Goal: Information Seeking & Learning: Check status

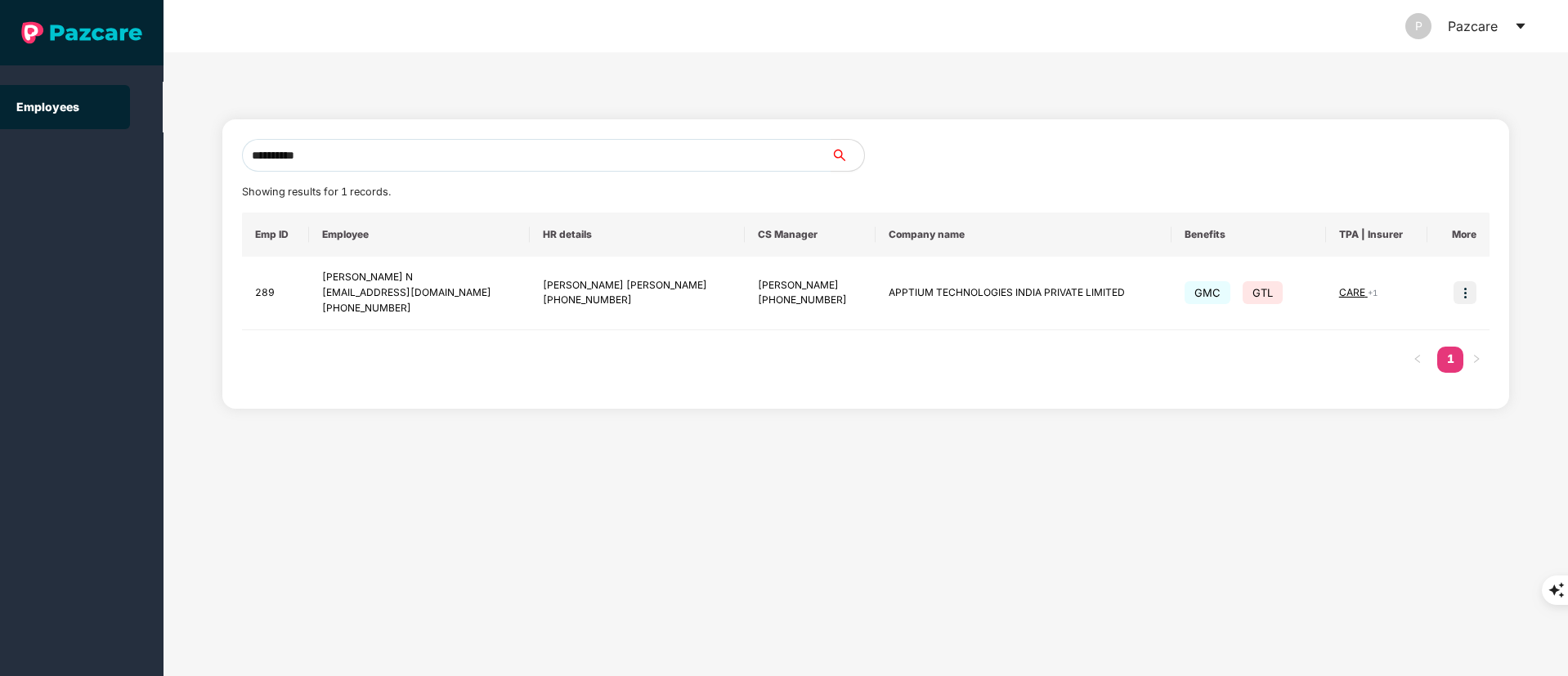
click at [0, 179] on section "**********" at bounding box center [784, 338] width 1568 height 676
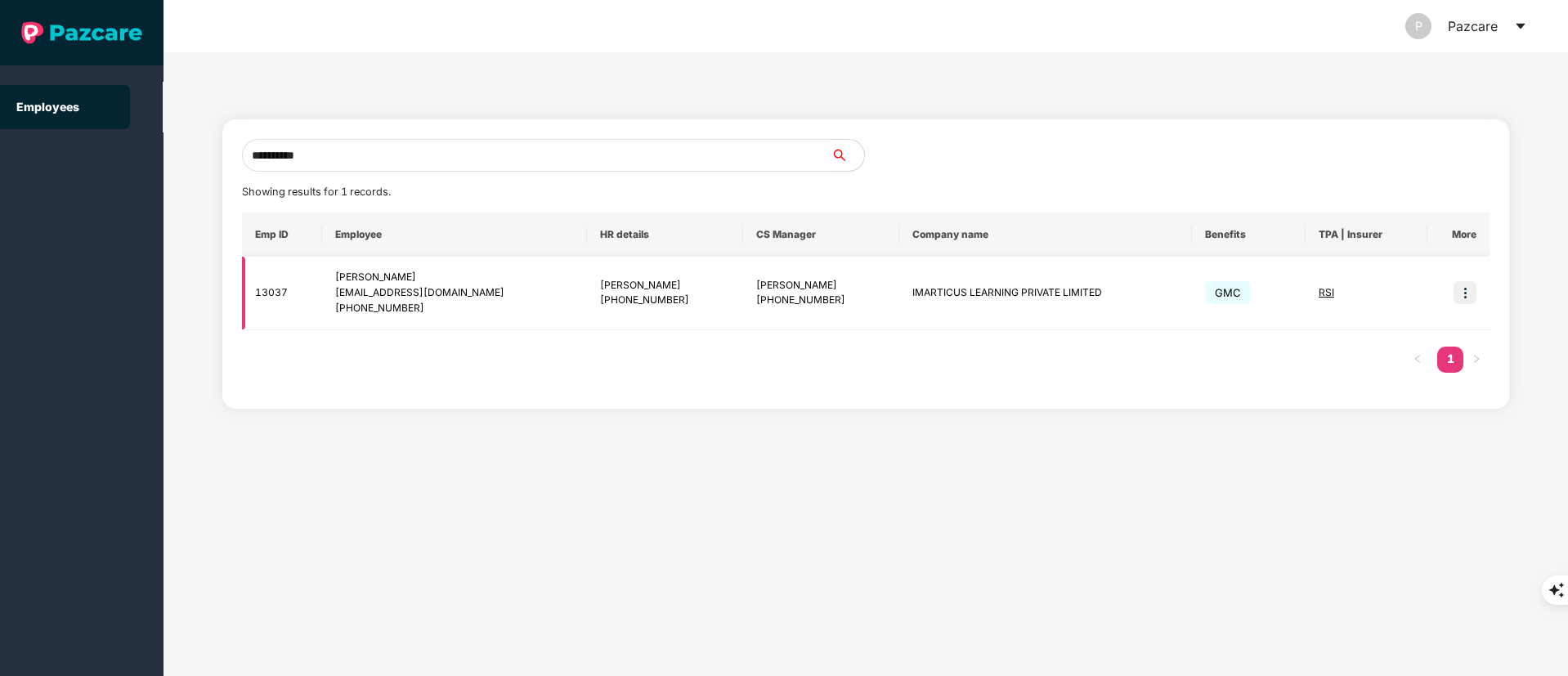
type input "**********"
click at [1466, 286] on img at bounding box center [1465, 293] width 23 height 23
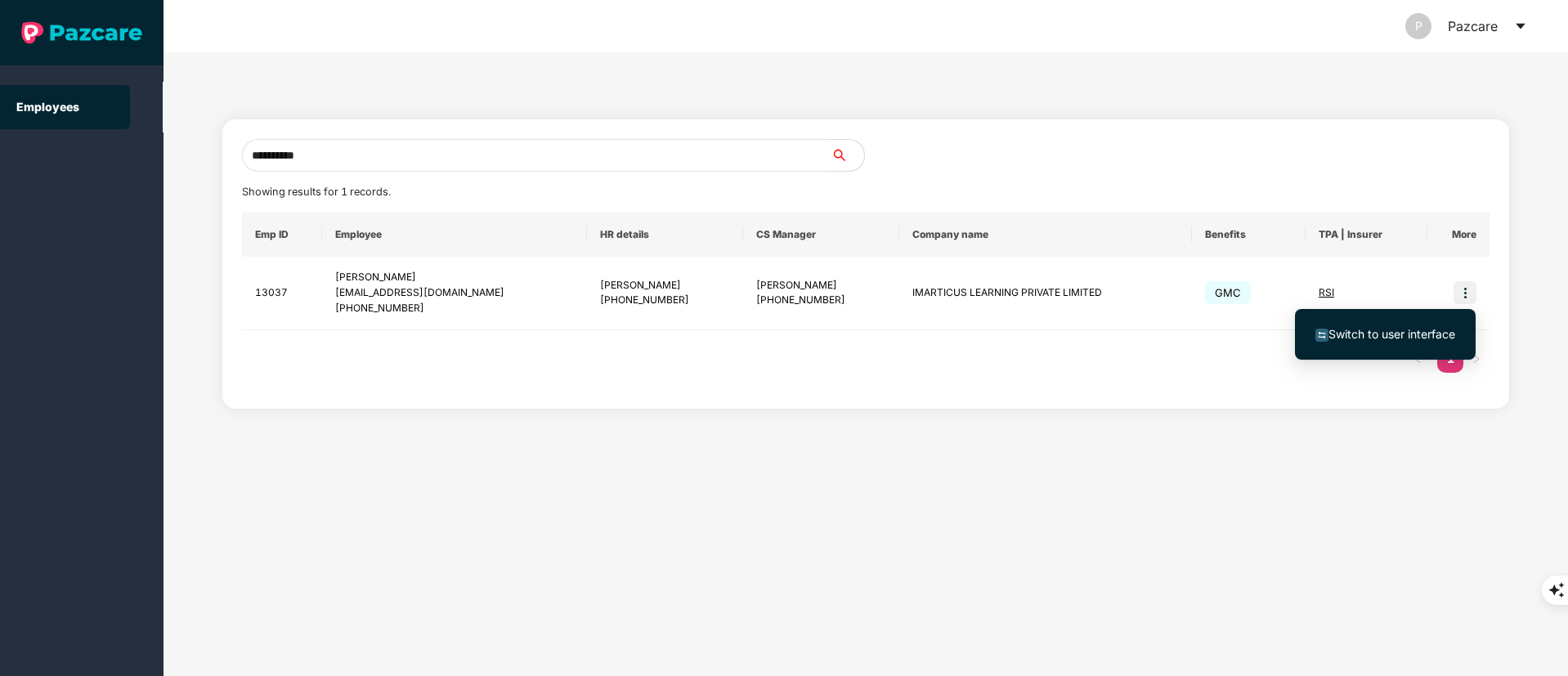
click at [1404, 334] on span "Switch to user interface" at bounding box center [1392, 334] width 127 height 14
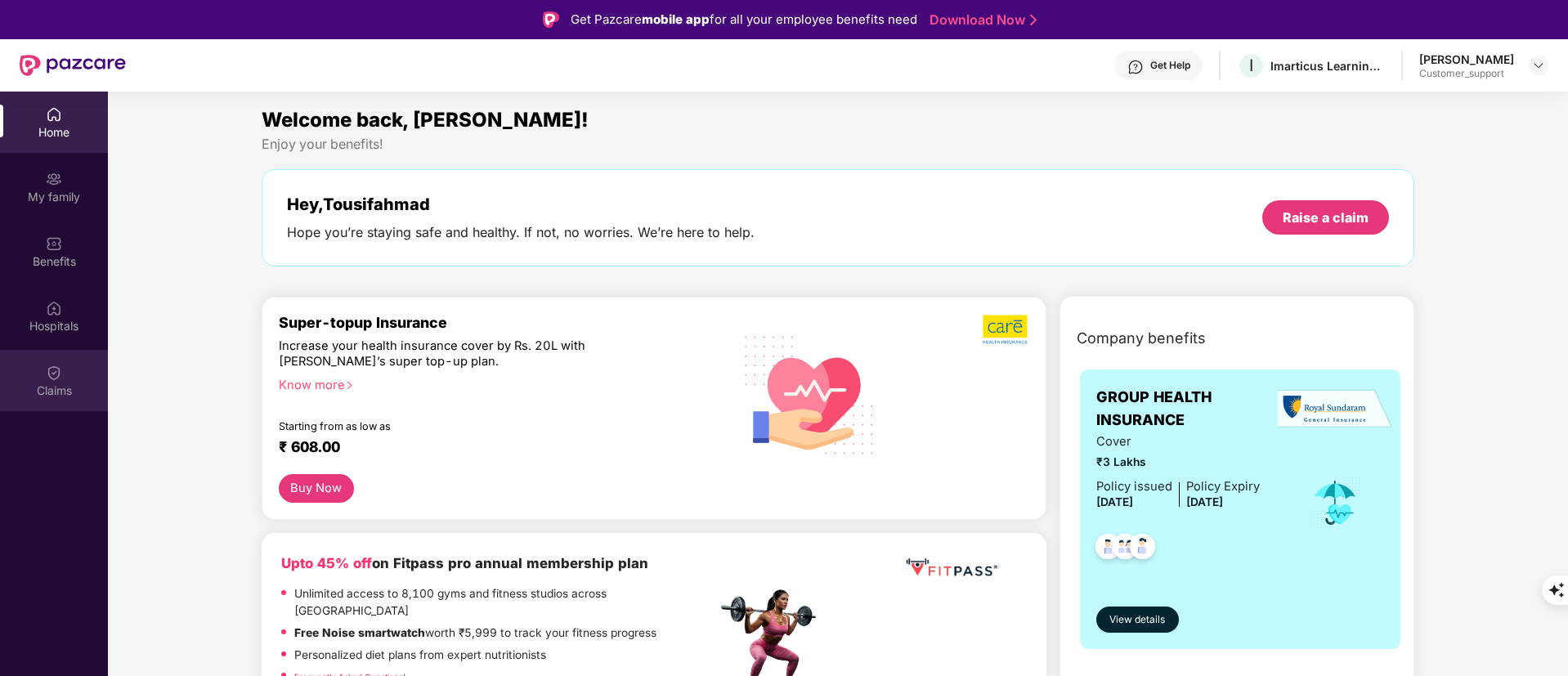
click at [39, 382] on div "Claims" at bounding box center [54, 390] width 108 height 16
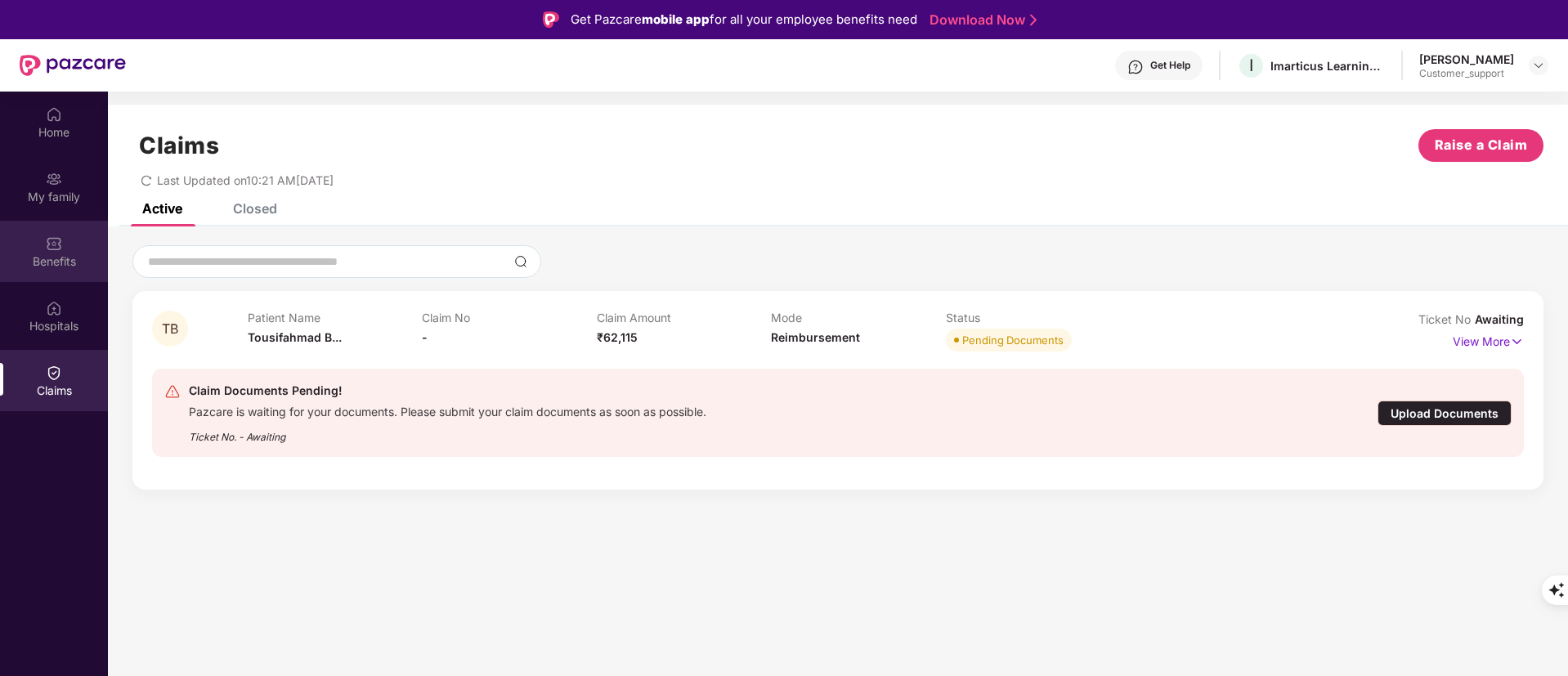
click at [32, 250] on div "Benefits" at bounding box center [54, 252] width 108 height 61
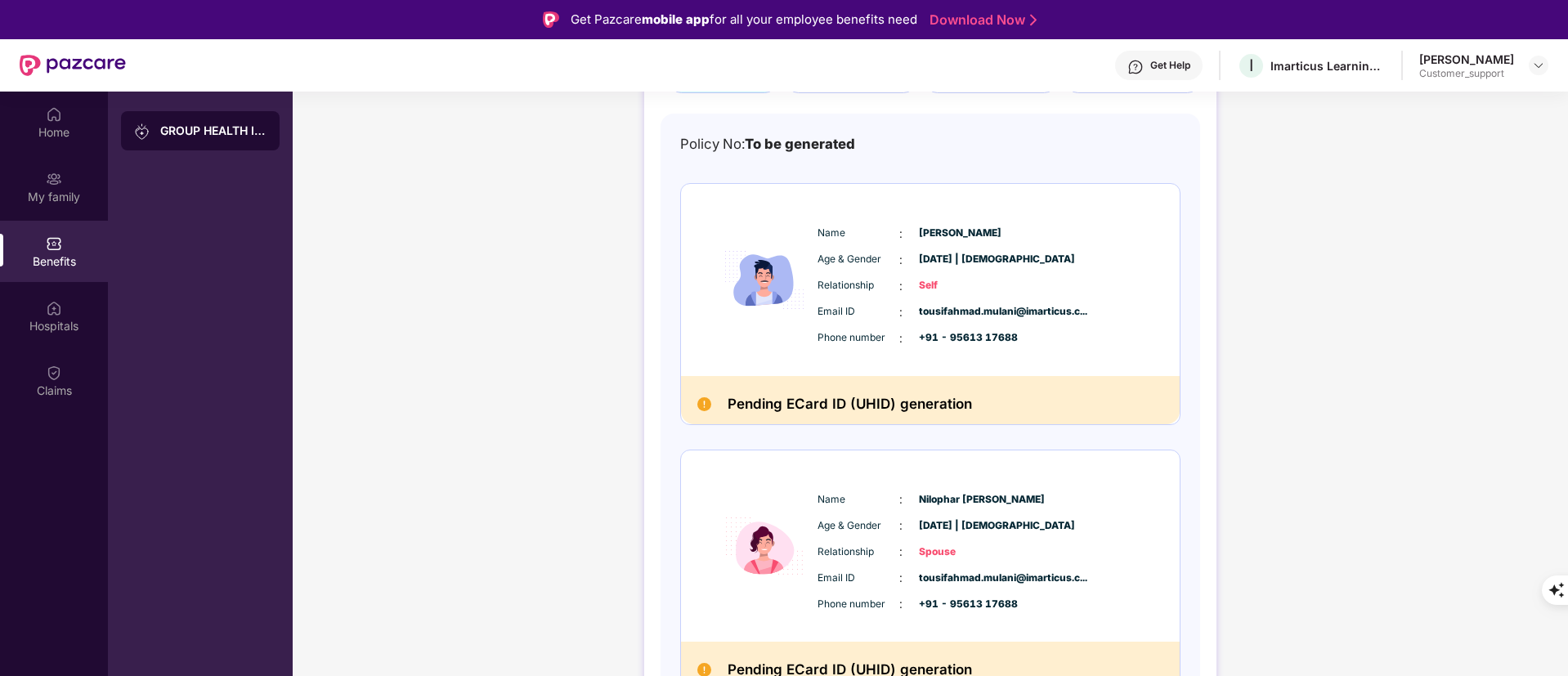
scroll to position [435, 0]
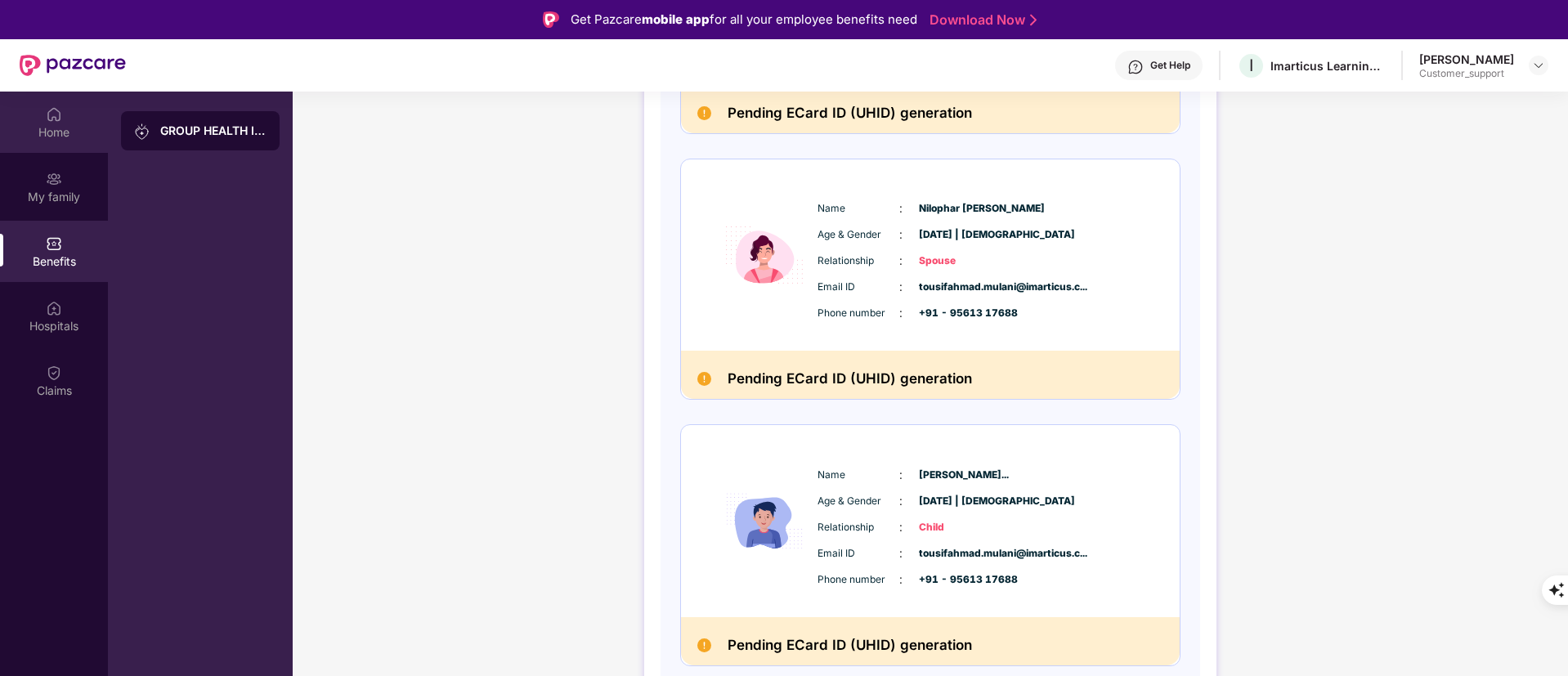
click at [56, 125] on div "Home" at bounding box center [54, 133] width 108 height 16
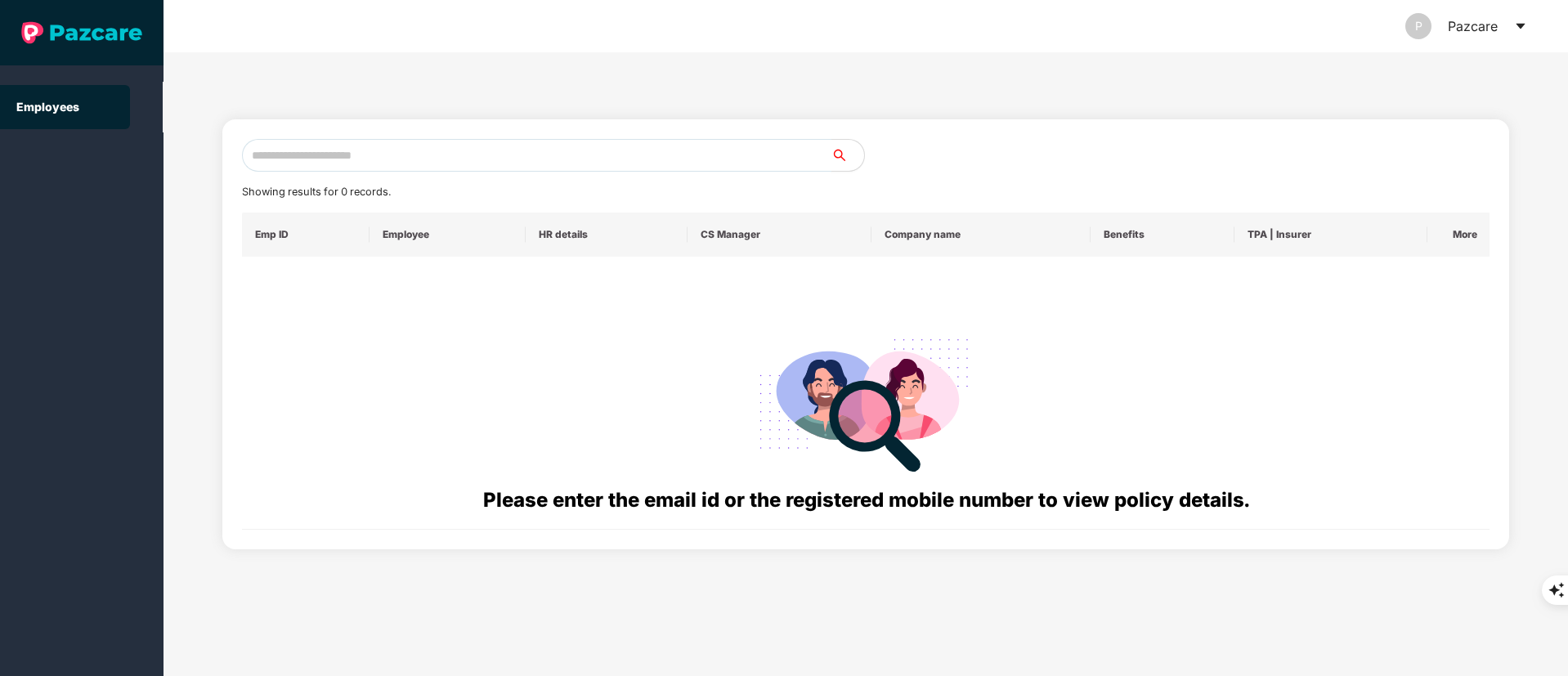
click at [299, 160] on input "text" at bounding box center [536, 155] width 589 height 33
paste input "**********"
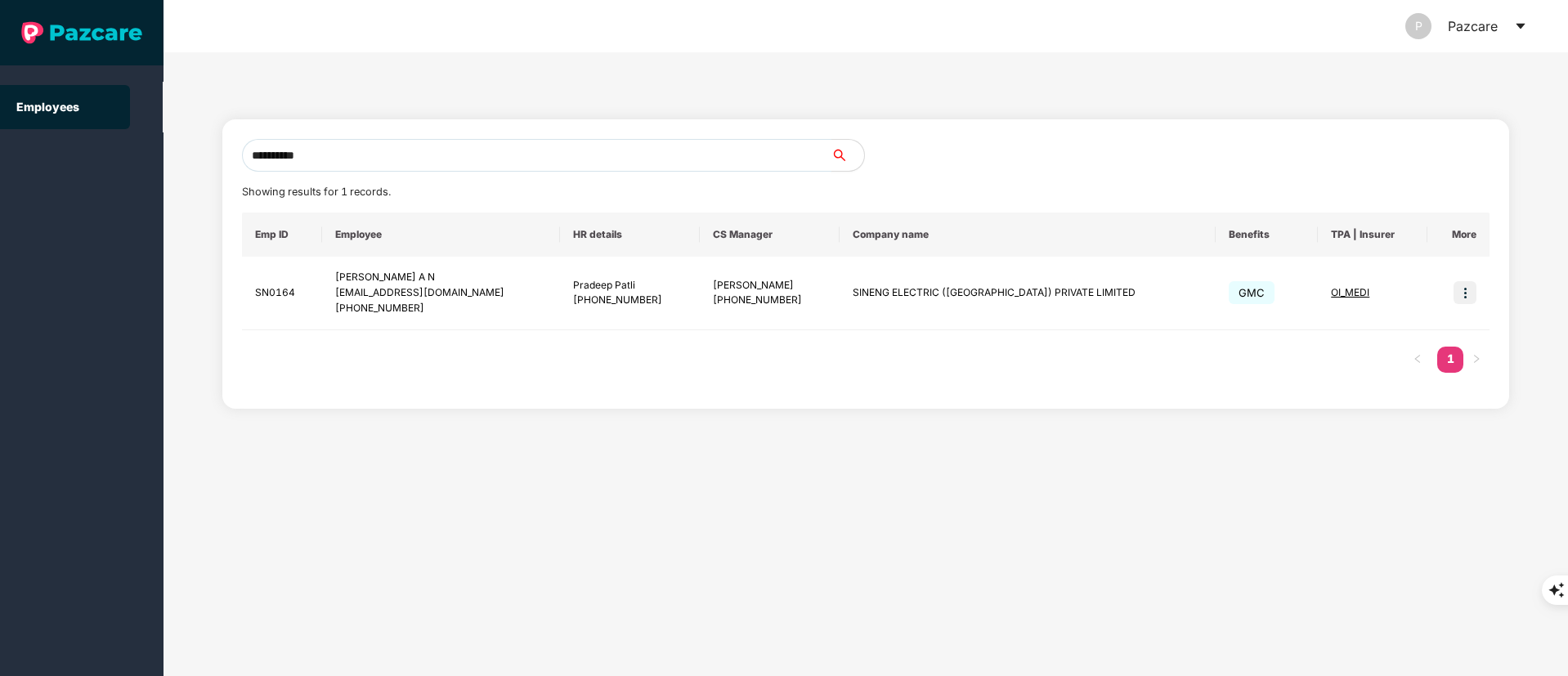
drag, startPoint x: 362, startPoint y: 155, endPoint x: 258, endPoint y: 184, distance: 108.0
click at [116, 192] on section "**********" at bounding box center [784, 338] width 1568 height 676
paste input "text"
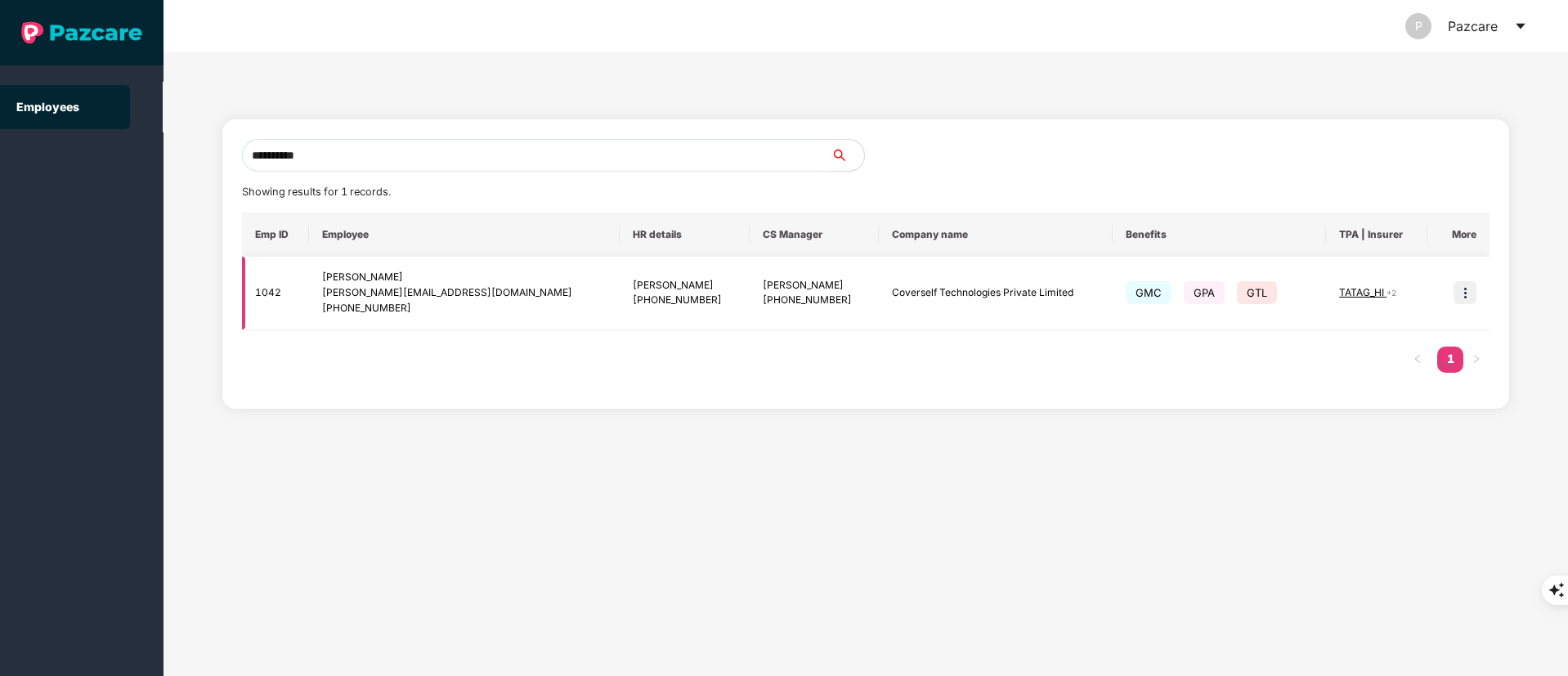
type input "**********"
click at [1461, 296] on img at bounding box center [1465, 293] width 23 height 23
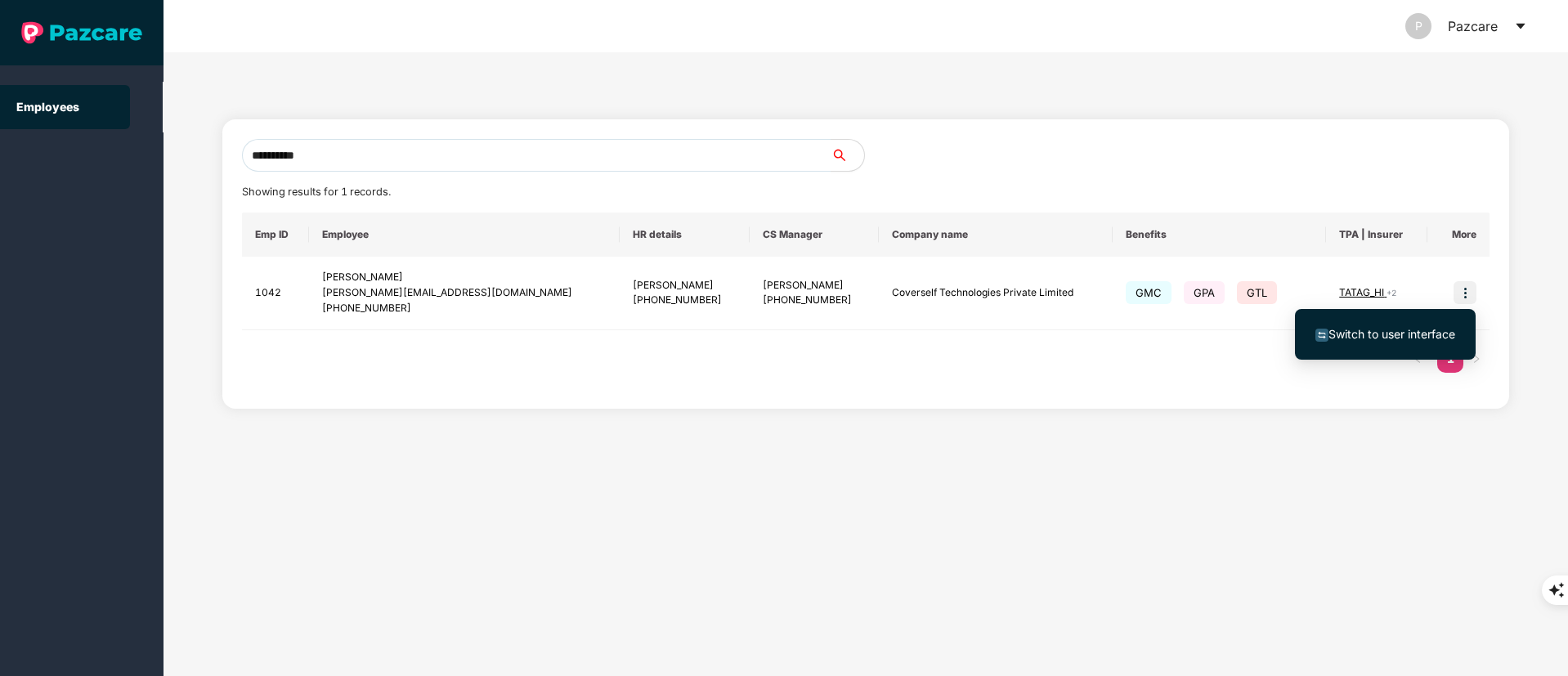
click at [1396, 330] on span "Switch to user interface" at bounding box center [1392, 334] width 127 height 14
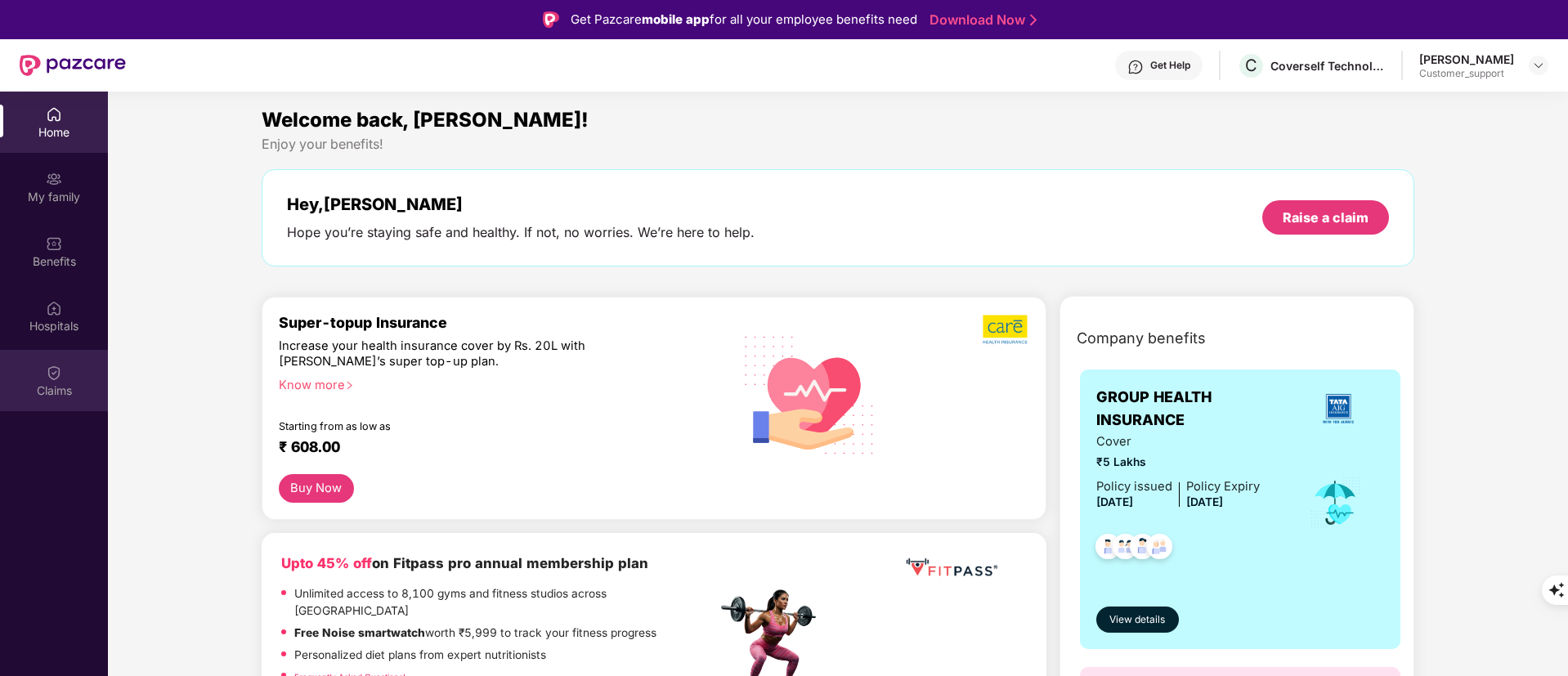
click at [52, 384] on div "Claims" at bounding box center [54, 390] width 108 height 16
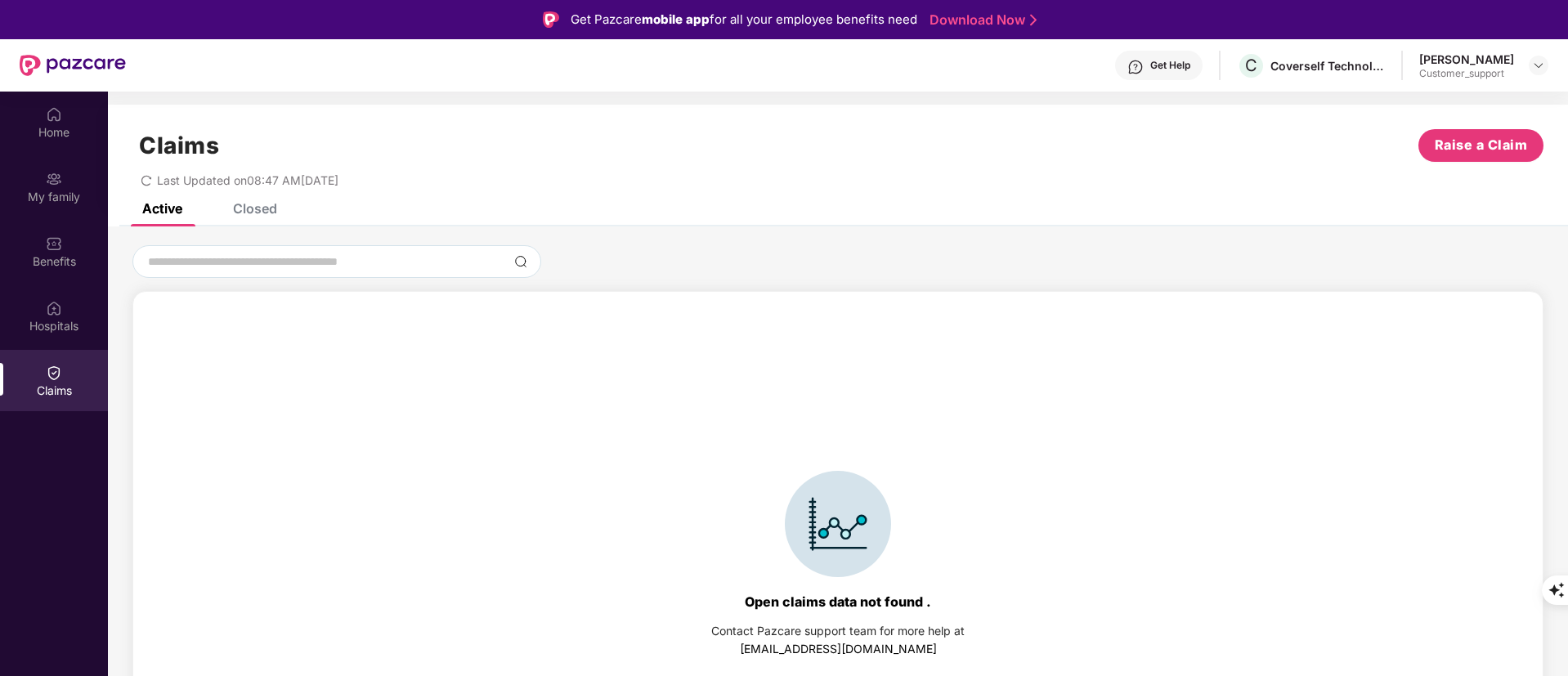
click at [266, 195] on div "Claims Raise a Claim Last Updated on 08:47 AM[DATE]" at bounding box center [838, 154] width 1461 height 98
click at [265, 210] on div "Closed" at bounding box center [254, 209] width 44 height 16
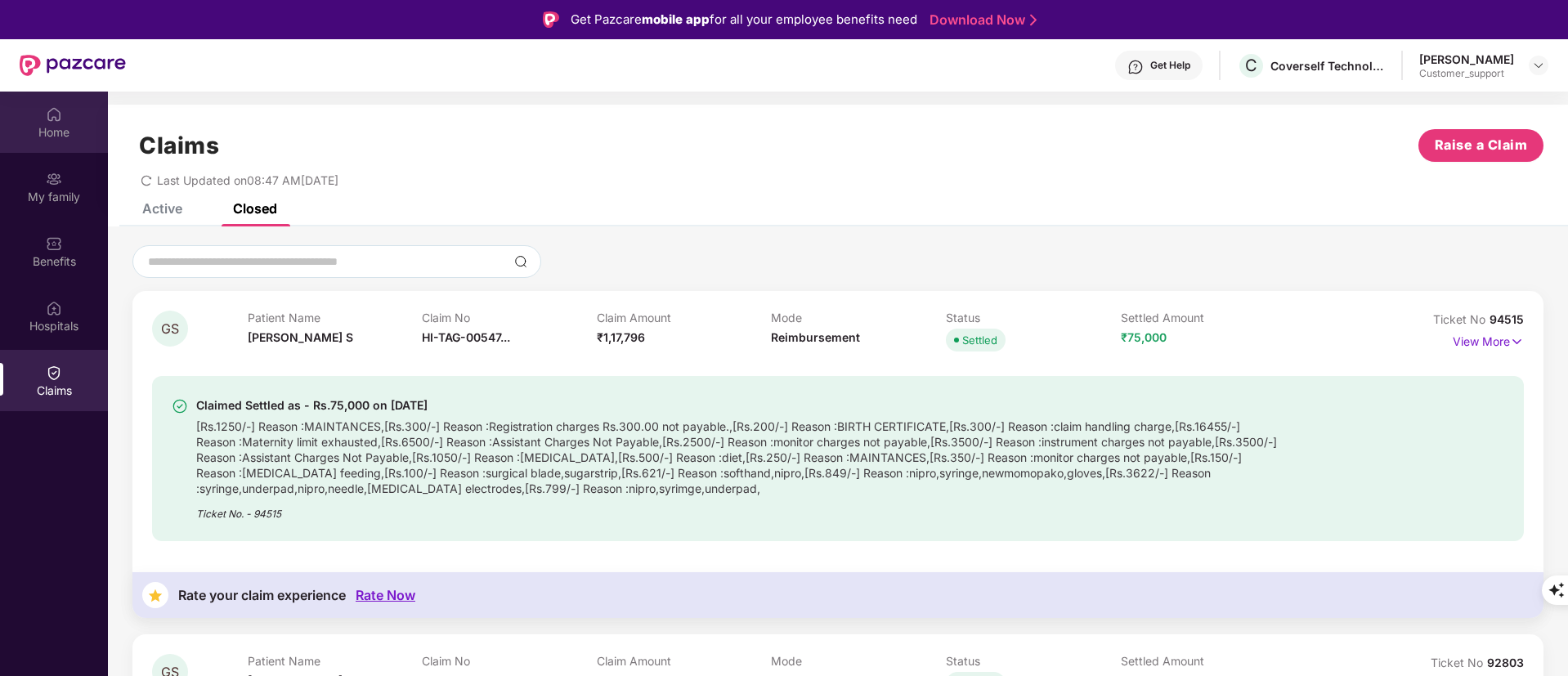
click at [53, 124] on div "Home" at bounding box center [54, 133] width 108 height 16
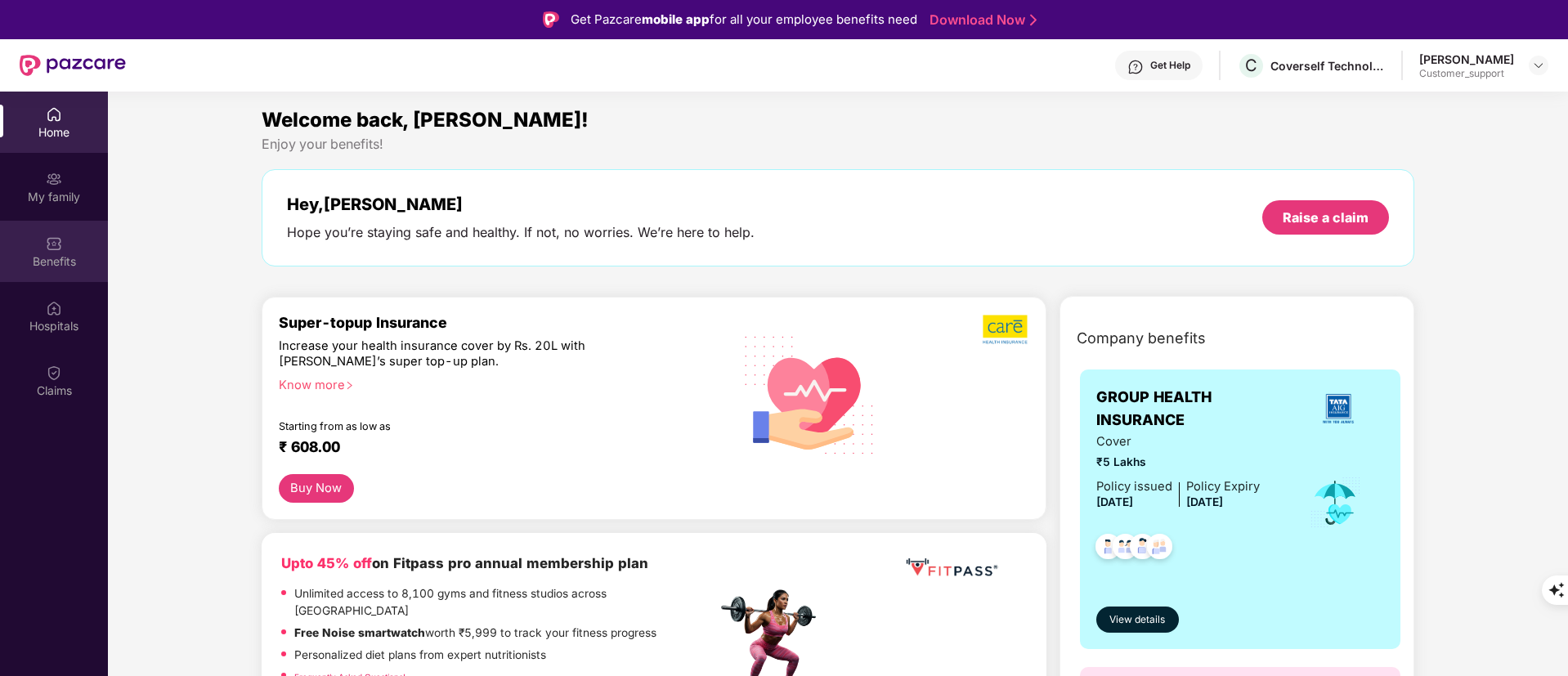
click at [50, 259] on div "Benefits" at bounding box center [54, 261] width 108 height 16
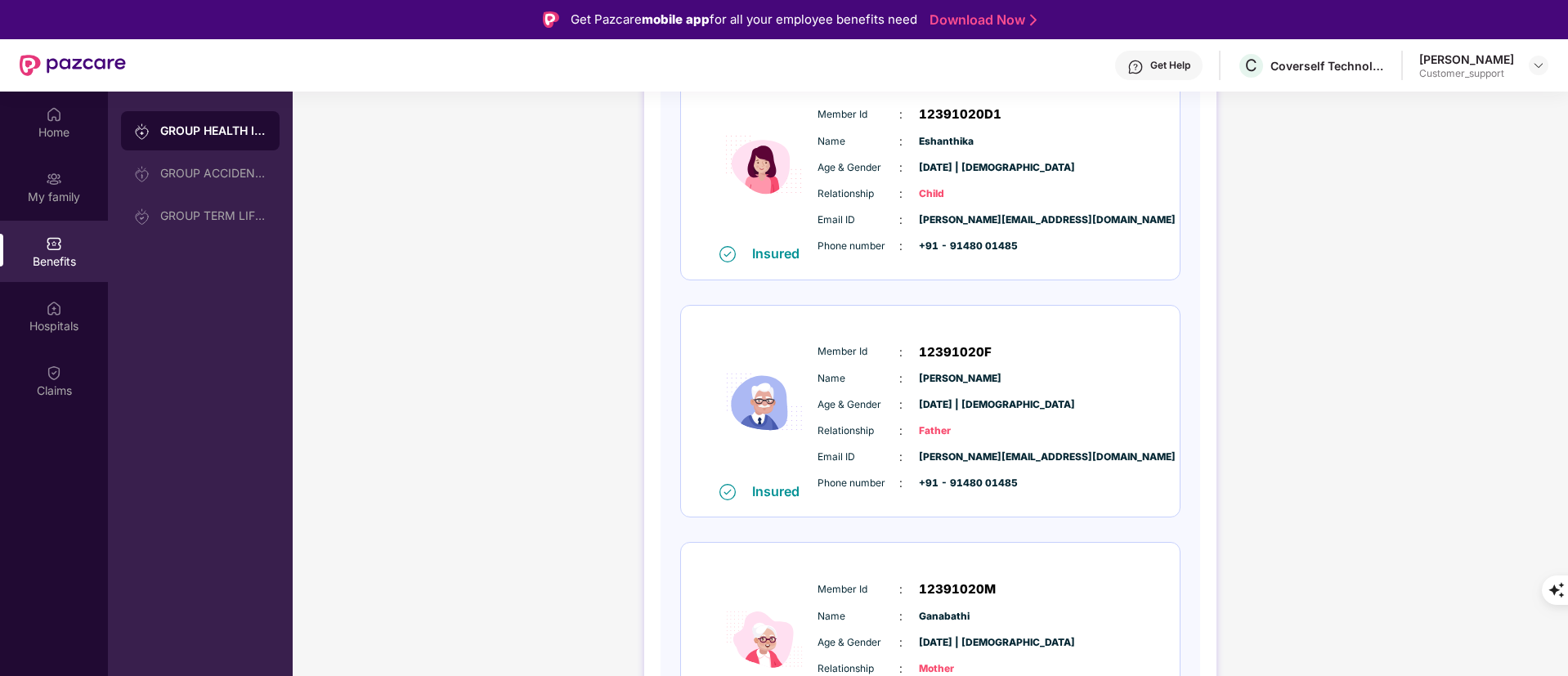
scroll to position [1070, 0]
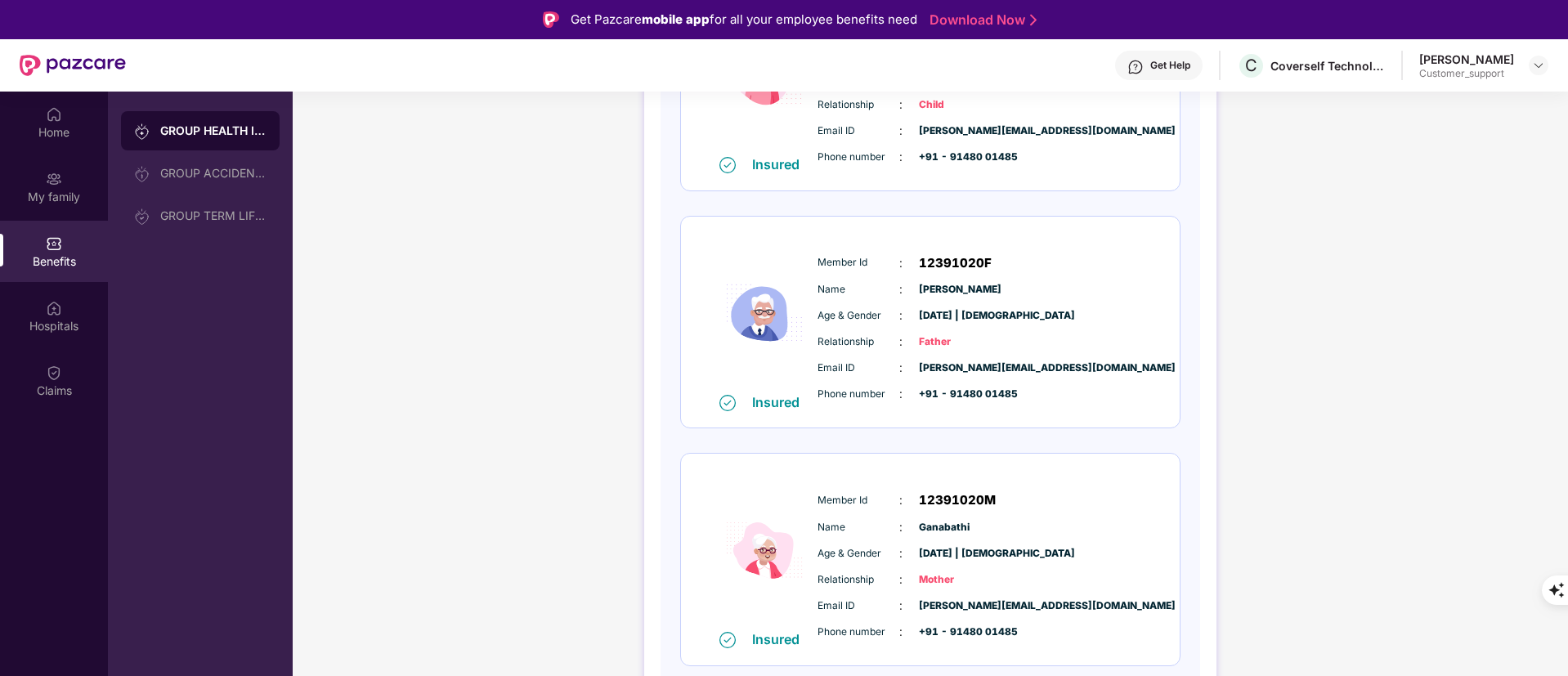
click at [964, 268] on span "12391020F" at bounding box center [955, 263] width 73 height 20
copy span "12391020F"
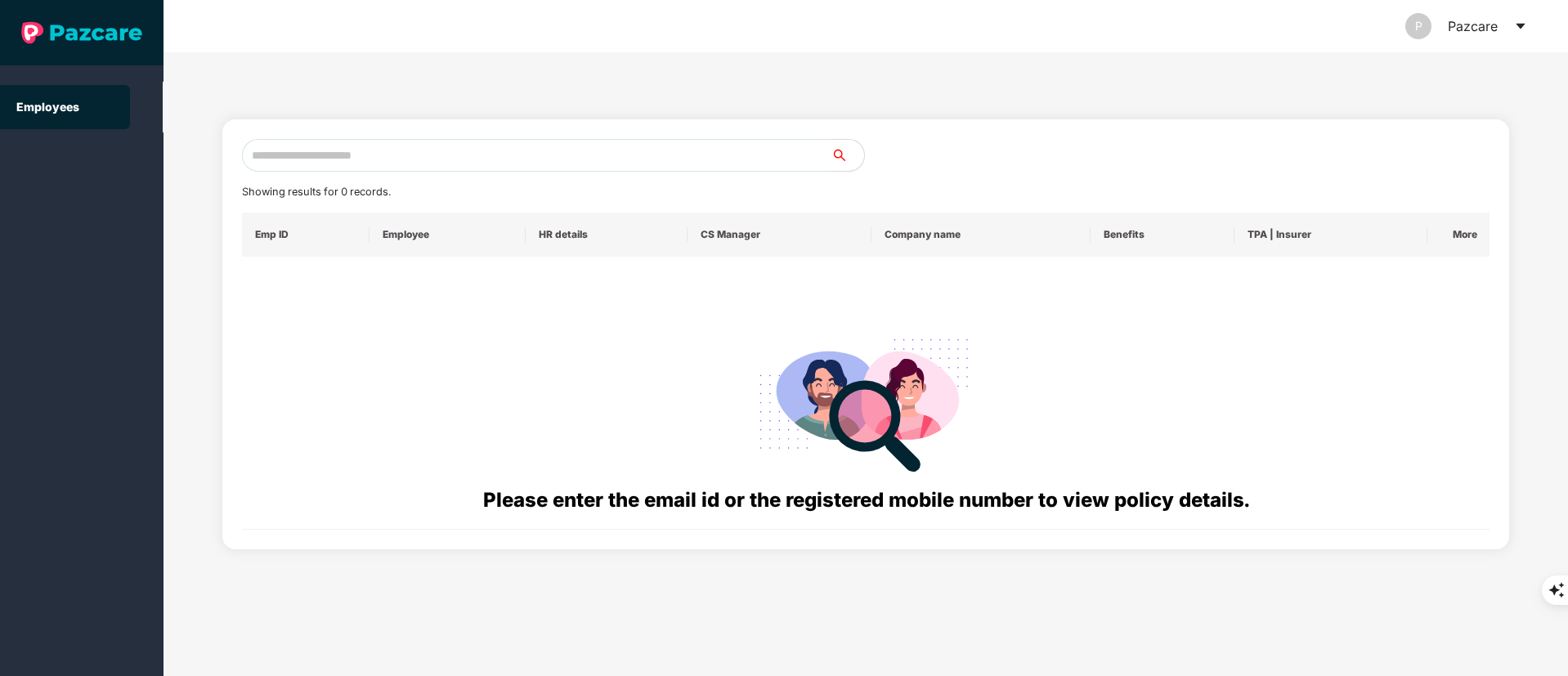
click at [267, 161] on input "text" at bounding box center [536, 155] width 589 height 33
paste input "**********"
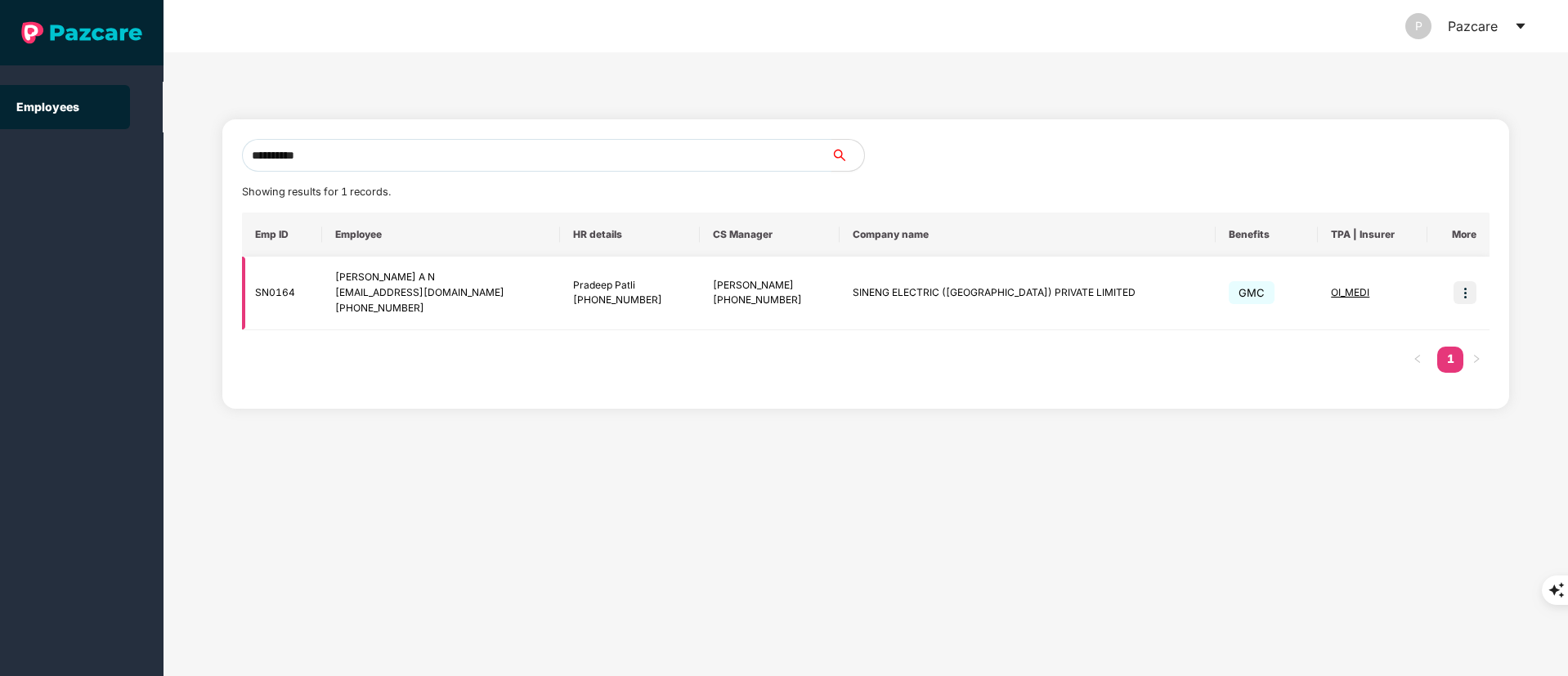
type input "**********"
drag, startPoint x: 1467, startPoint y: 284, endPoint x: 1460, endPoint y: 307, distance: 24.0
click at [1466, 287] on img at bounding box center [1465, 293] width 23 height 23
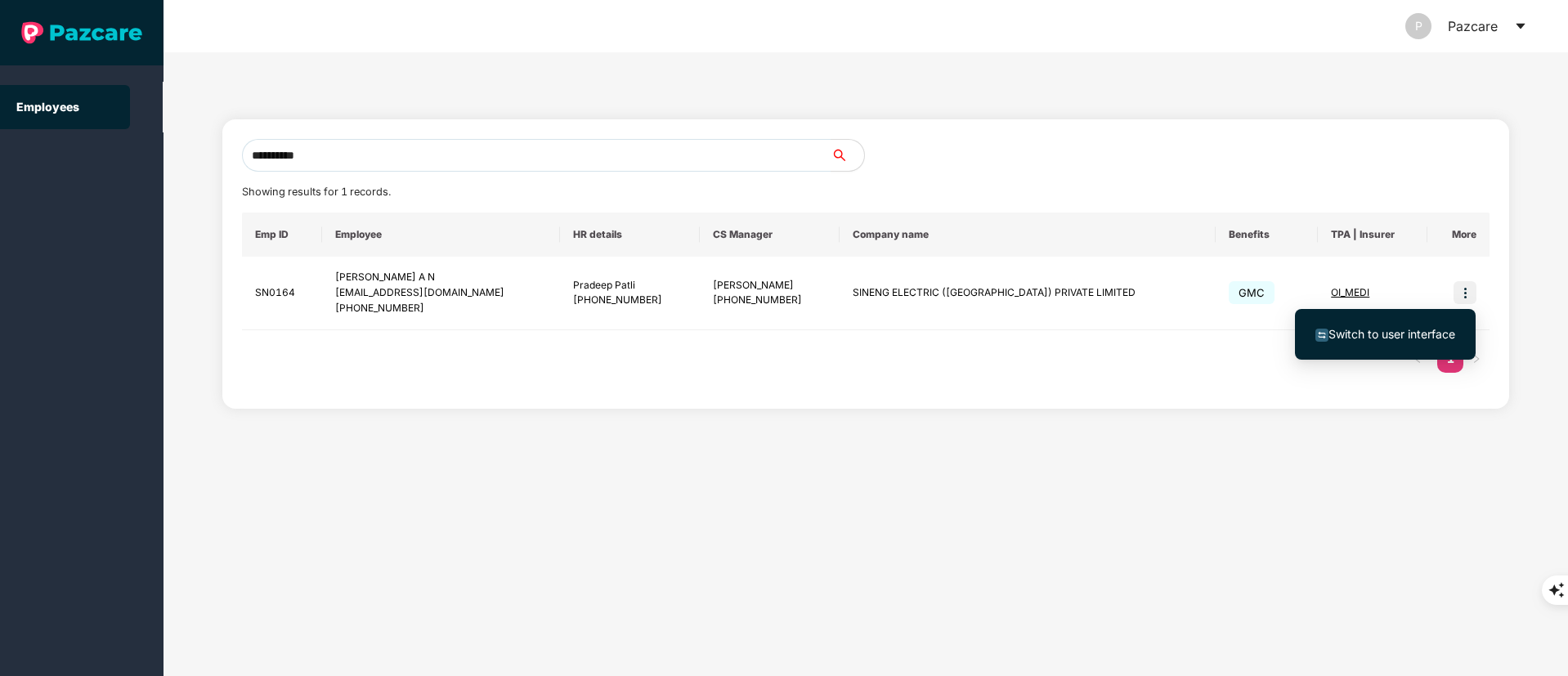
click at [1385, 328] on span "Switch to user interface" at bounding box center [1392, 334] width 127 height 14
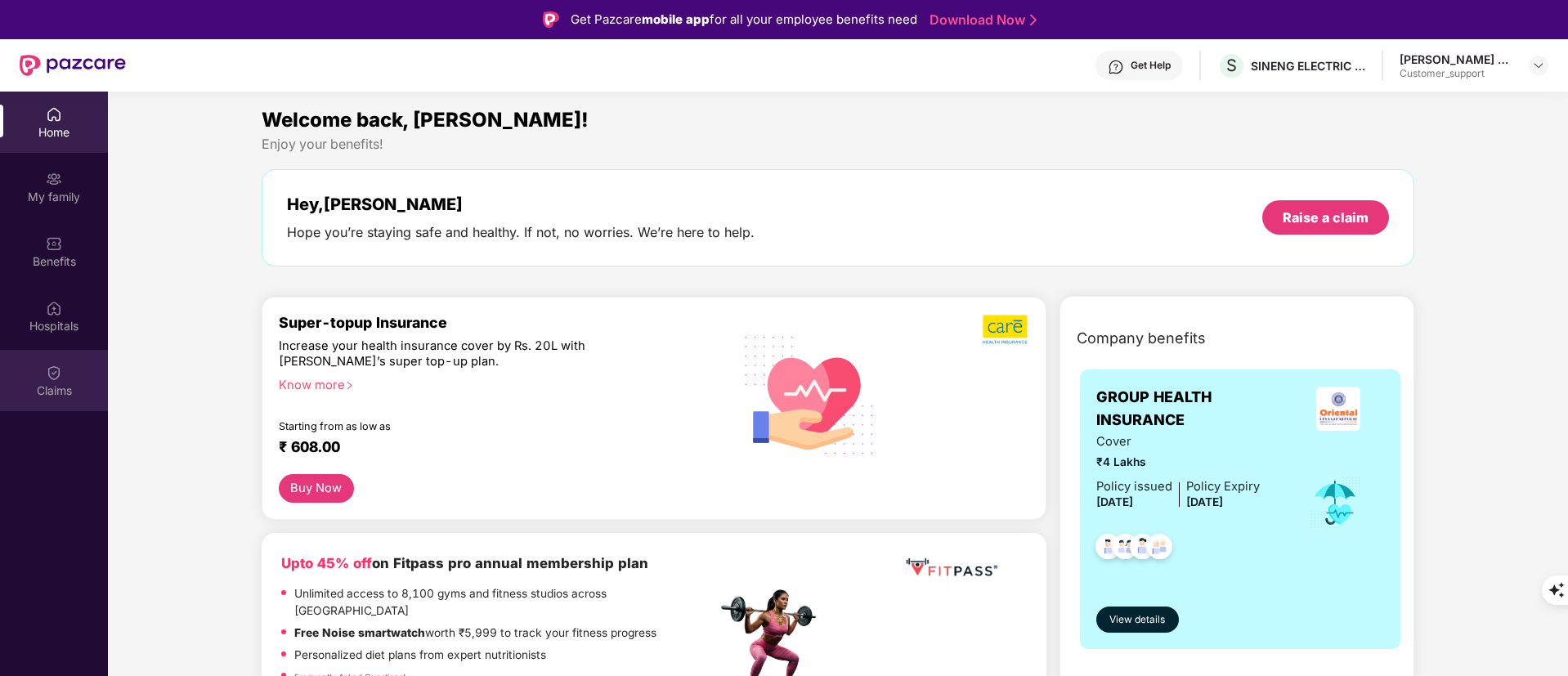
click at [59, 381] on div "Claims" at bounding box center [54, 381] width 108 height 61
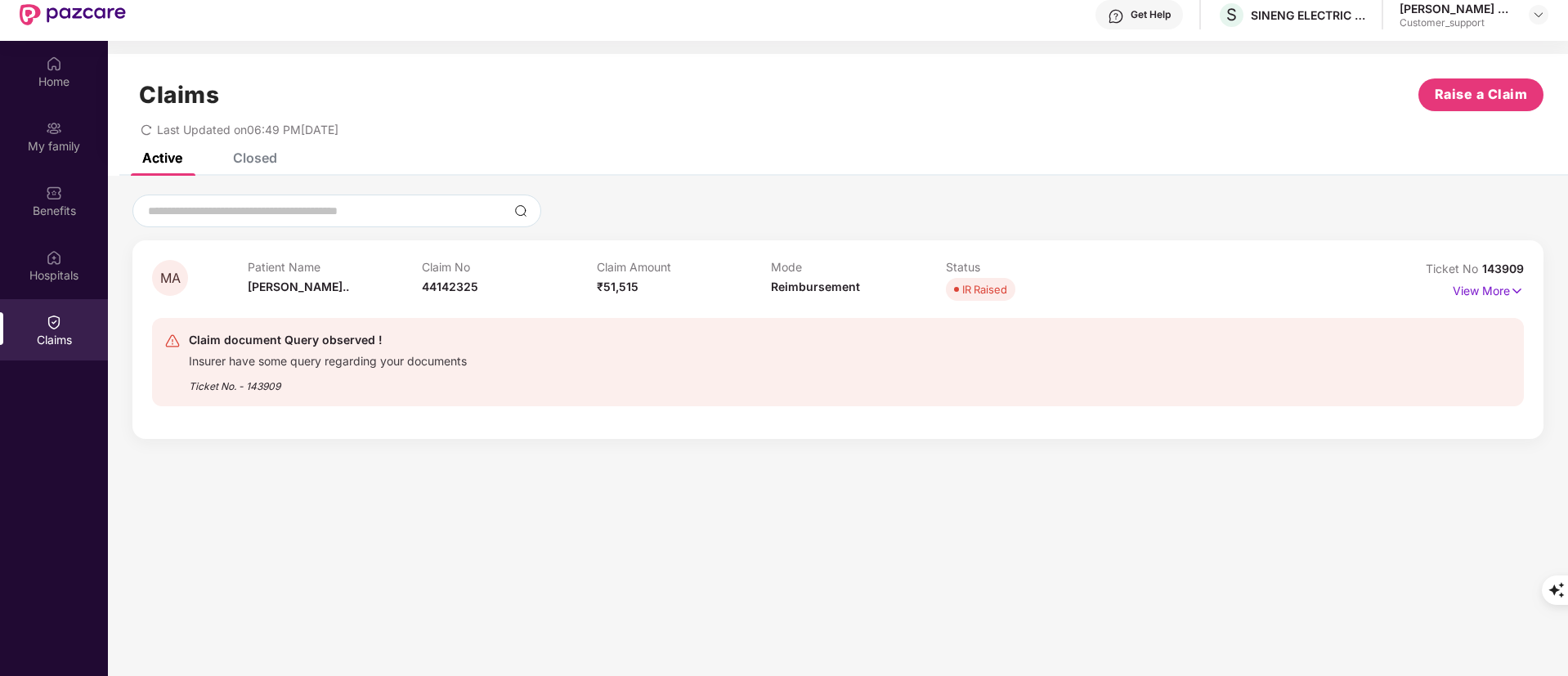
scroll to position [91, 0]
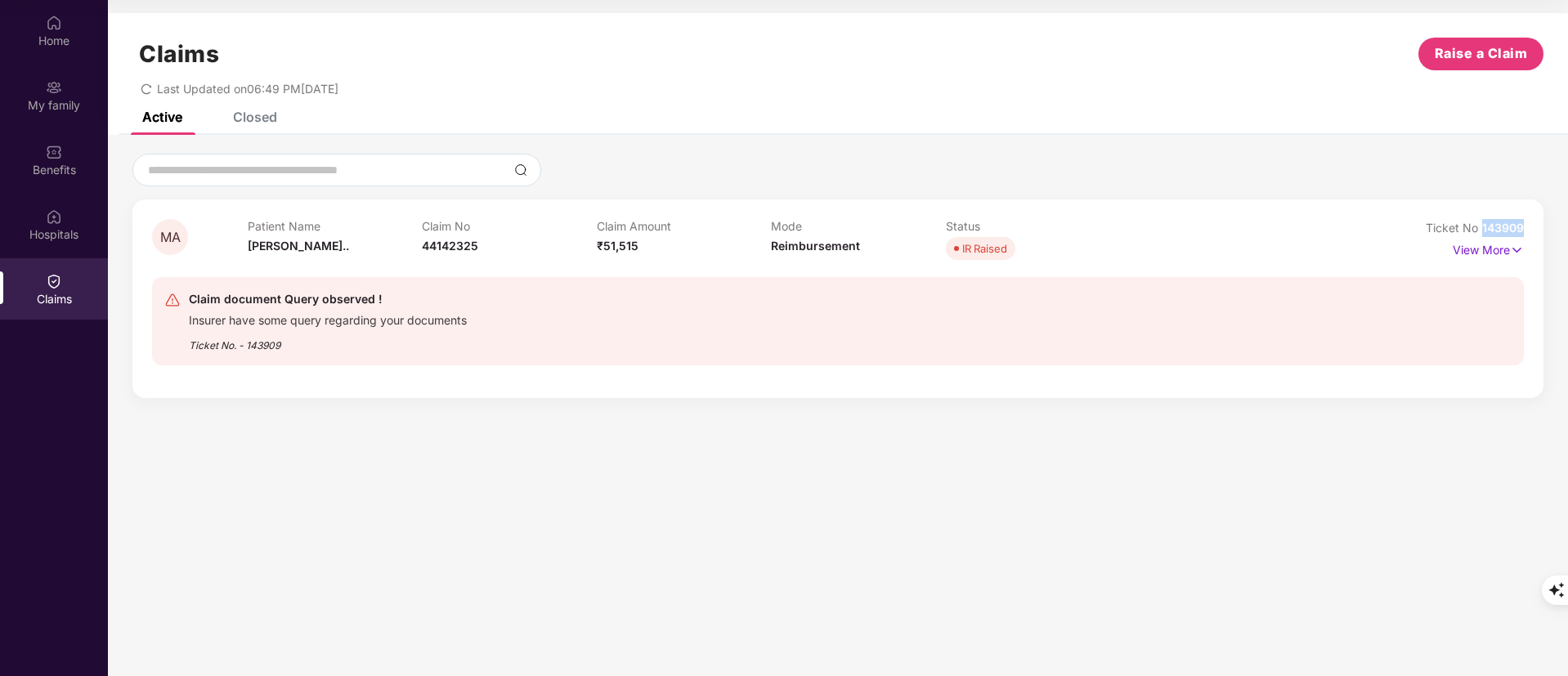
drag, startPoint x: 1521, startPoint y: 236, endPoint x: 1484, endPoint y: 229, distance: 37.7
click at [1484, 229] on div "MA Patient Name [PERSON_NAME].. Claim No 44142325 Claim Amount ₹51,515 Mode Rei…" at bounding box center [838, 299] width 1411 height 199
copy span "143909"
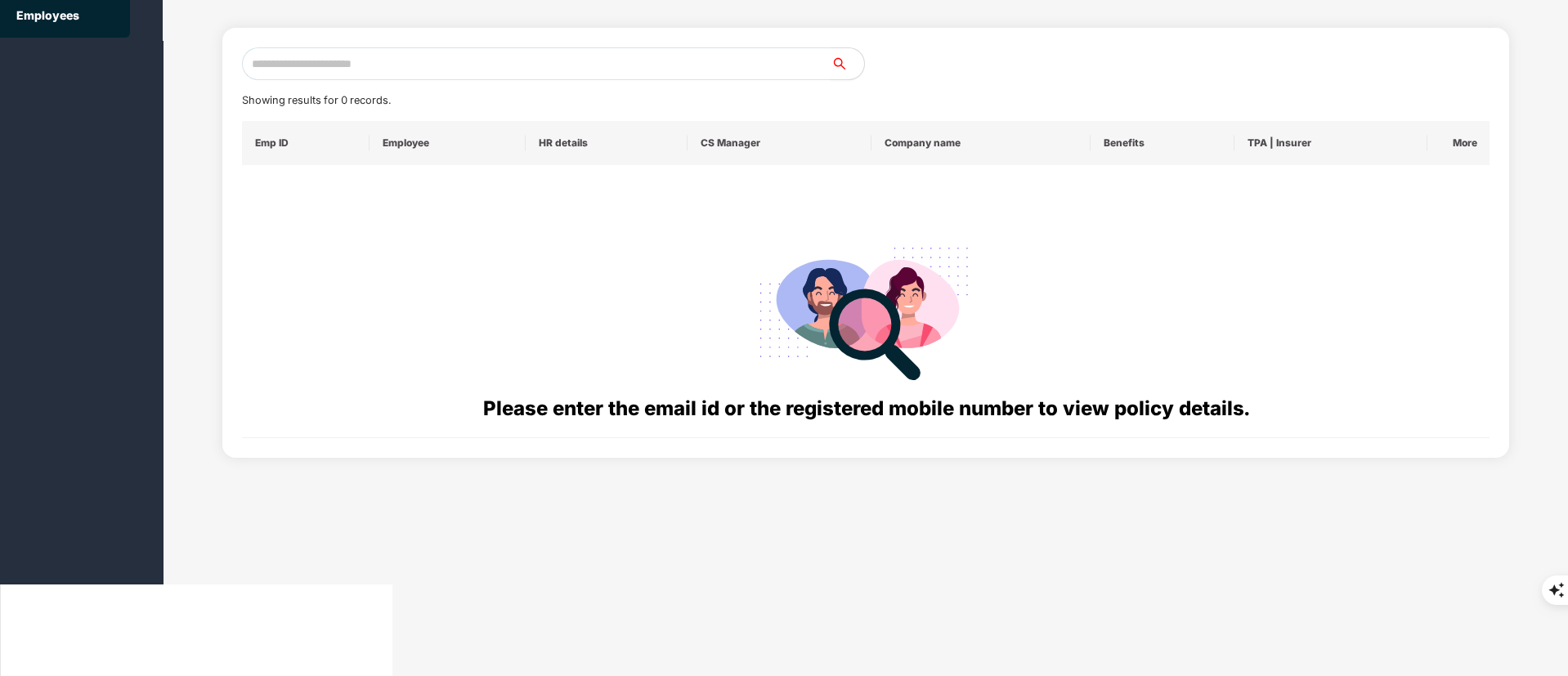
scroll to position [0, 0]
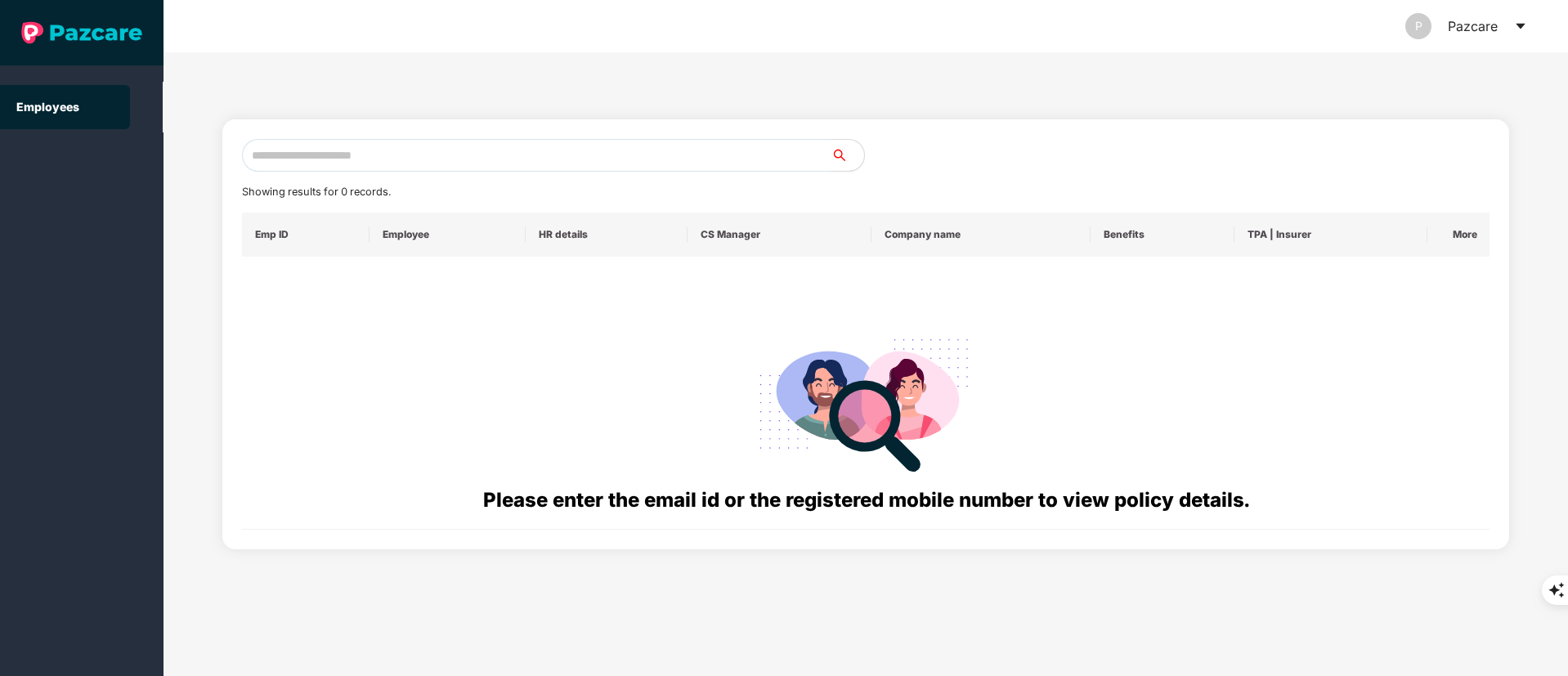
click at [281, 164] on input "text" at bounding box center [536, 155] width 589 height 33
paste input "**********"
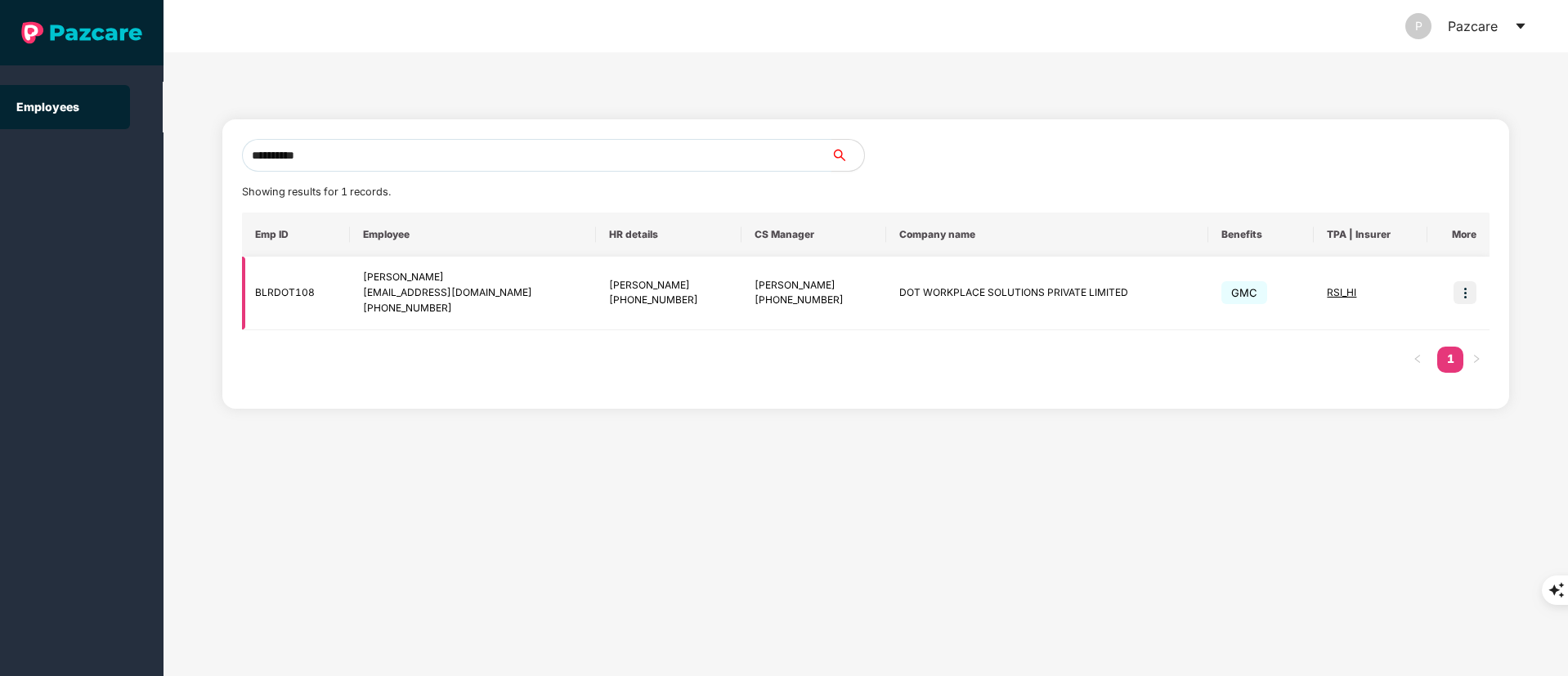
type input "**********"
click at [1456, 297] on img at bounding box center [1465, 293] width 23 height 23
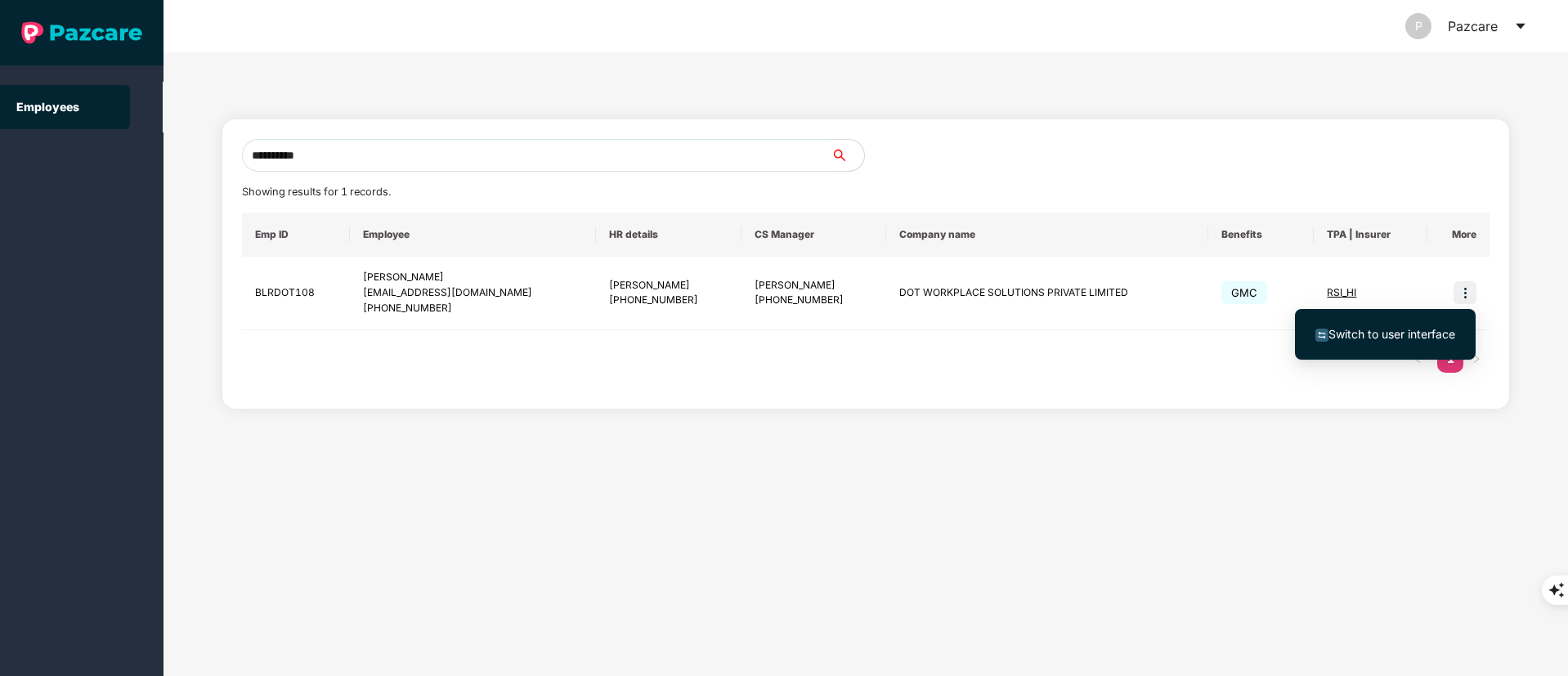
click at [1385, 321] on li "Switch to user interface" at bounding box center [1385, 334] width 181 height 34
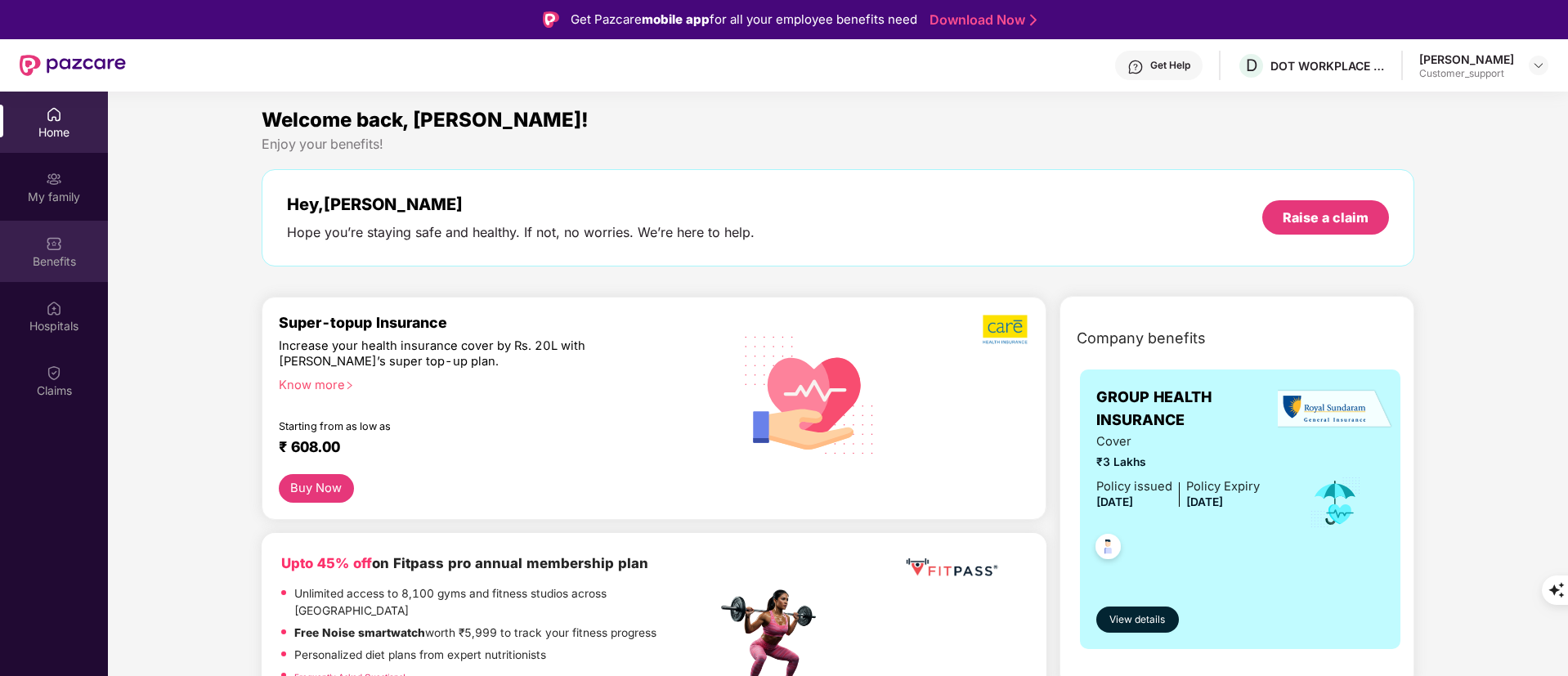
click at [36, 237] on div "Benefits" at bounding box center [54, 252] width 108 height 61
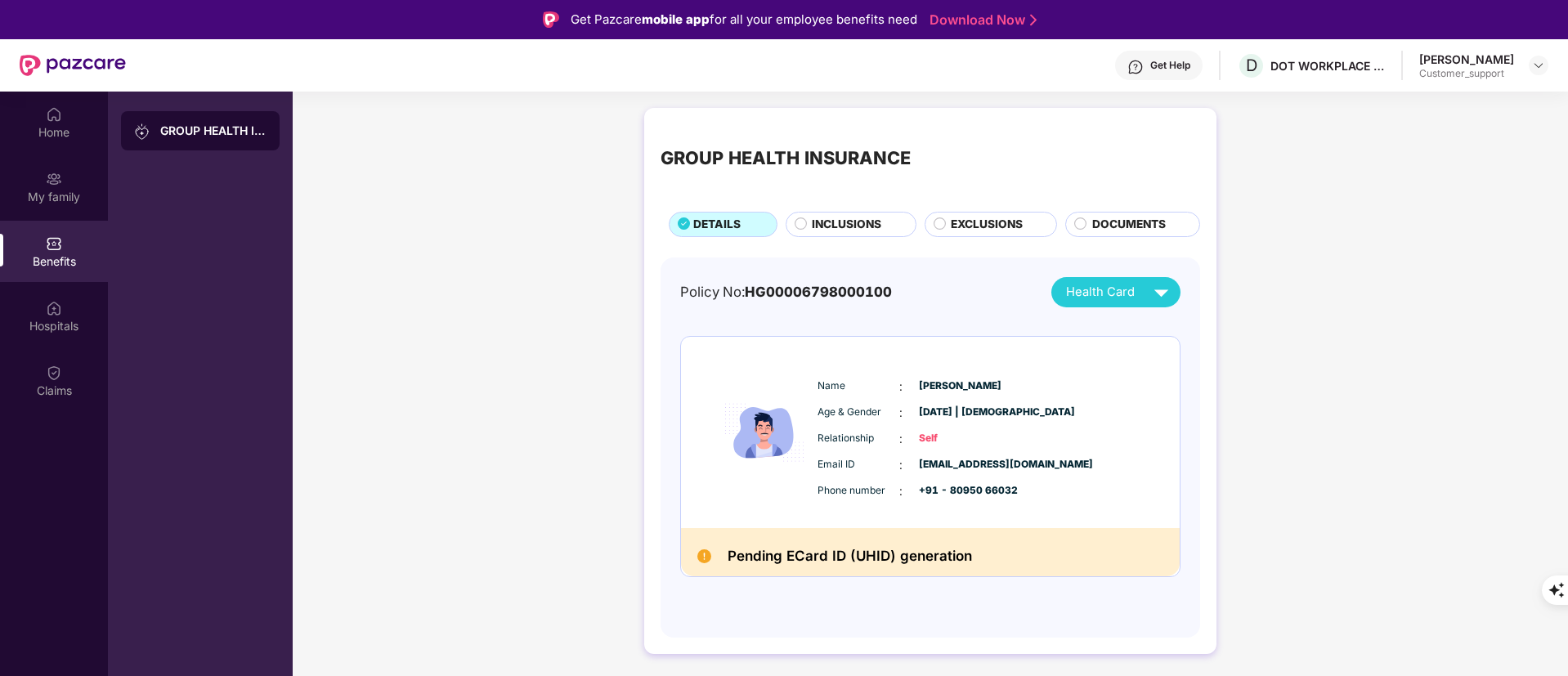
click at [832, 230] on span "INCLUSIONS" at bounding box center [847, 225] width 70 height 18
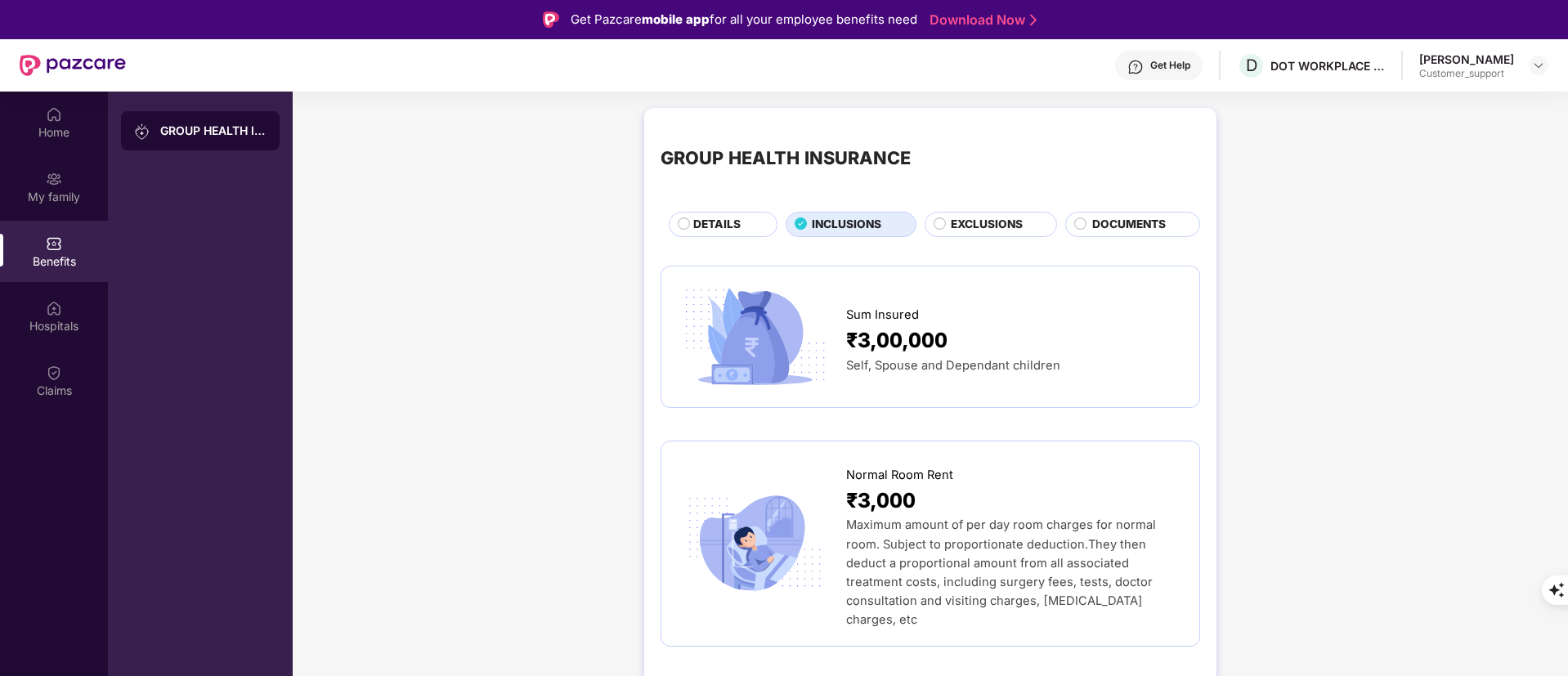
click at [737, 226] on span "DETAILS" at bounding box center [716, 225] width 47 height 18
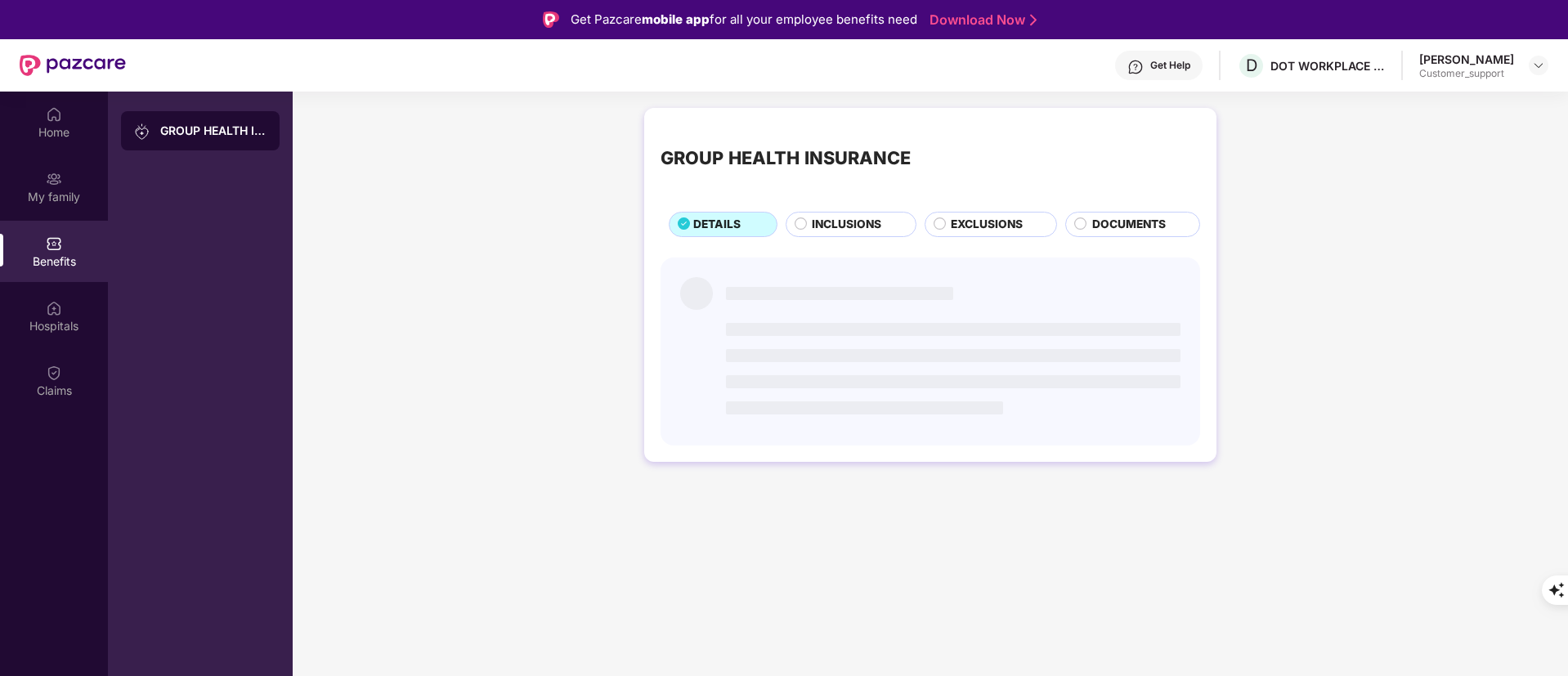
click at [737, 226] on span "DETAILS" at bounding box center [716, 225] width 47 height 18
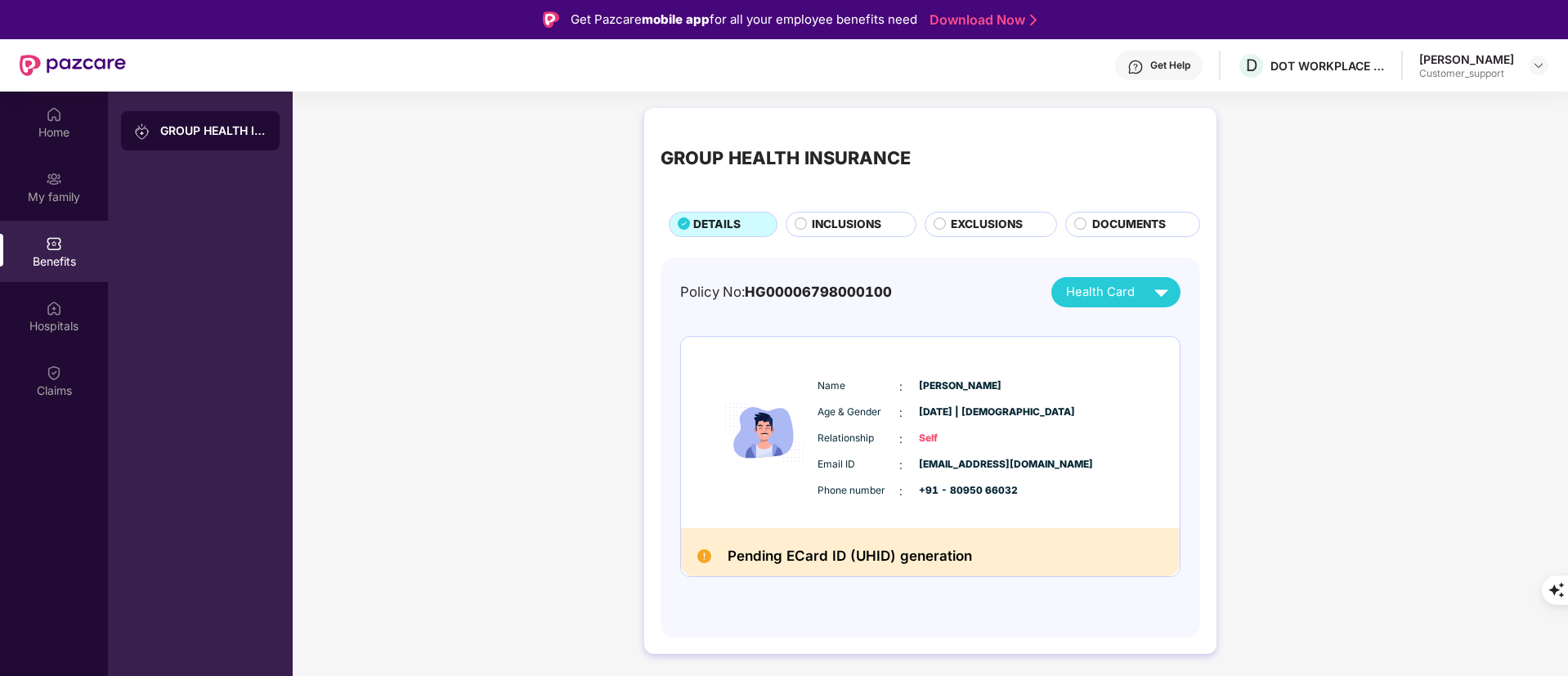
drag, startPoint x: 737, startPoint y: 226, endPoint x: 476, endPoint y: 298, distance: 270.7
click at [476, 298] on div "GROUP HEALTH INSURANCE DETAILS INCLUSIONS EXCLUSIONS DOCUMENTS Policy No: HG000…" at bounding box center [930, 389] width 1275 height 578
click at [1173, 64] on div "Get Help" at bounding box center [1170, 65] width 40 height 13
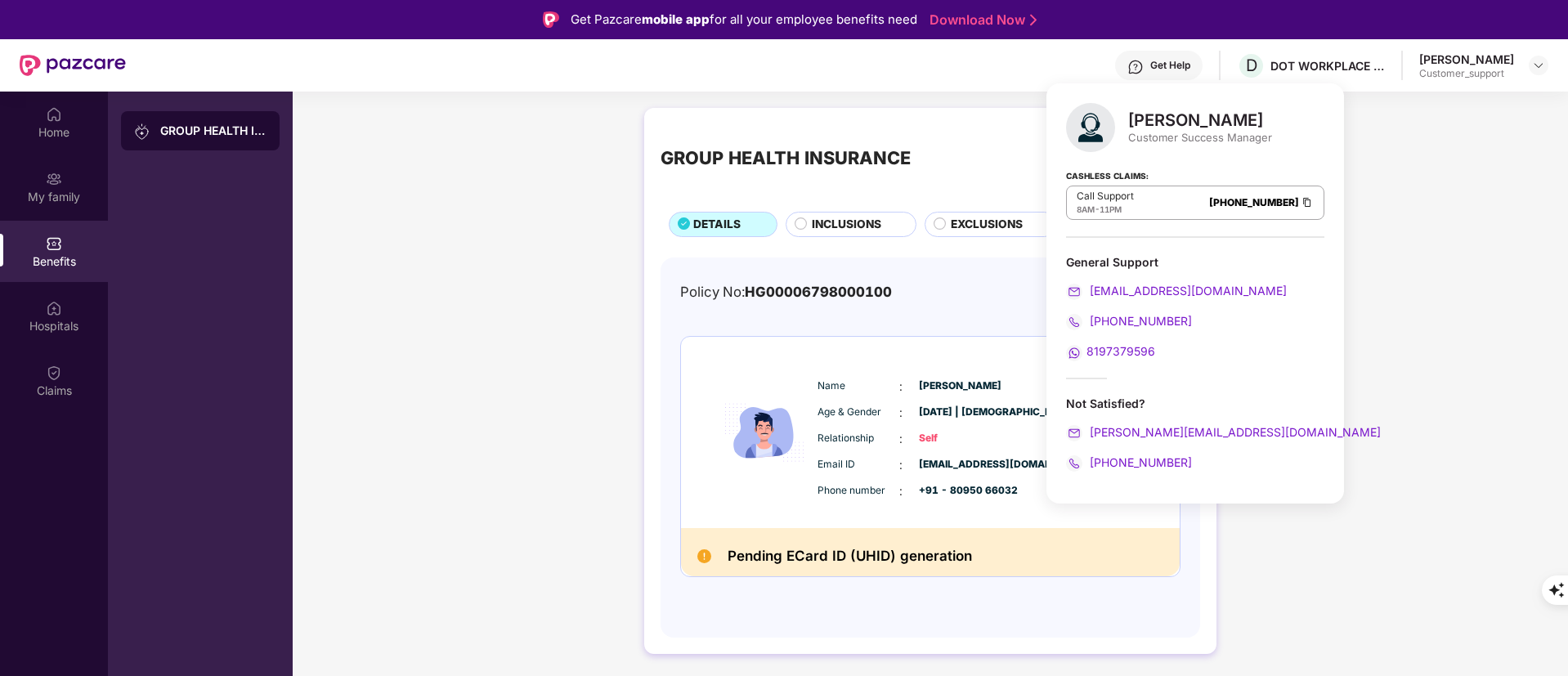
click at [1416, 230] on div "GROUP HEALTH INSURANCE DETAILS INCLUSIONS EXCLUSIONS DOCUMENTS Policy No: HG000…" at bounding box center [930, 389] width 1275 height 578
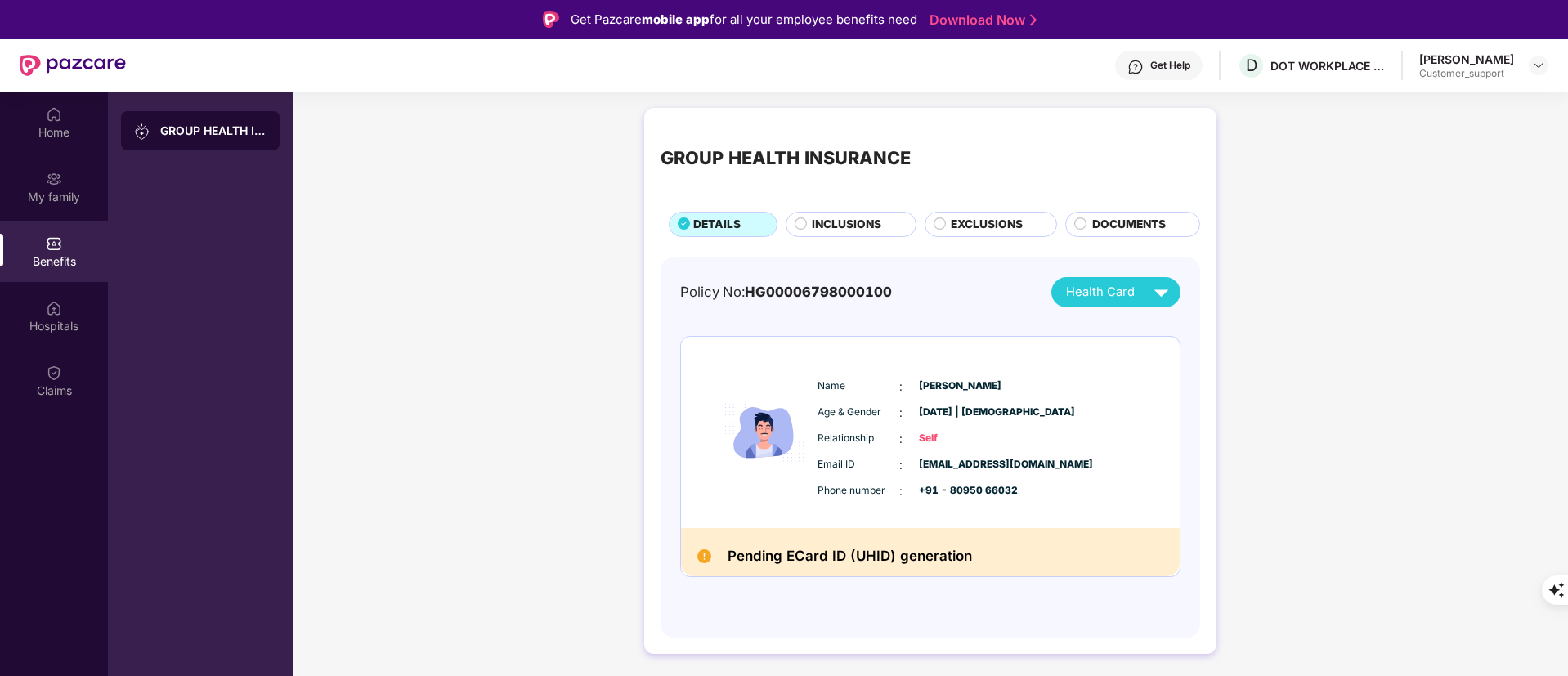
click at [844, 219] on span "INCLUSIONS" at bounding box center [847, 225] width 70 height 18
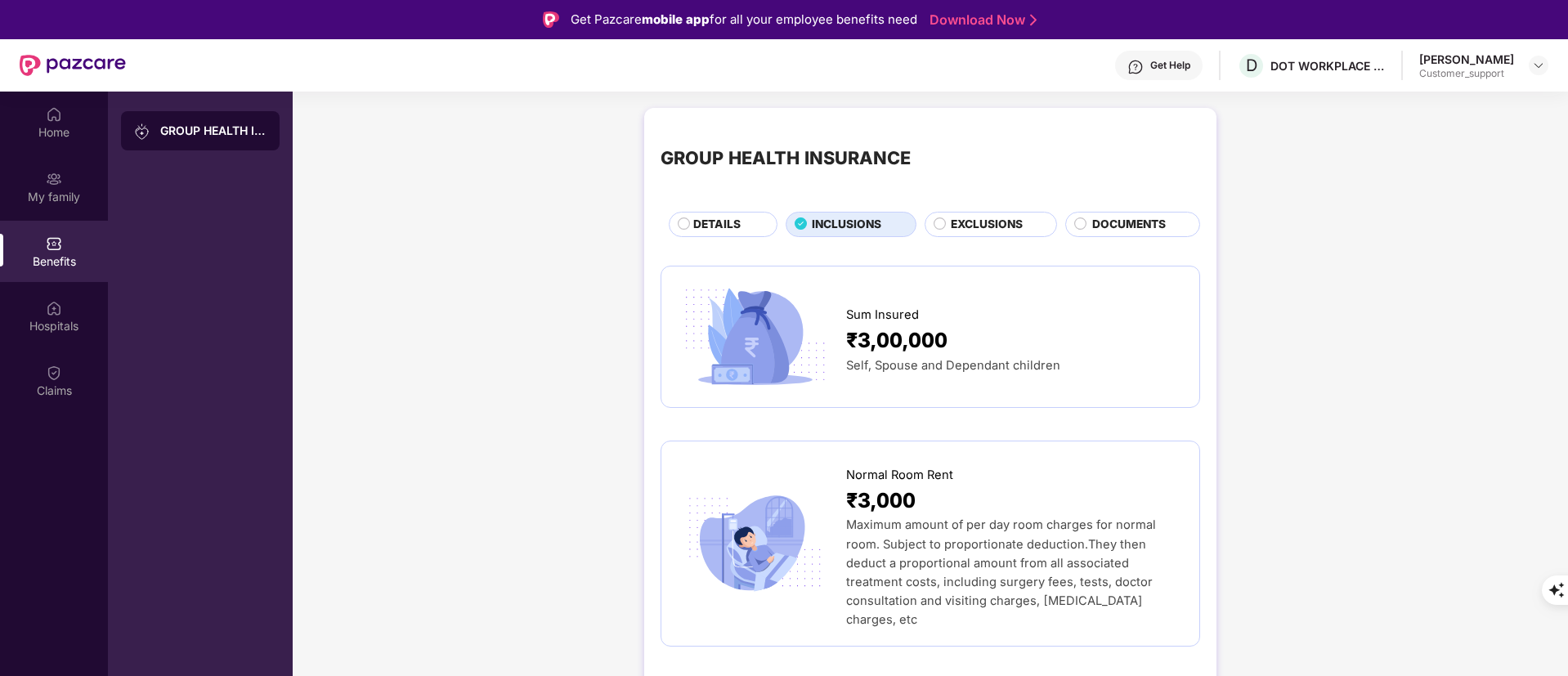
click at [709, 233] on span "DETAILS" at bounding box center [716, 225] width 47 height 18
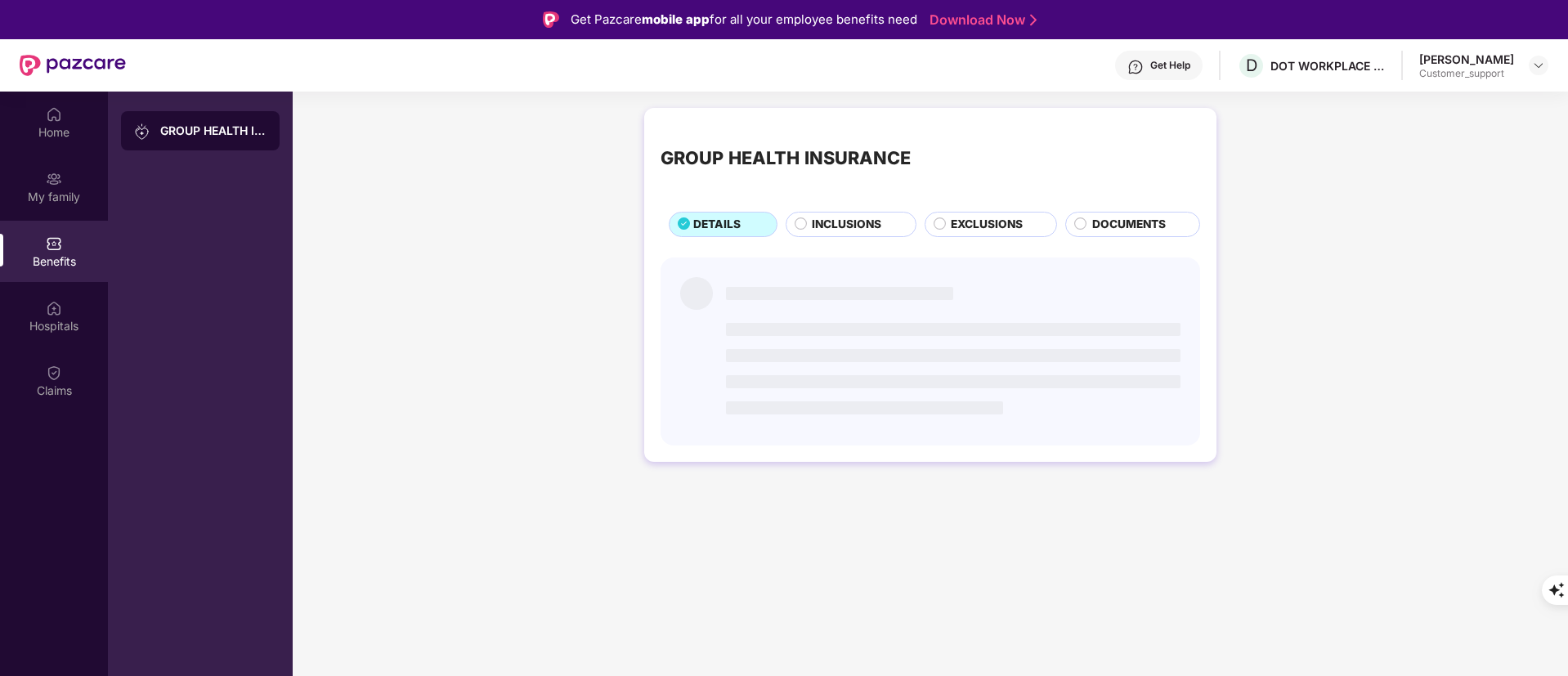
click at [895, 211] on div "INCLUSIONS" at bounding box center [851, 224] width 131 height 25
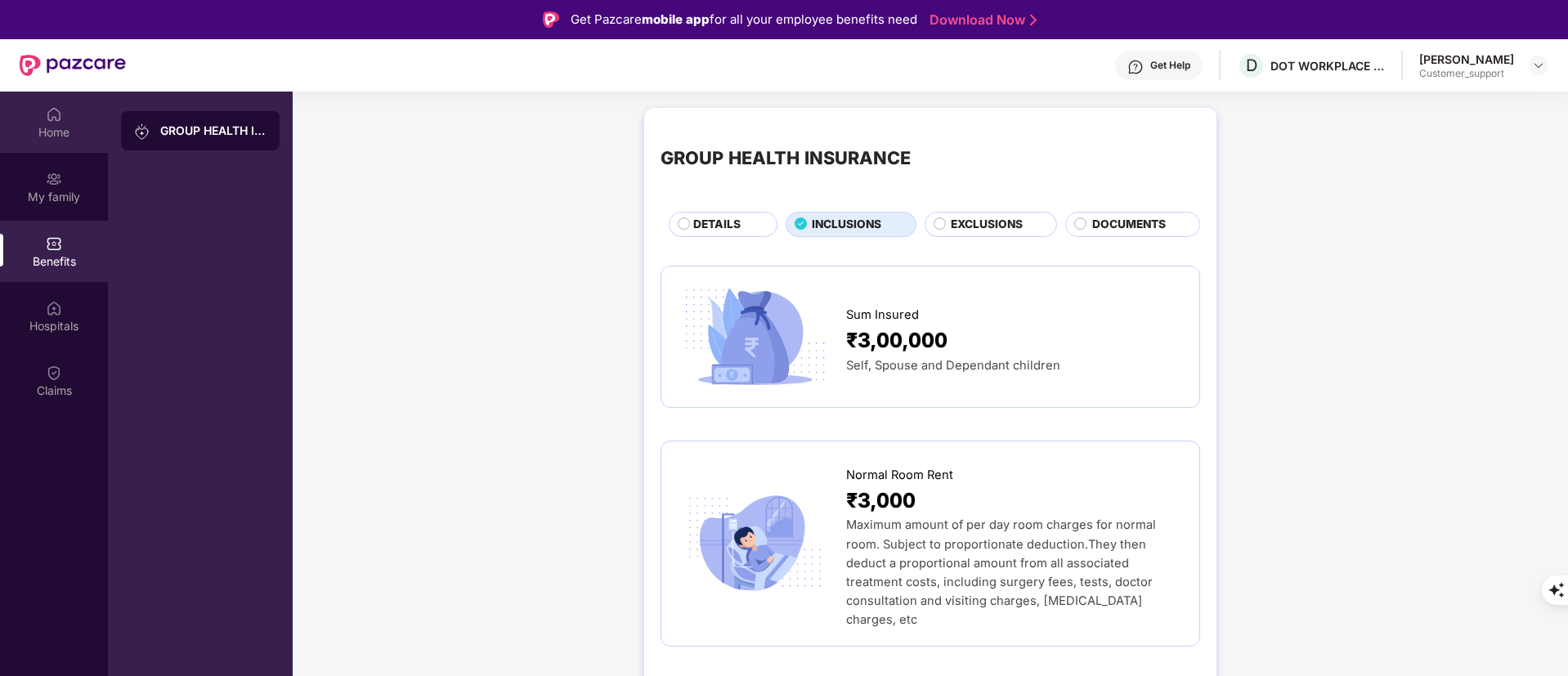
click at [39, 111] on div "Home" at bounding box center [54, 122] width 108 height 61
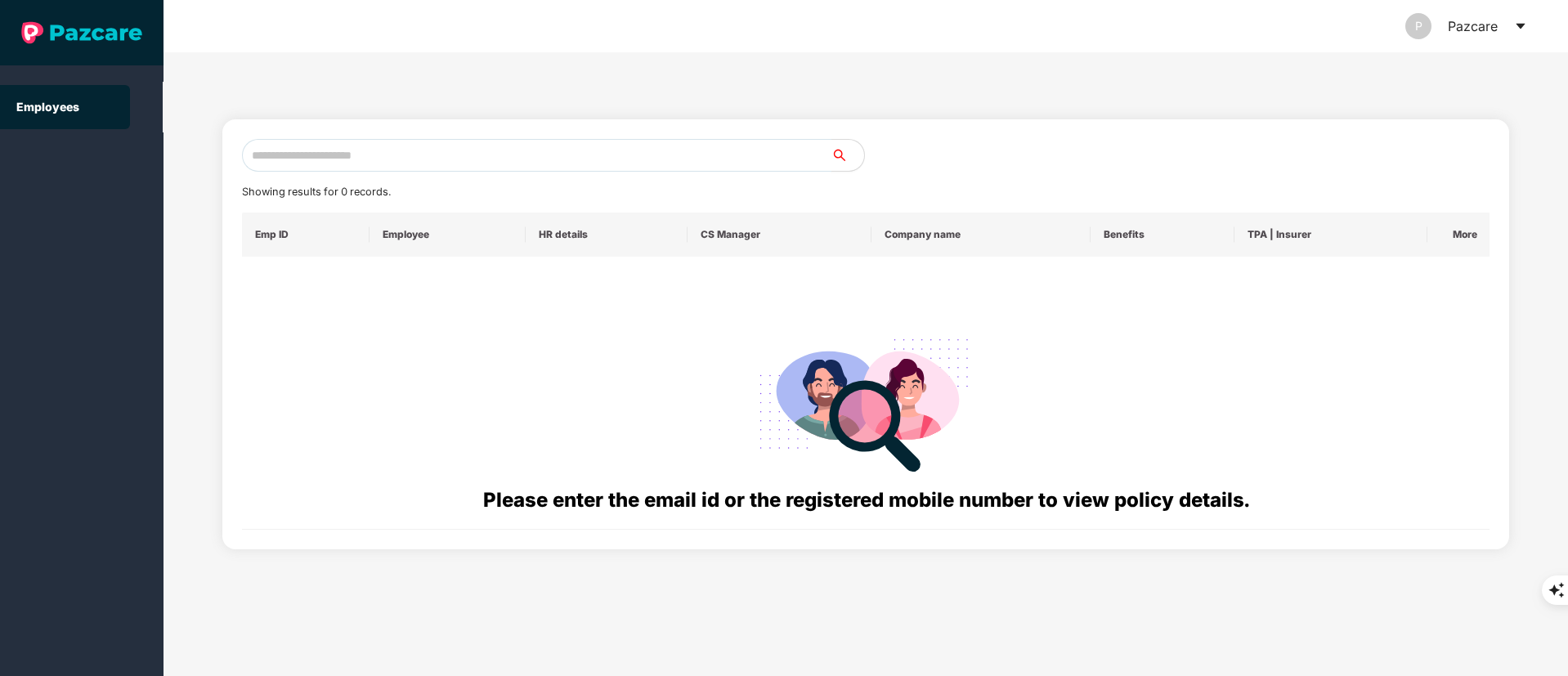
click at [290, 168] on input "text" at bounding box center [536, 155] width 589 height 33
drag, startPoint x: 289, startPoint y: 167, endPoint x: 643, endPoint y: 150, distance: 354.4
click at [643, 150] on input "text" at bounding box center [536, 155] width 589 height 33
paste input "**********"
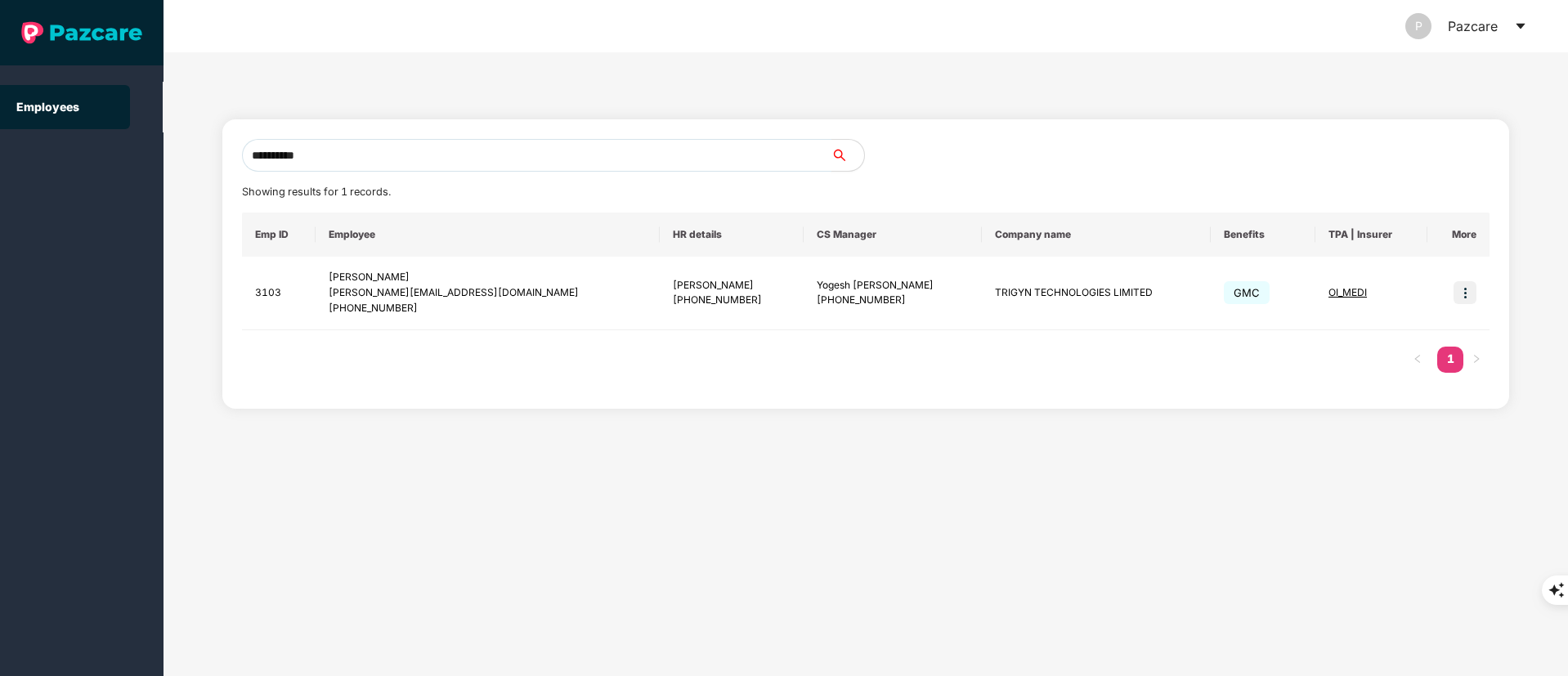
click at [296, 145] on input "**********" at bounding box center [536, 155] width 589 height 33
paste input "text"
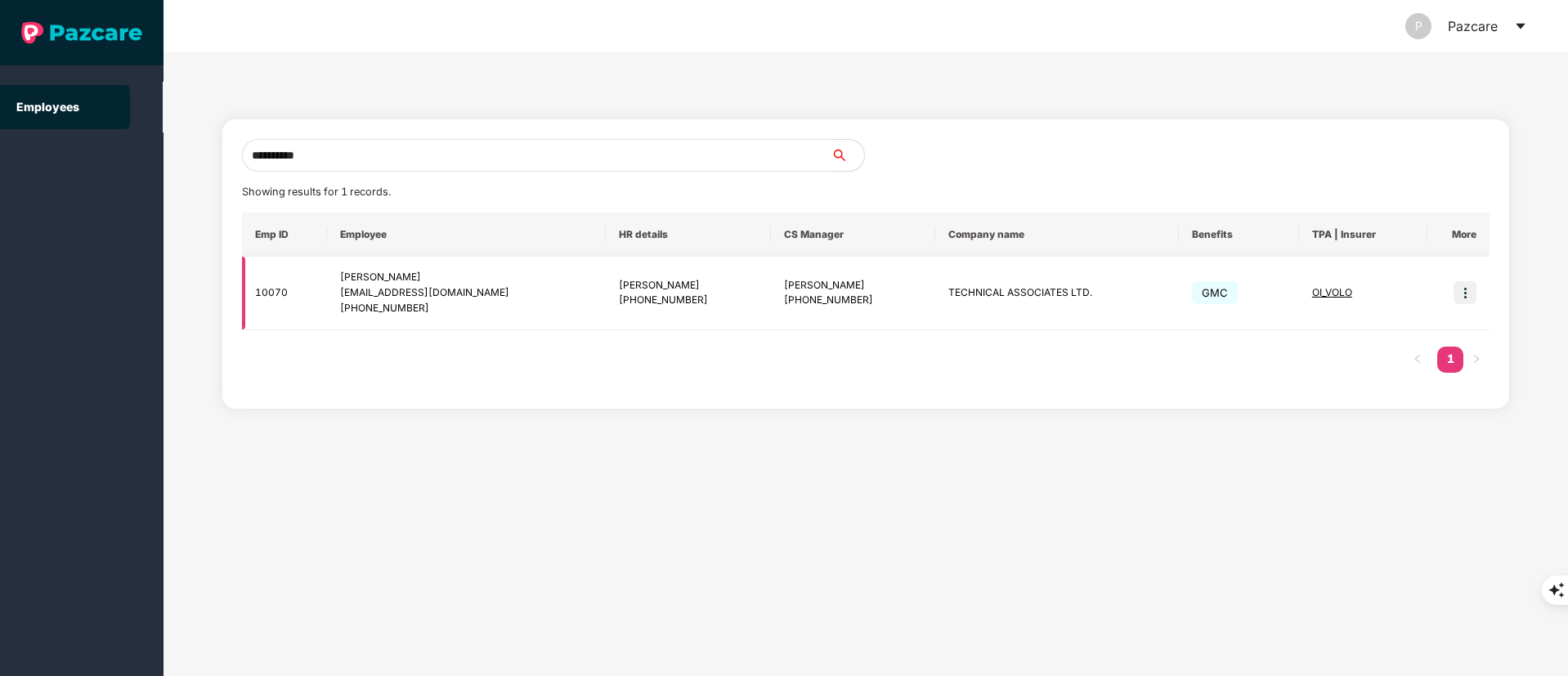
type input "**********"
click at [1468, 282] on img at bounding box center [1465, 293] width 23 height 23
click at [1429, 317] on td at bounding box center [1458, 294] width 62 height 73
click at [1469, 295] on img at bounding box center [1465, 293] width 23 height 23
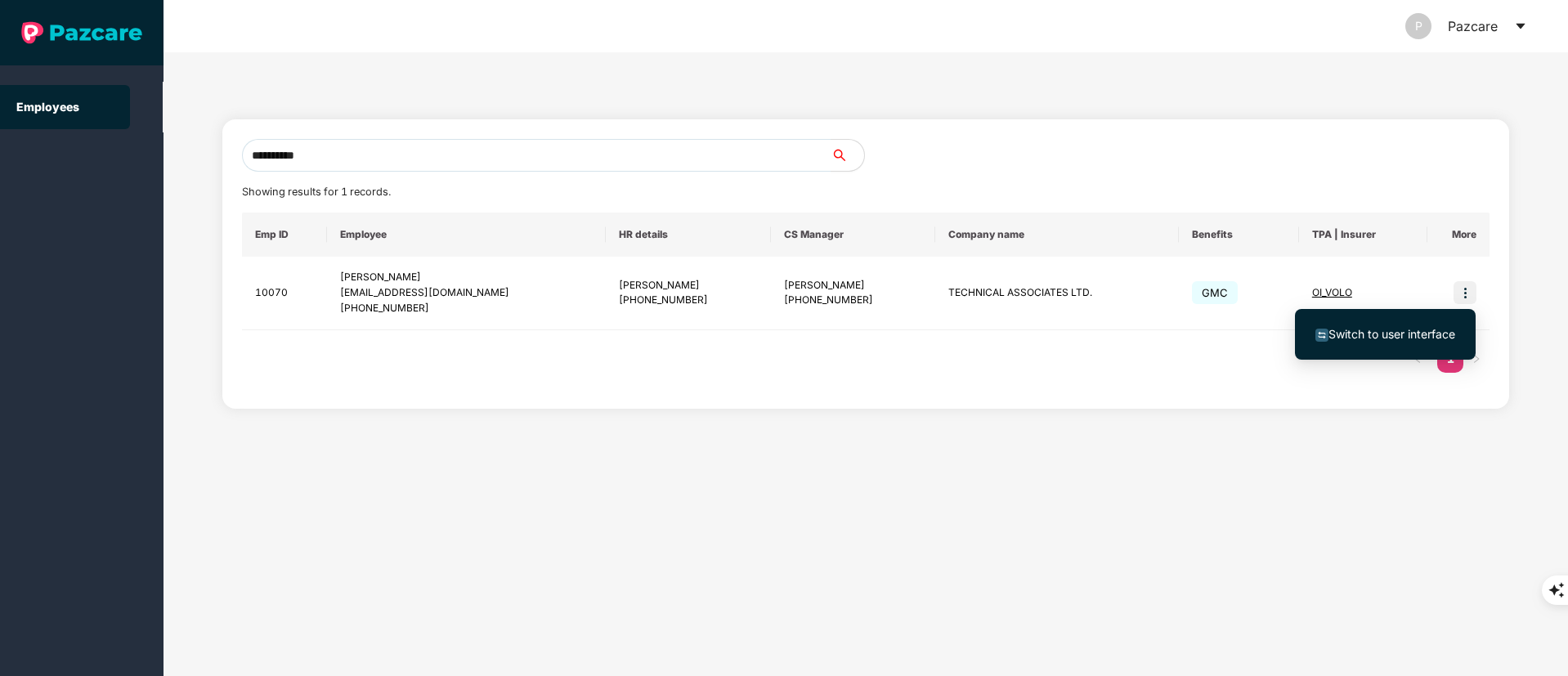
click at [1383, 344] on li "Switch to user interface" at bounding box center [1385, 334] width 181 height 34
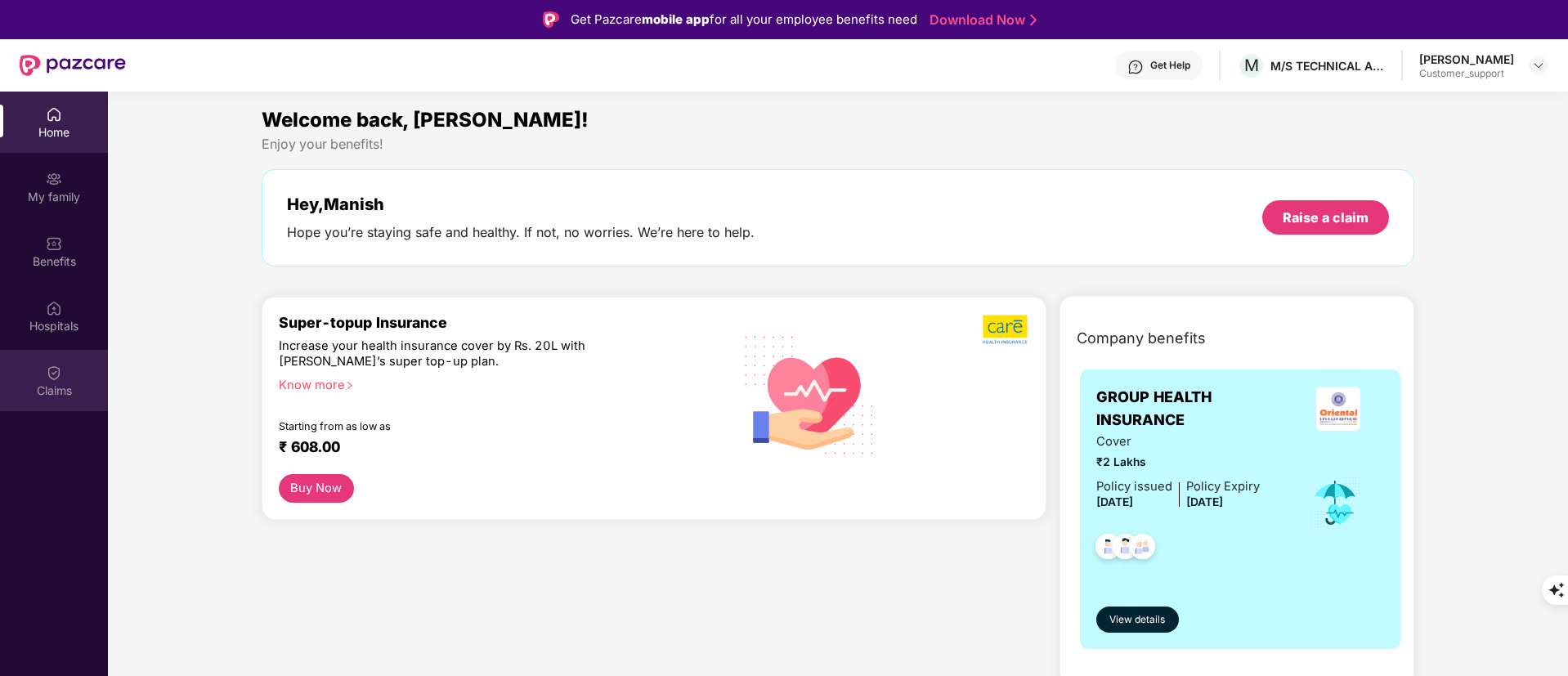
click at [52, 390] on div "Claims" at bounding box center [54, 390] width 108 height 16
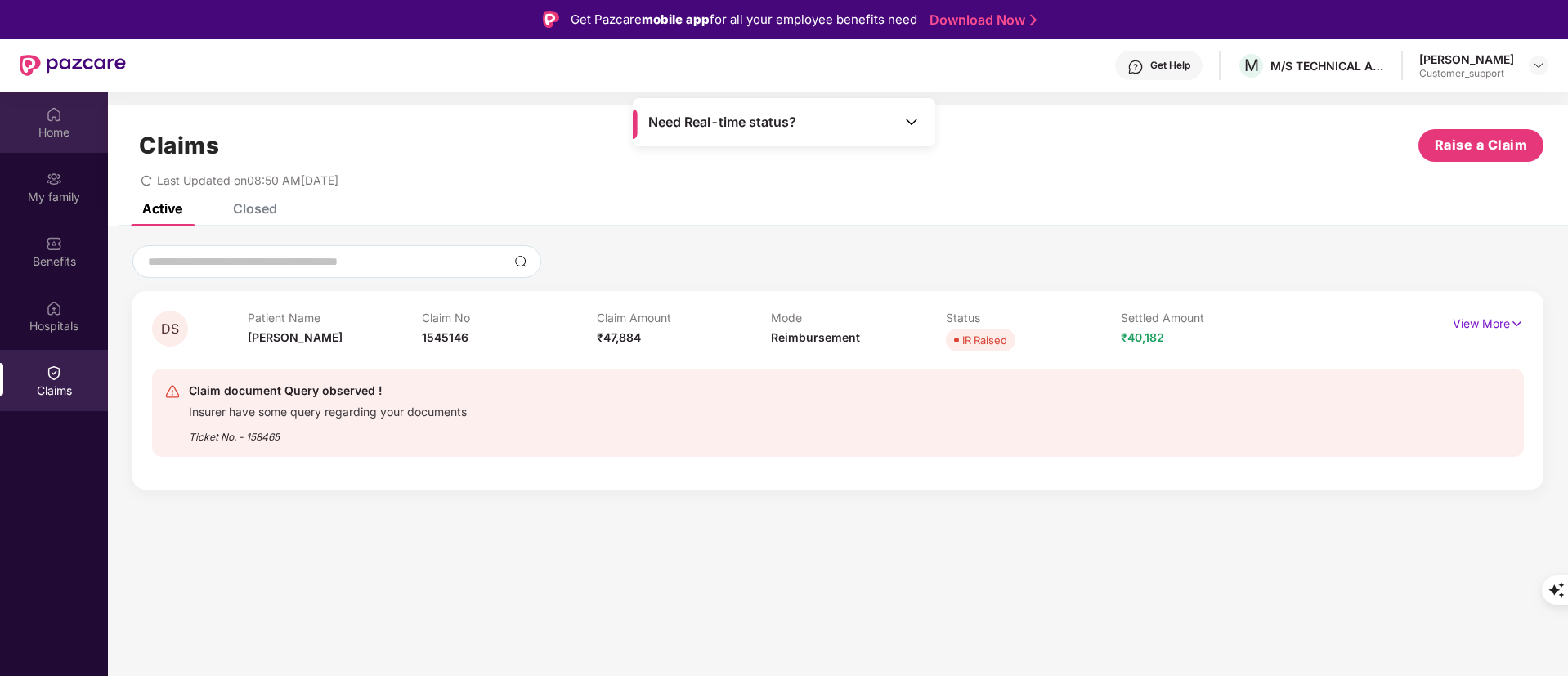
click at [52, 140] on div "Home" at bounding box center [54, 122] width 108 height 61
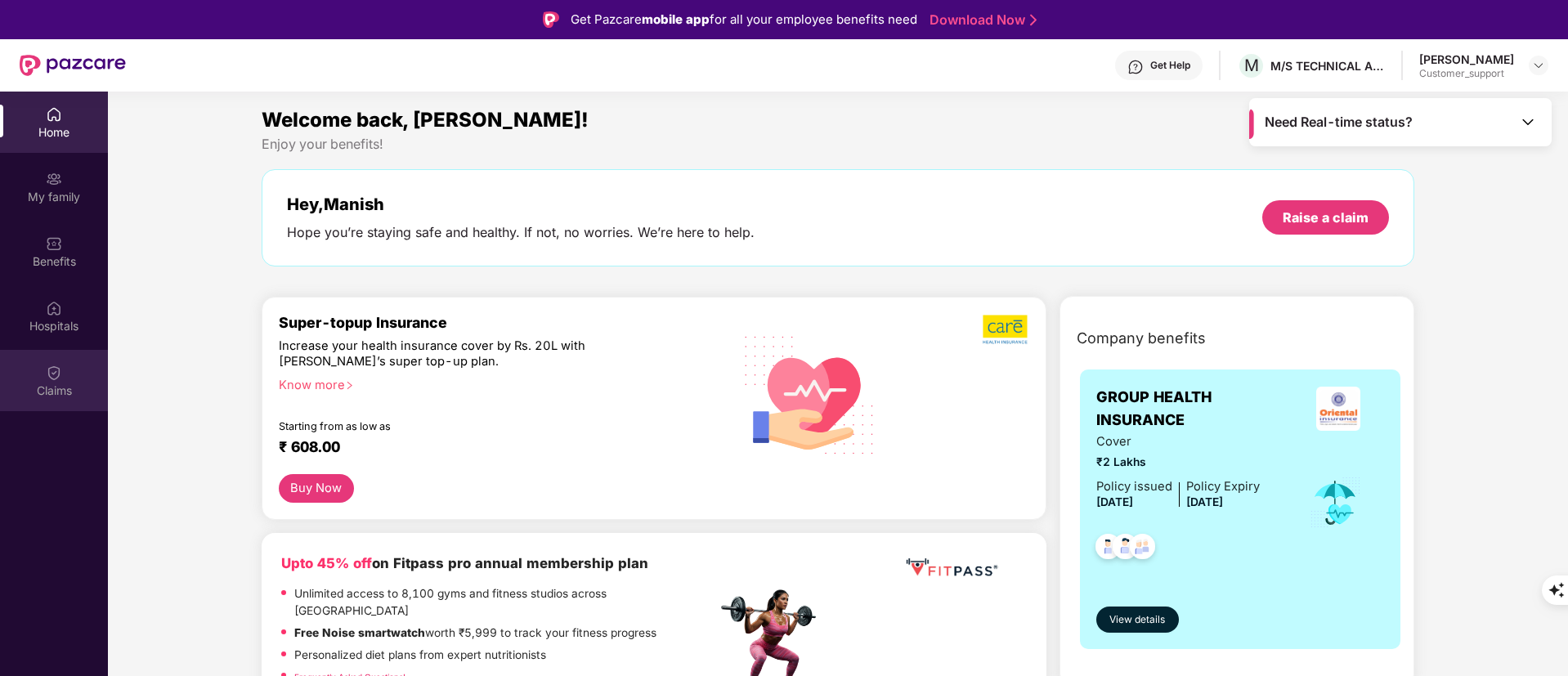
click at [61, 371] on img at bounding box center [54, 372] width 16 height 16
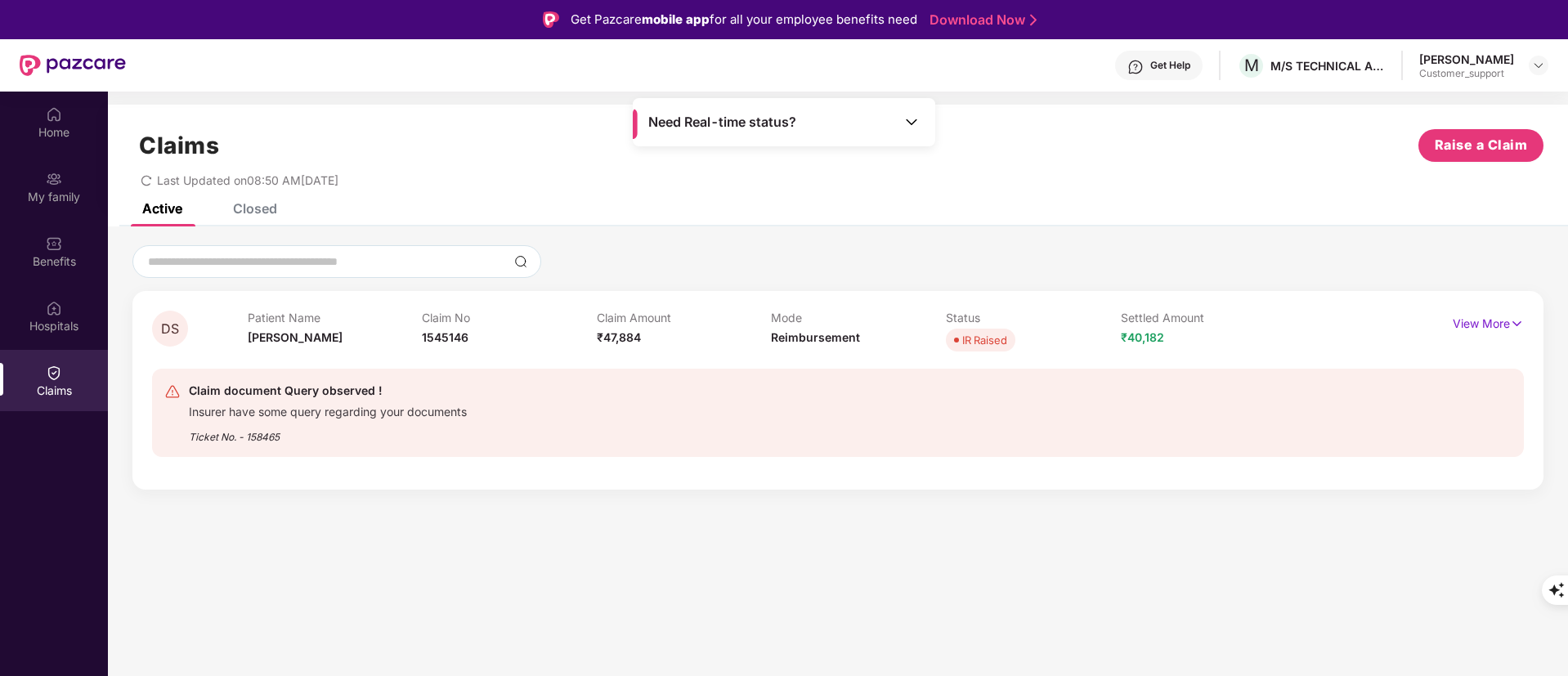
click at [270, 205] on div "Closed" at bounding box center [254, 209] width 44 height 16
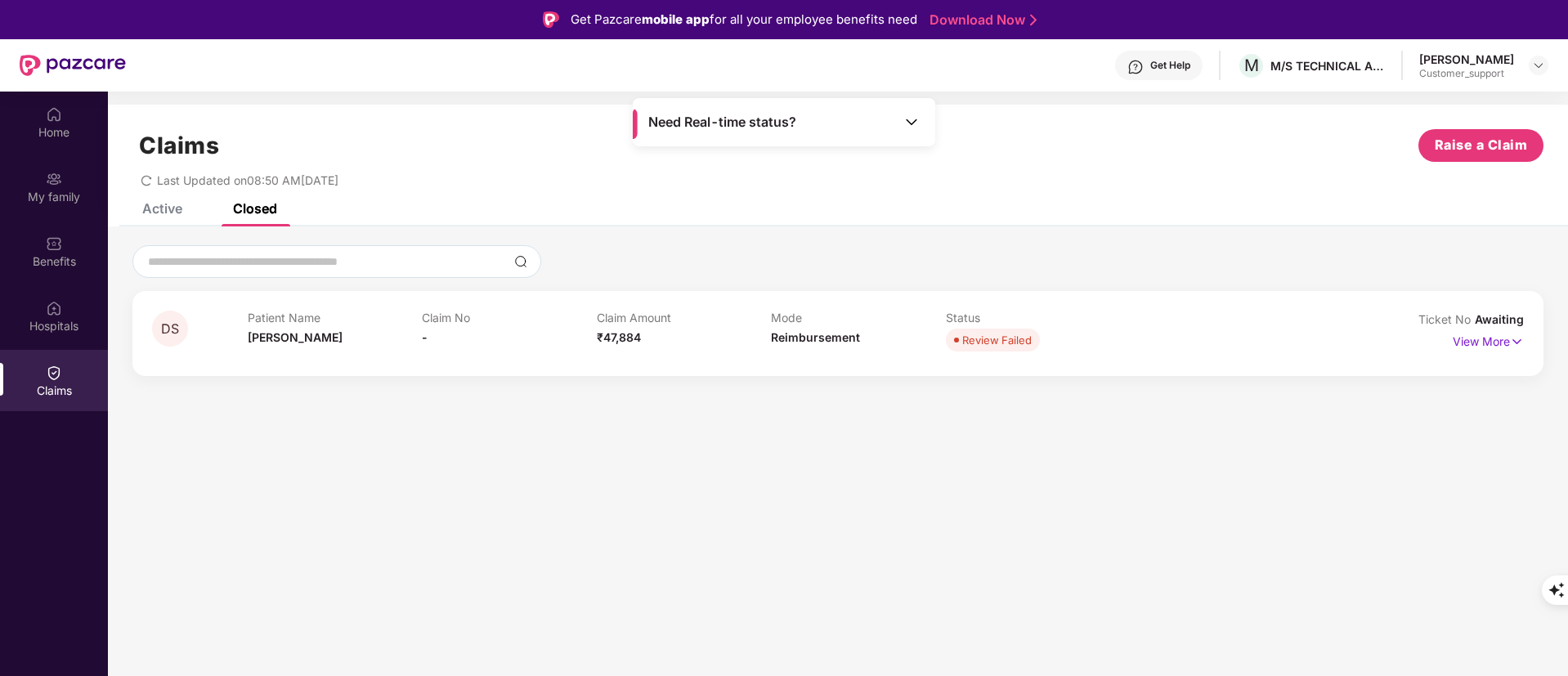
click at [159, 204] on div "Active" at bounding box center [162, 209] width 40 height 16
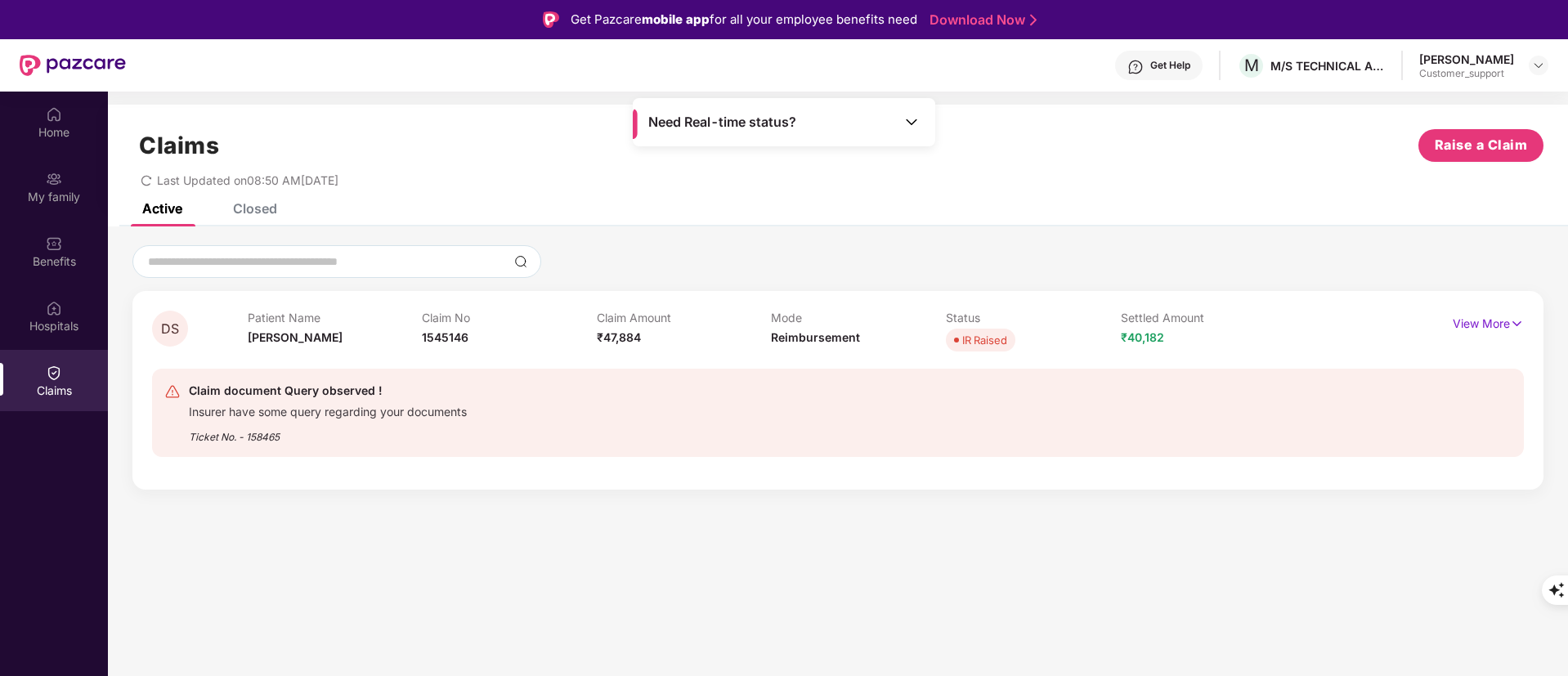
click at [266, 439] on div "Ticket No. - 158465" at bounding box center [328, 432] width 278 height 25
copy div "158465"
click at [1495, 317] on p "View More" at bounding box center [1487, 321] width 71 height 22
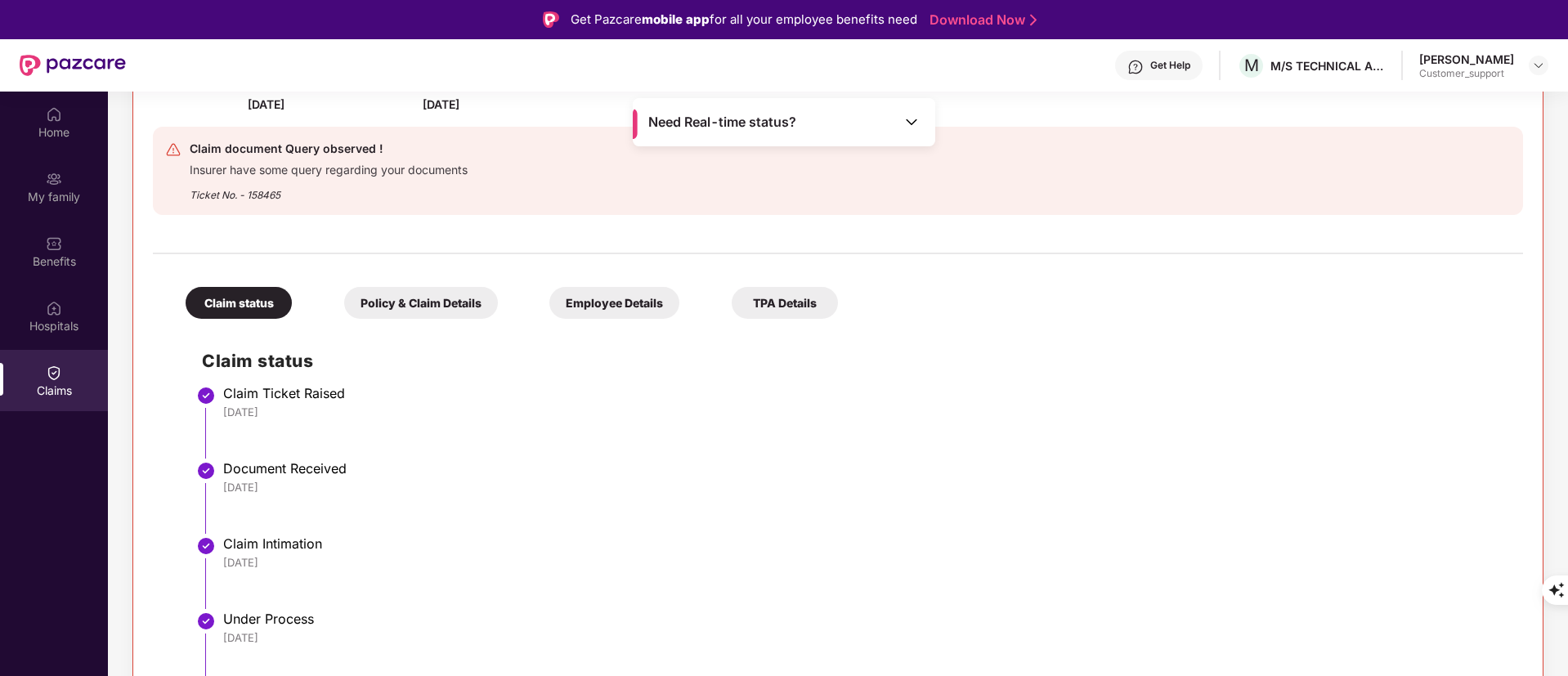
scroll to position [50, 0]
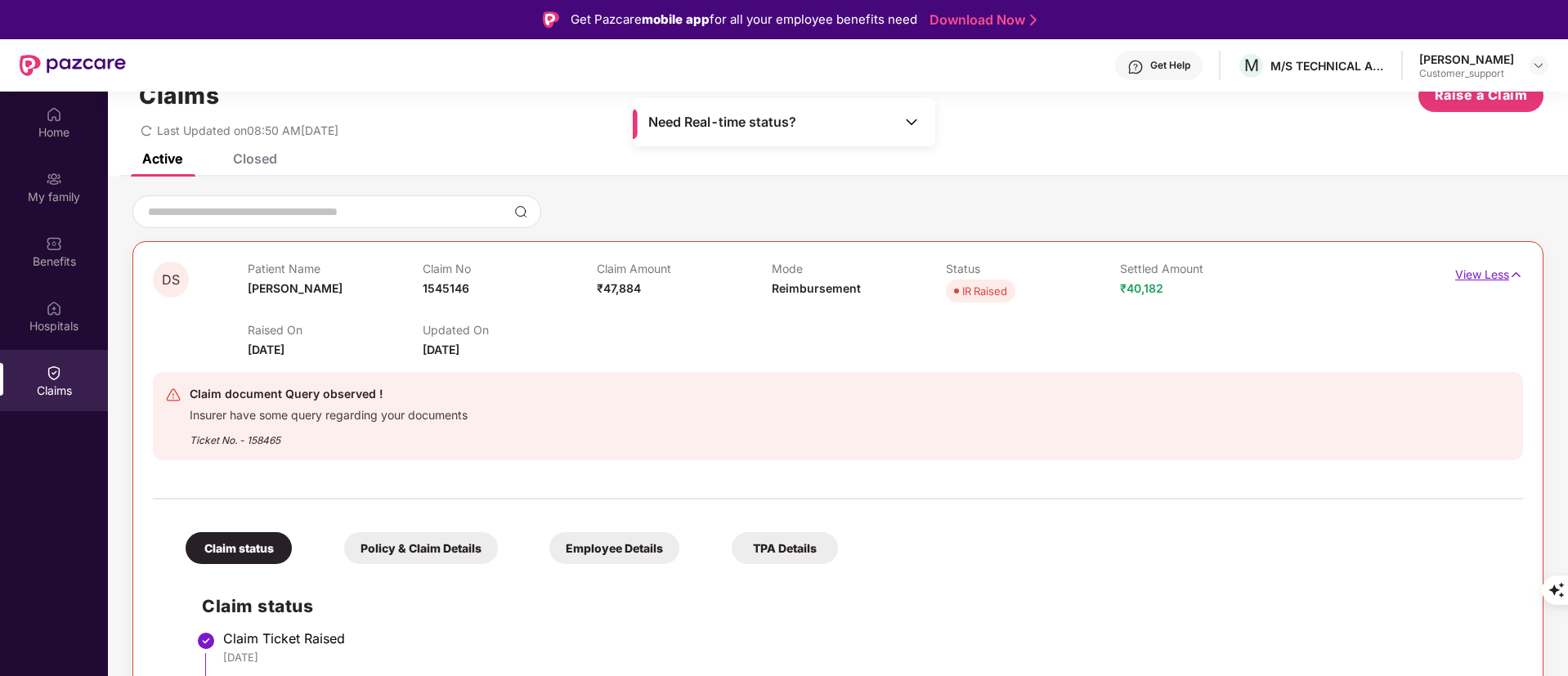
click at [1457, 273] on p "View Less" at bounding box center [1489, 272] width 68 height 22
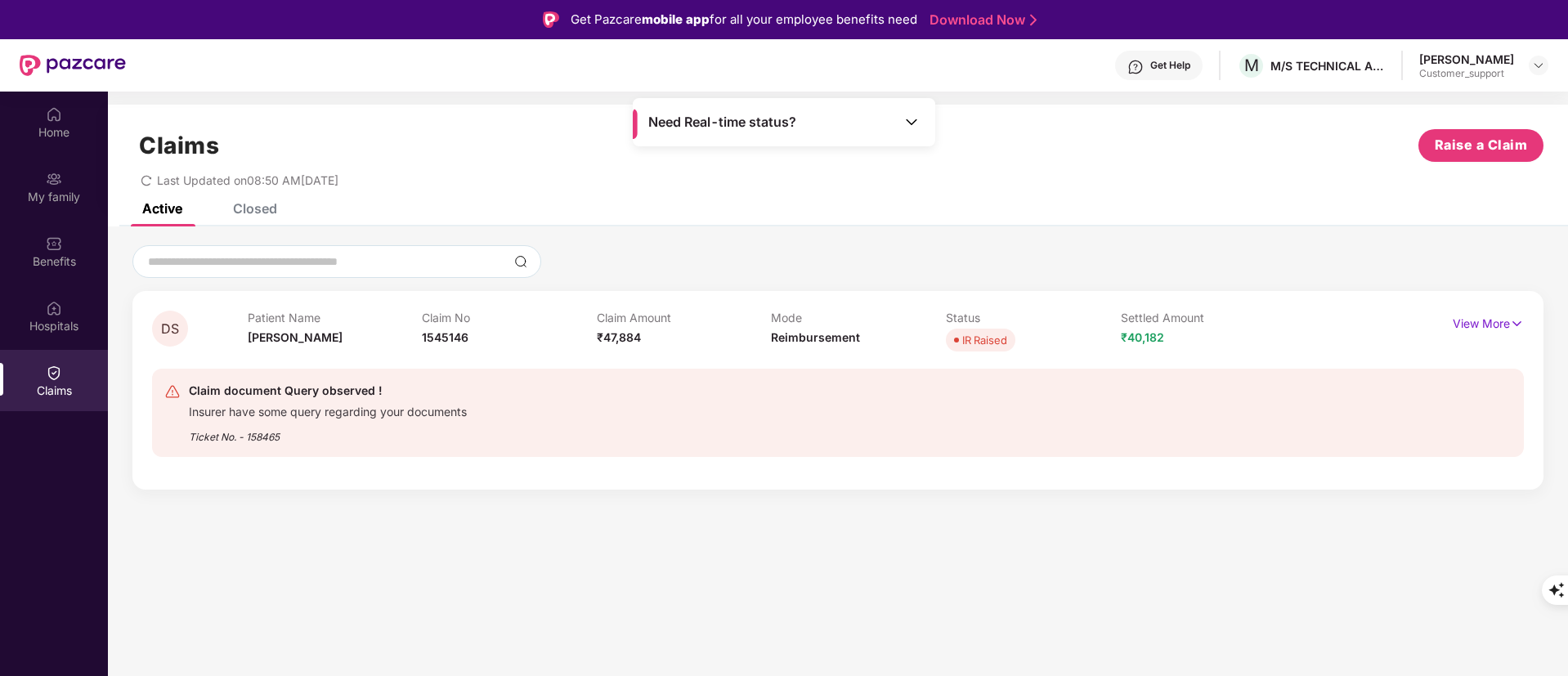
click at [266, 441] on div "Ticket No. - 158465" at bounding box center [328, 432] width 278 height 25
copy div "158465"
click at [220, 458] on div "Claim document Query observed ! Insurer have some query regarding your document…" at bounding box center [838, 413] width 1372 height 115
click at [1468, 317] on p "View More" at bounding box center [1487, 321] width 71 height 22
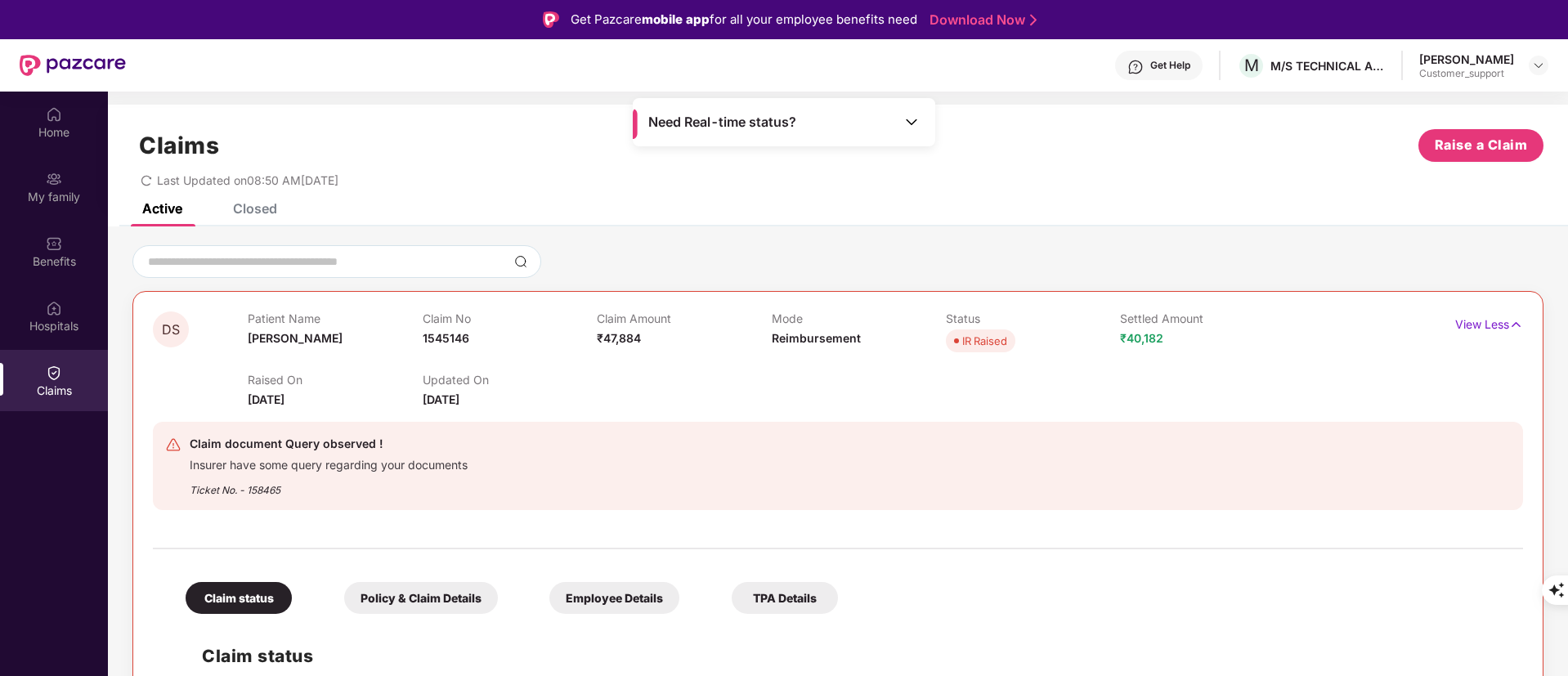
click at [274, 486] on div "Ticket No. - 158465" at bounding box center [329, 485] width 278 height 25
click at [272, 484] on div "Ticket No. - 158465" at bounding box center [329, 485] width 278 height 25
copy div "158465"
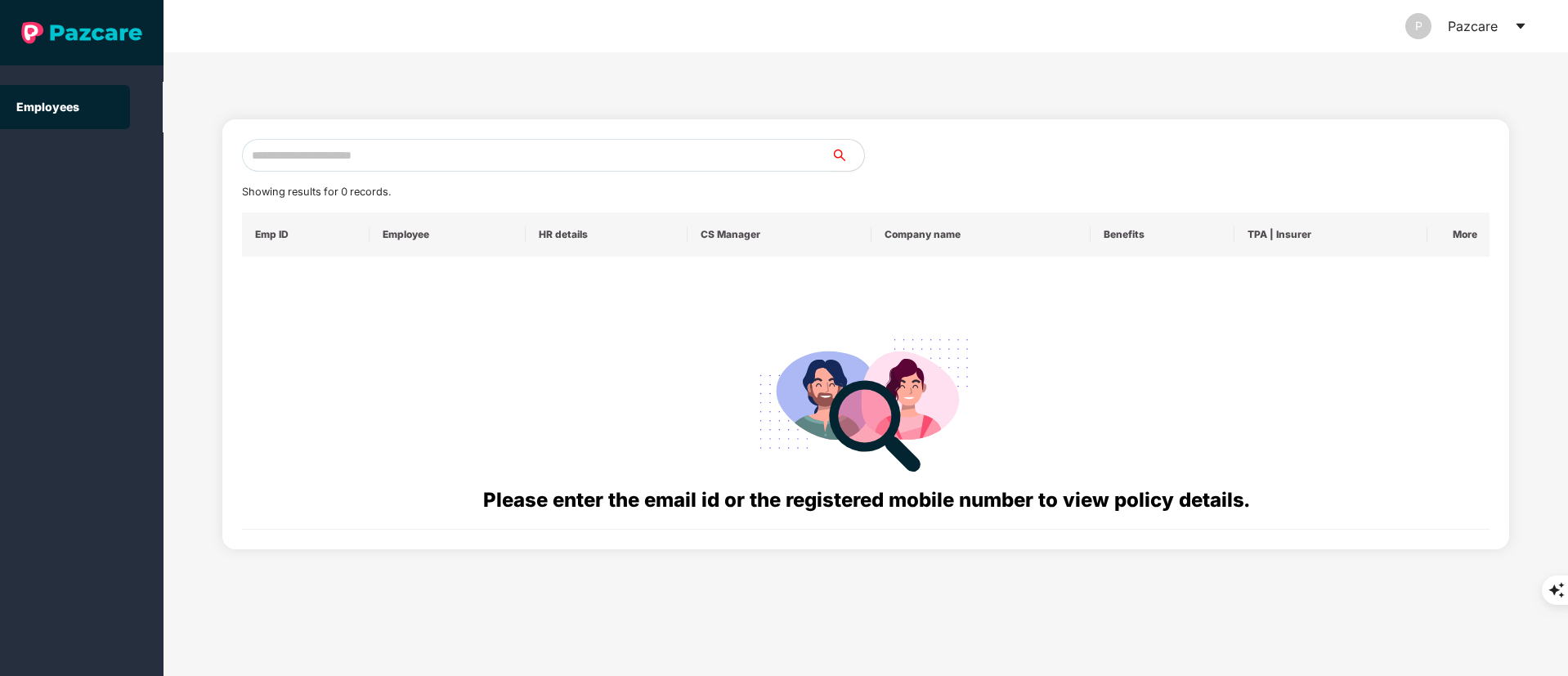
click at [349, 168] on input "text" at bounding box center [536, 155] width 589 height 33
paste input "**********"
drag, startPoint x: 448, startPoint y: 159, endPoint x: 0, endPoint y: 165, distance: 448.0
click at [0, 165] on section "**********" at bounding box center [784, 338] width 1568 height 676
paste input "text"
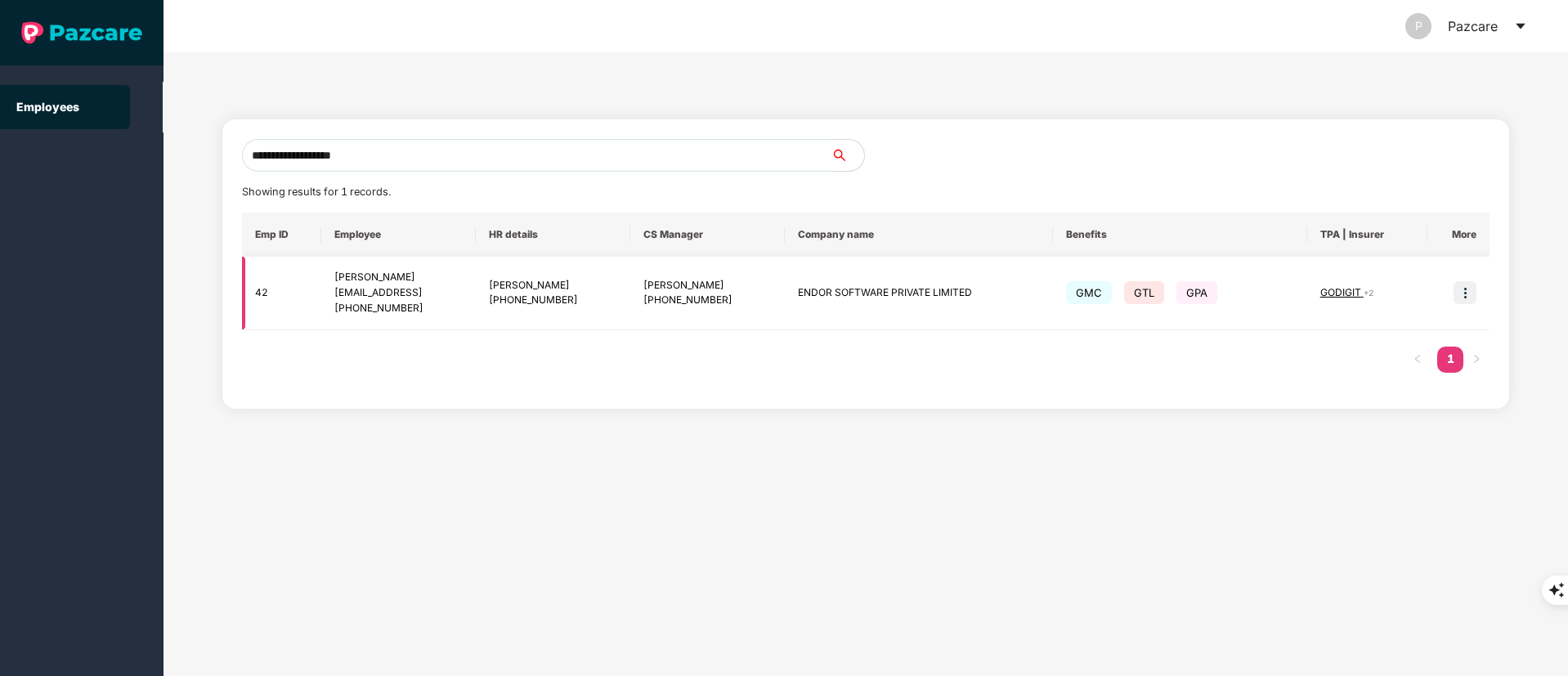
type input "**********"
click at [1458, 287] on img at bounding box center [1465, 293] width 23 height 23
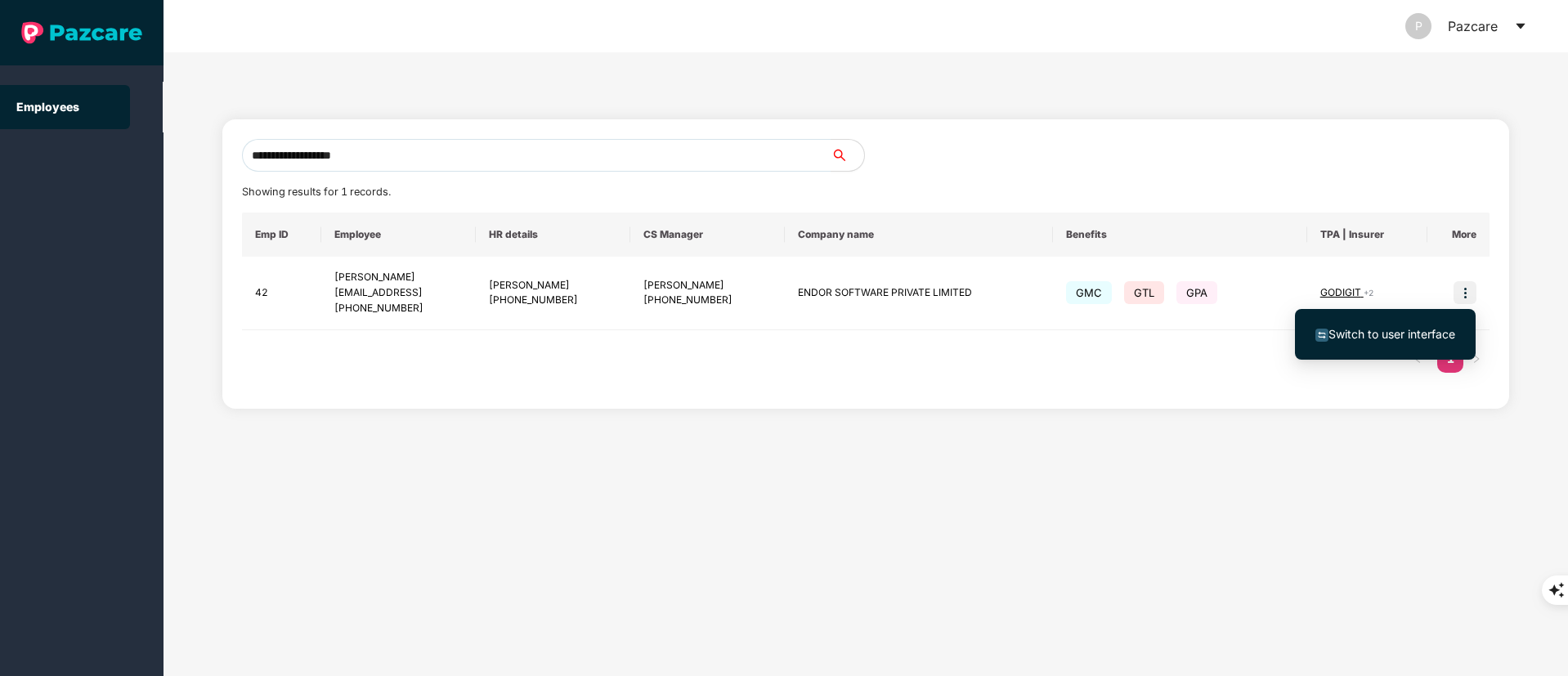
click at [1410, 334] on span "Switch to user interface" at bounding box center [1392, 334] width 127 height 14
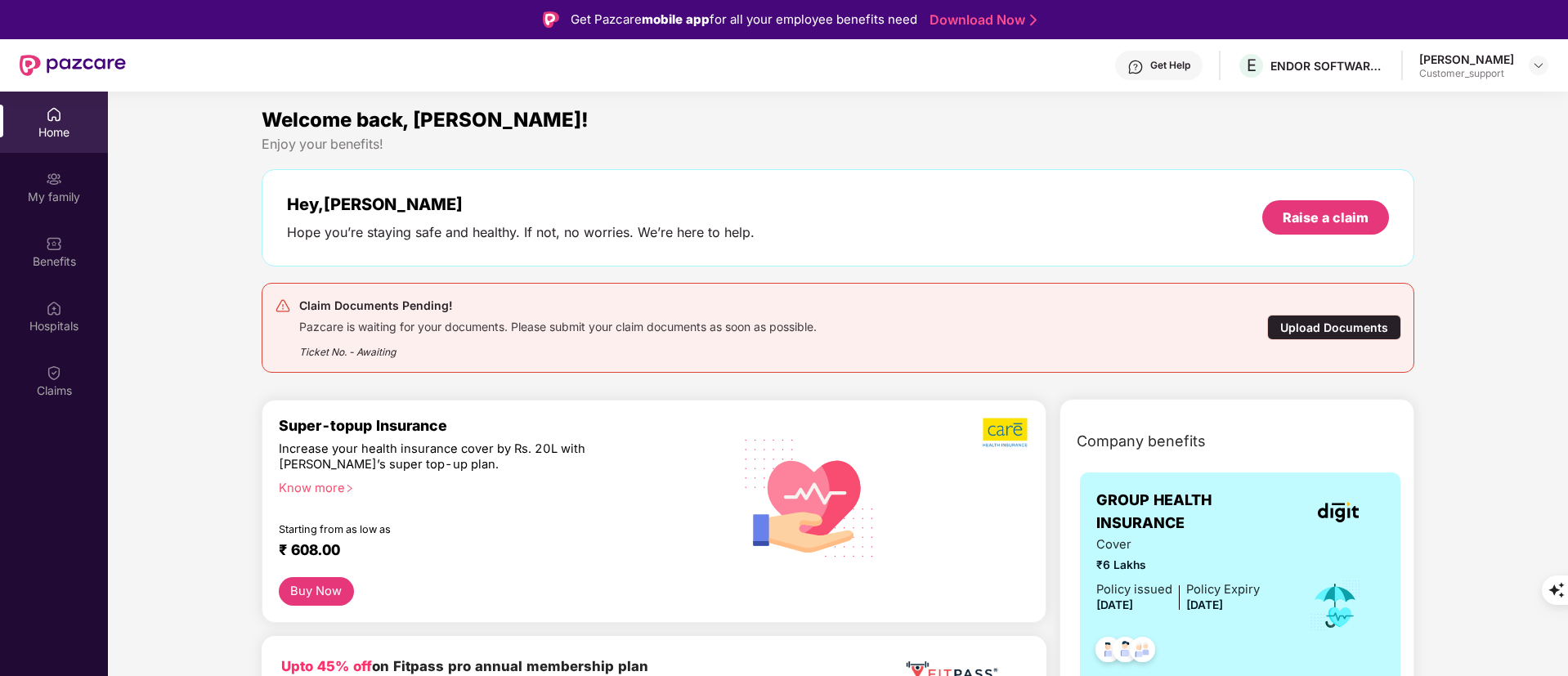
click at [56, 381] on div "Claims" at bounding box center [54, 381] width 108 height 61
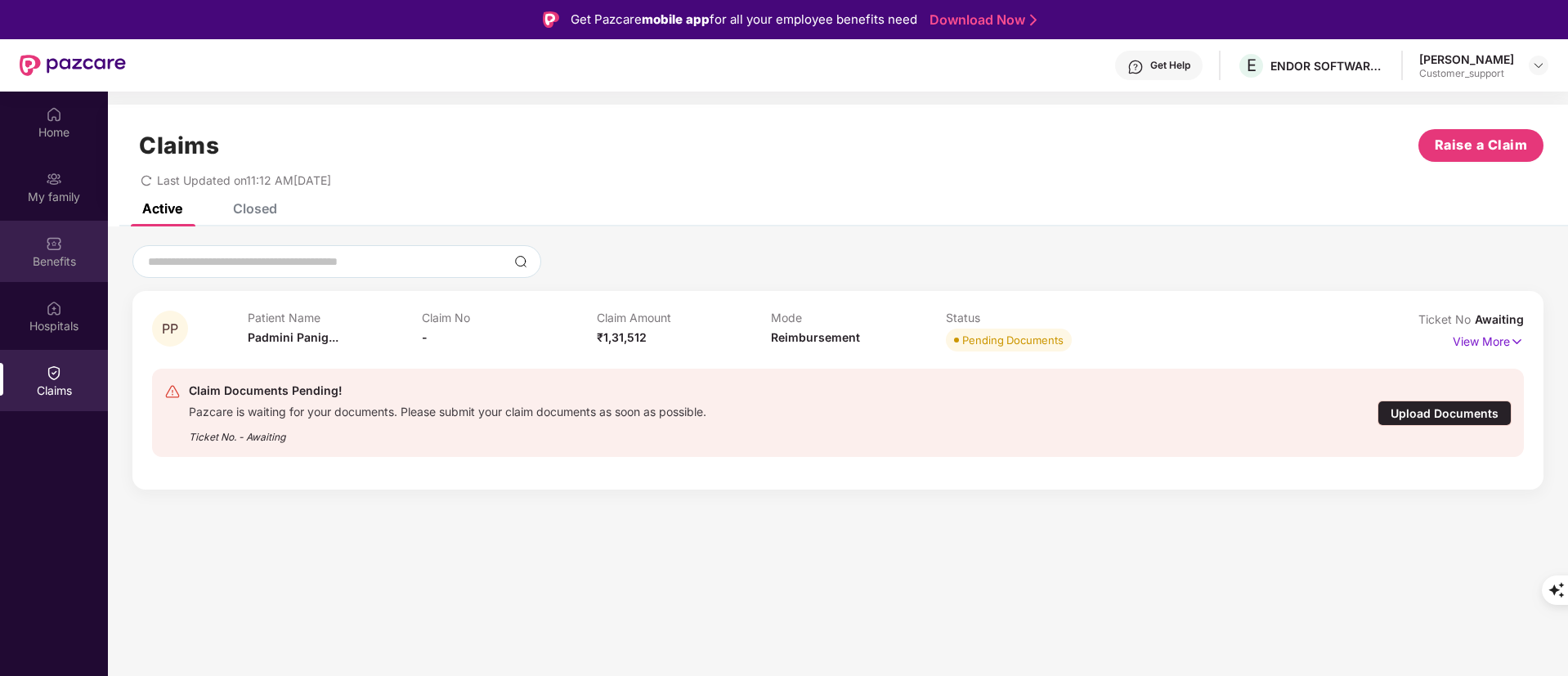
click at [56, 264] on div "Benefits" at bounding box center [54, 261] width 108 height 16
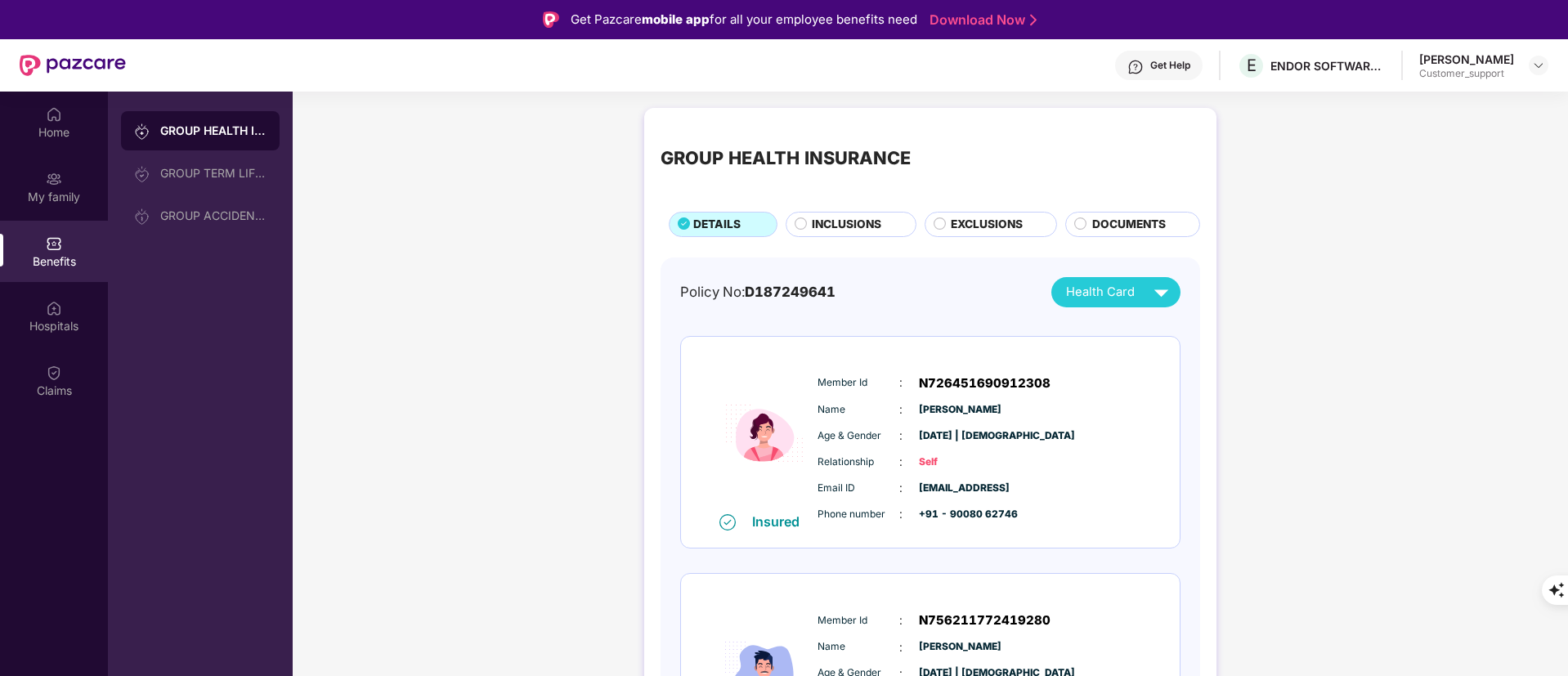
click at [1095, 221] on span "DOCUMENTS" at bounding box center [1129, 225] width 73 height 18
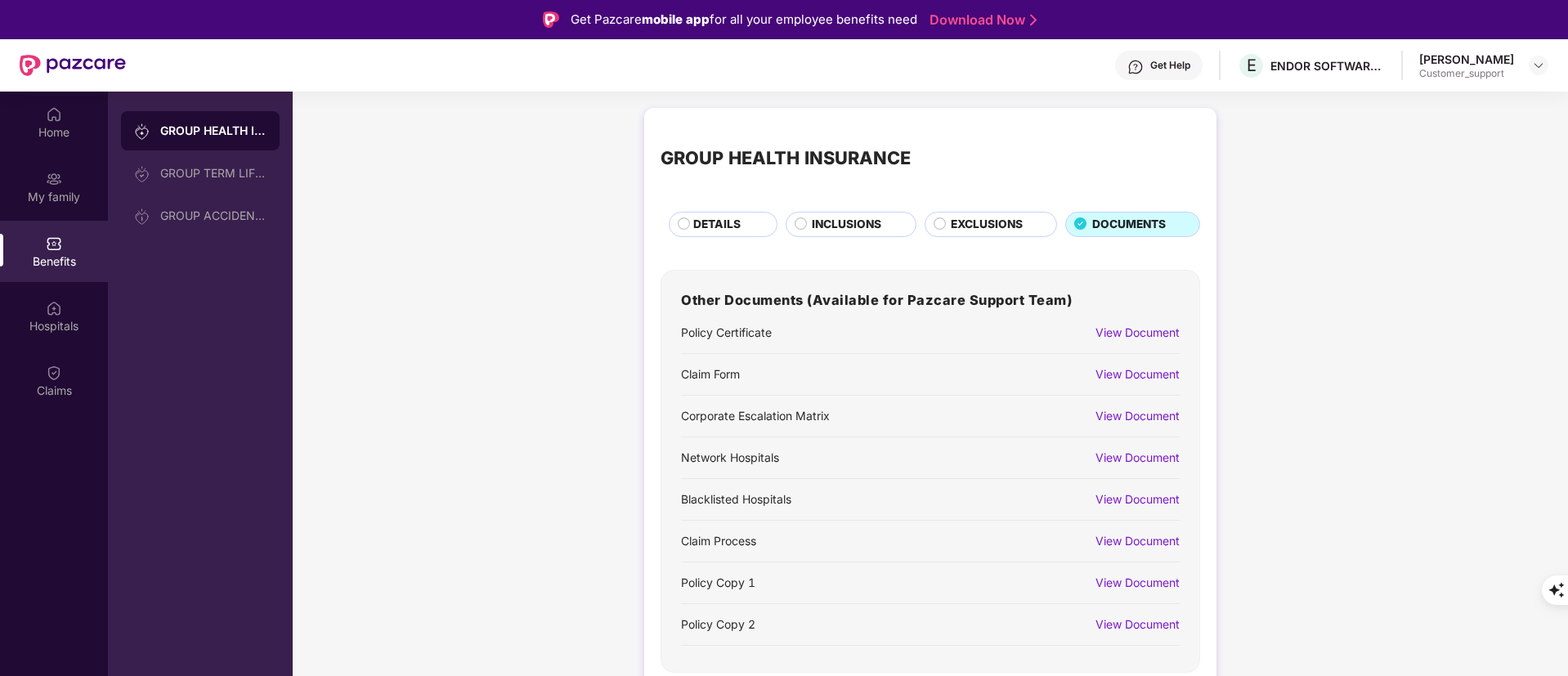
drag, startPoint x: 1095, startPoint y: 221, endPoint x: 783, endPoint y: 367, distance: 344.5
click at [784, 367] on div "Claim Form View Document" at bounding box center [930, 374] width 499 height 28
click at [1092, 372] on div "View Document" at bounding box center [1129, 374] width 100 height 28
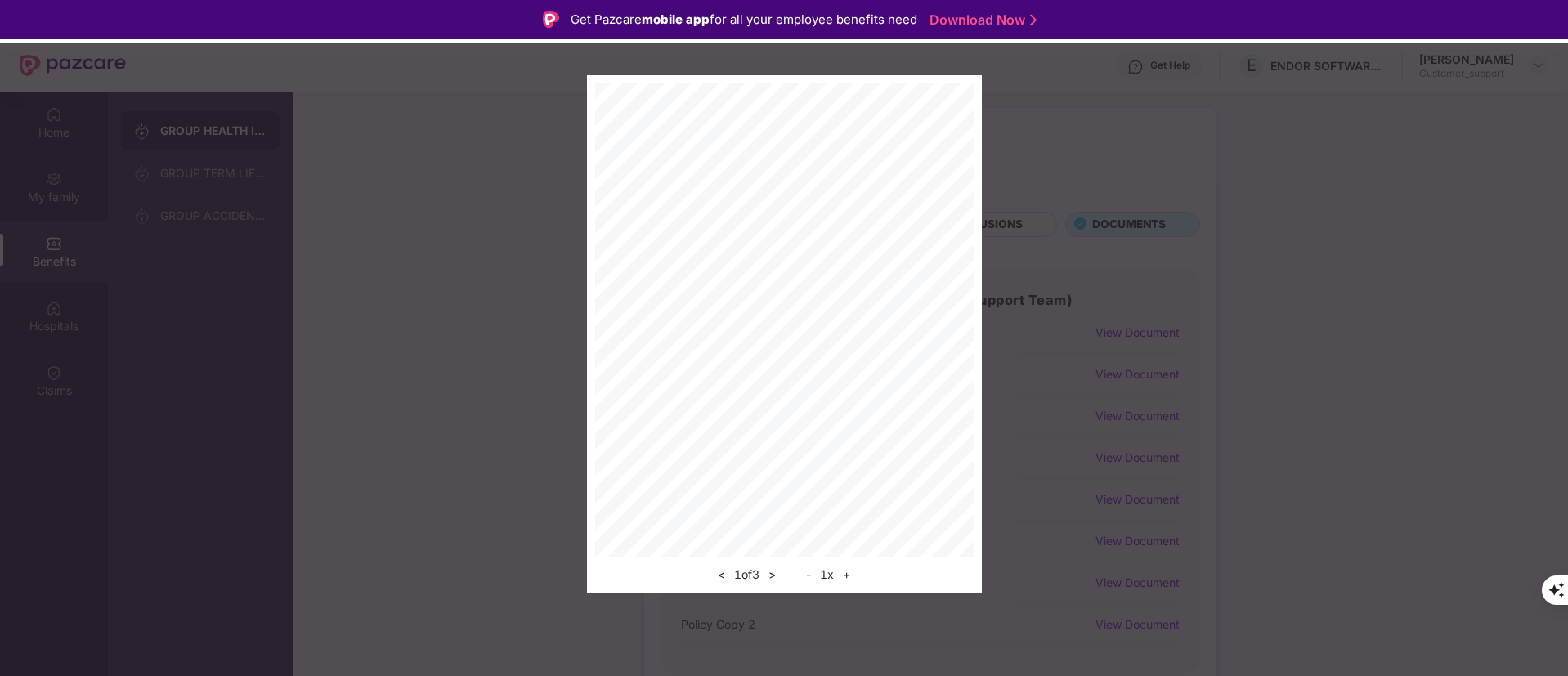
scroll to position [17, 0]
click at [774, 575] on button ">" at bounding box center [772, 575] width 17 height 20
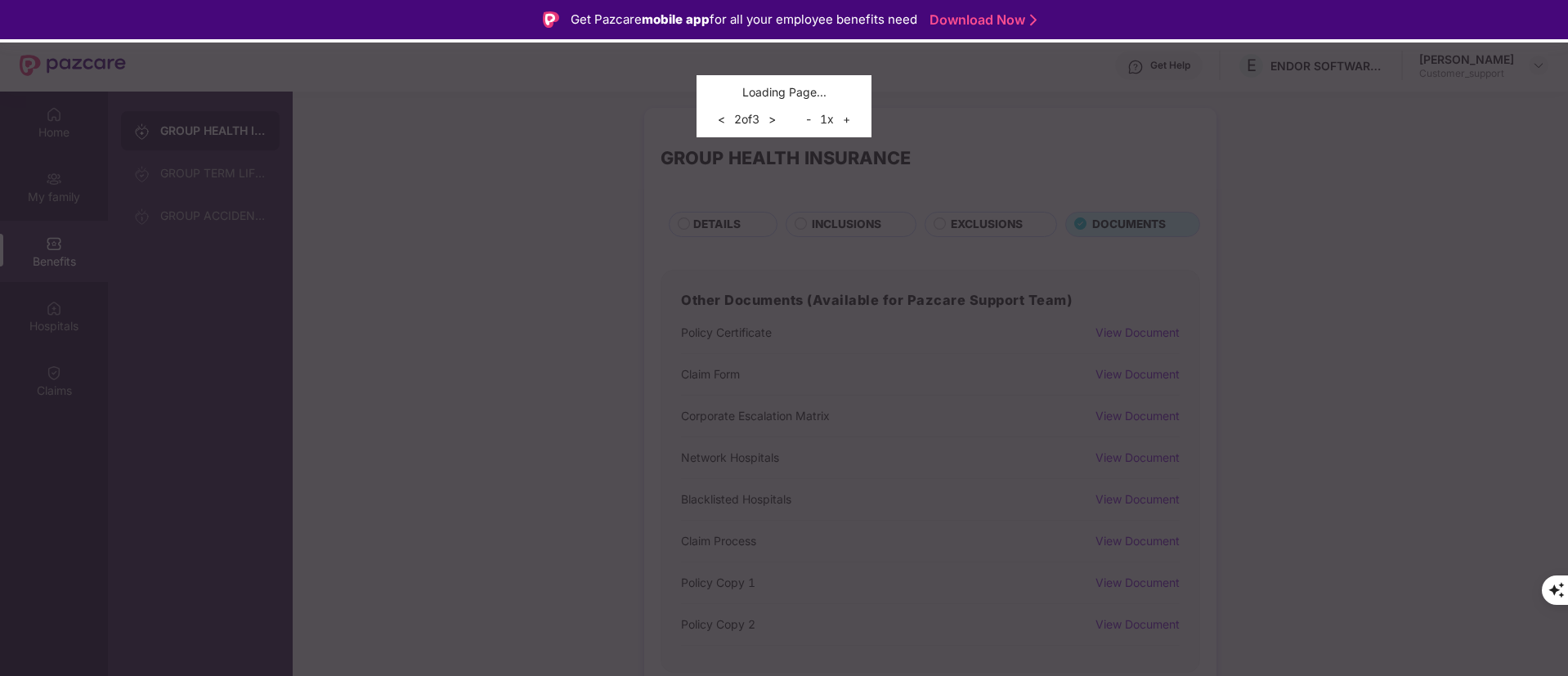
scroll to position [0, 0]
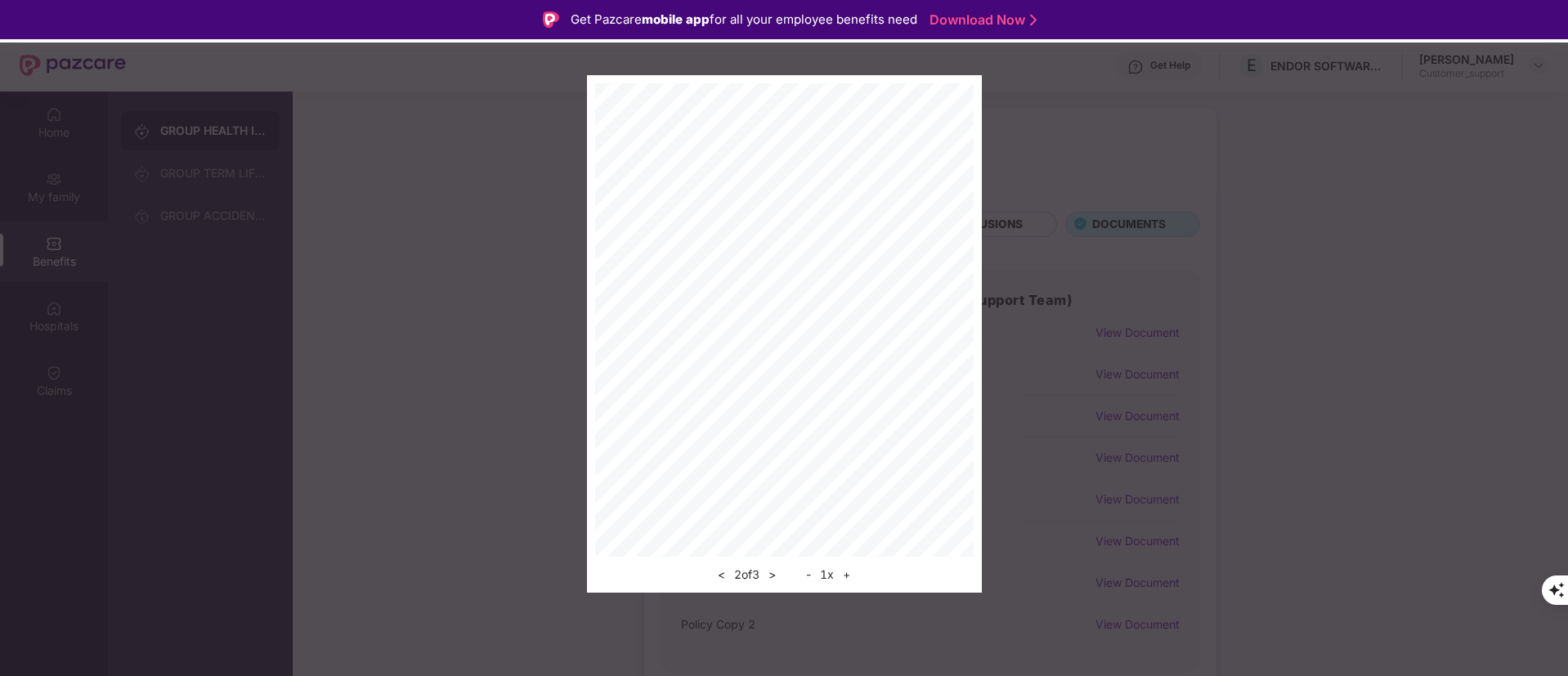
click at [774, 575] on button ">" at bounding box center [772, 575] width 17 height 20
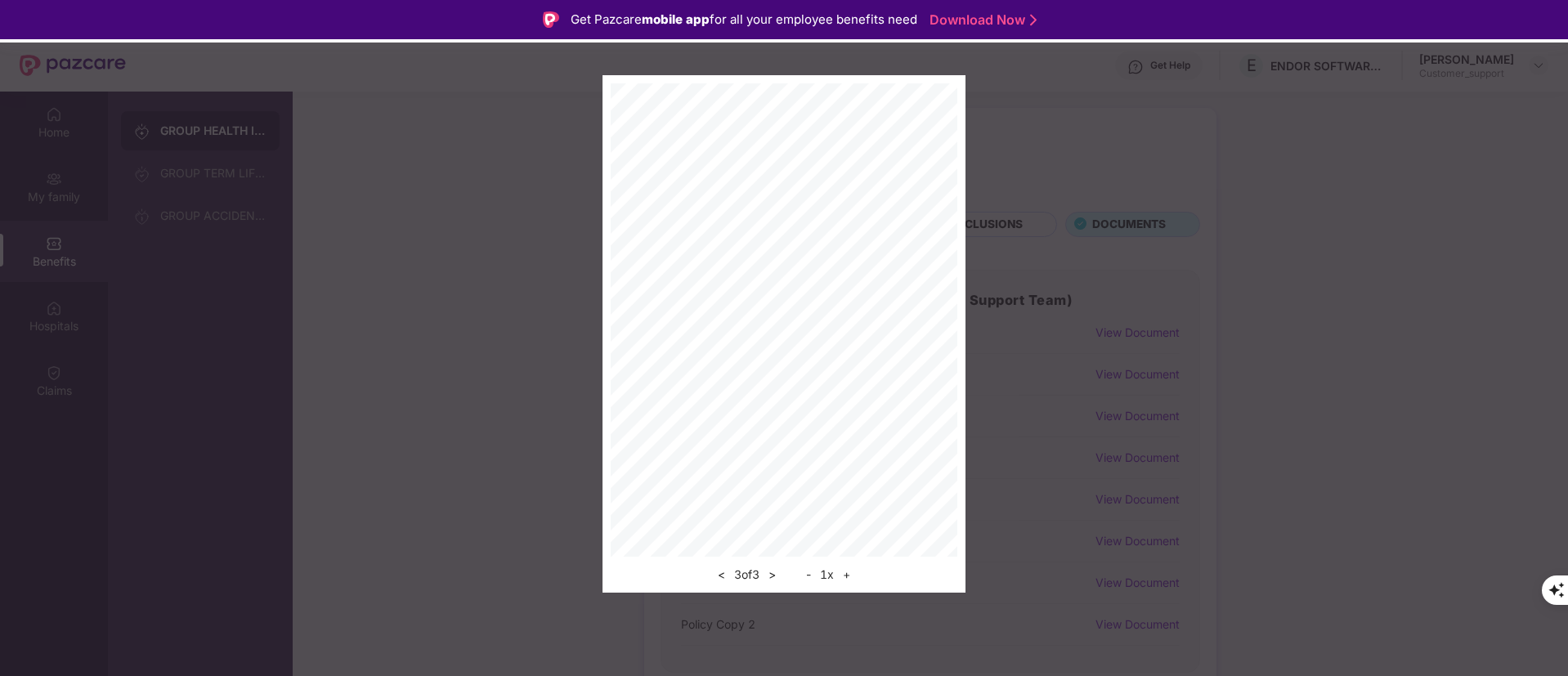
click at [717, 577] on button "<" at bounding box center [721, 575] width 17 height 20
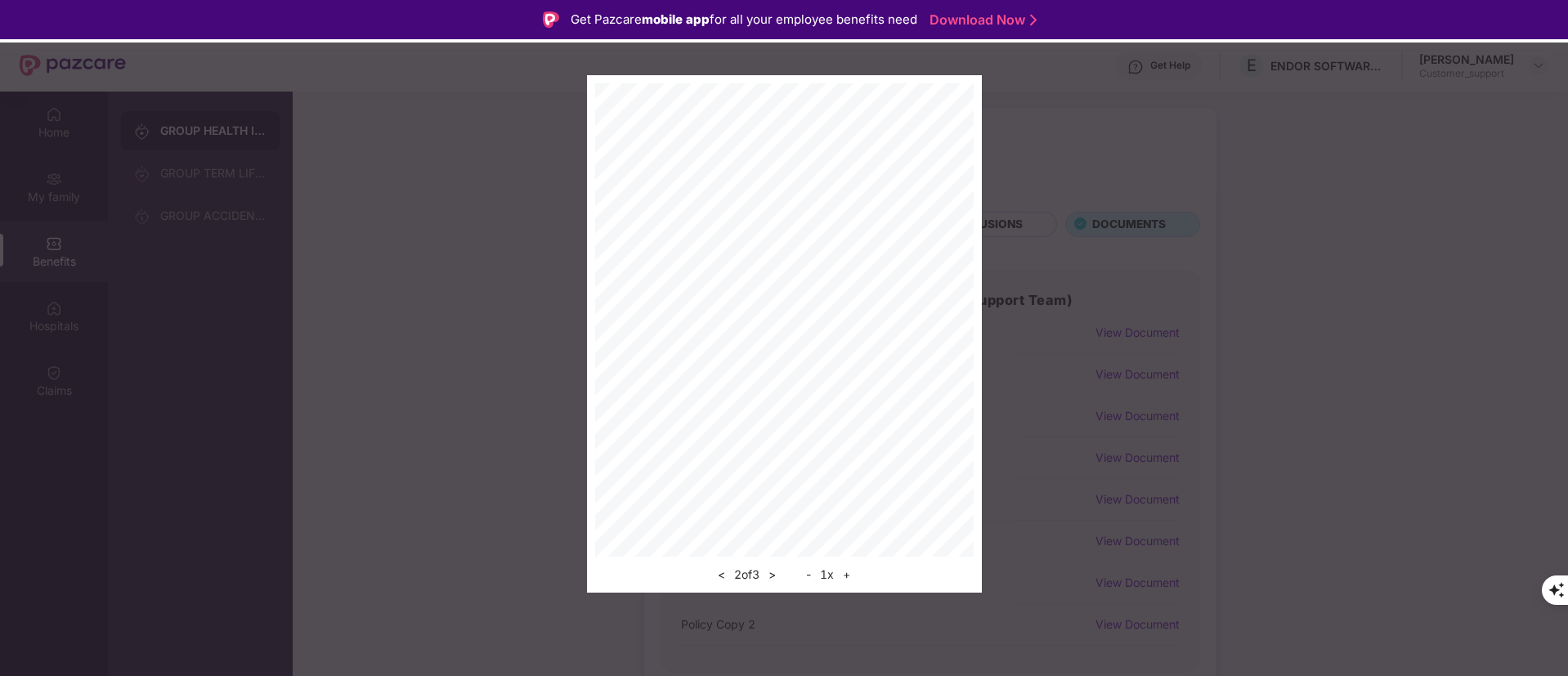
click at [716, 577] on button "<" at bounding box center [721, 575] width 17 height 20
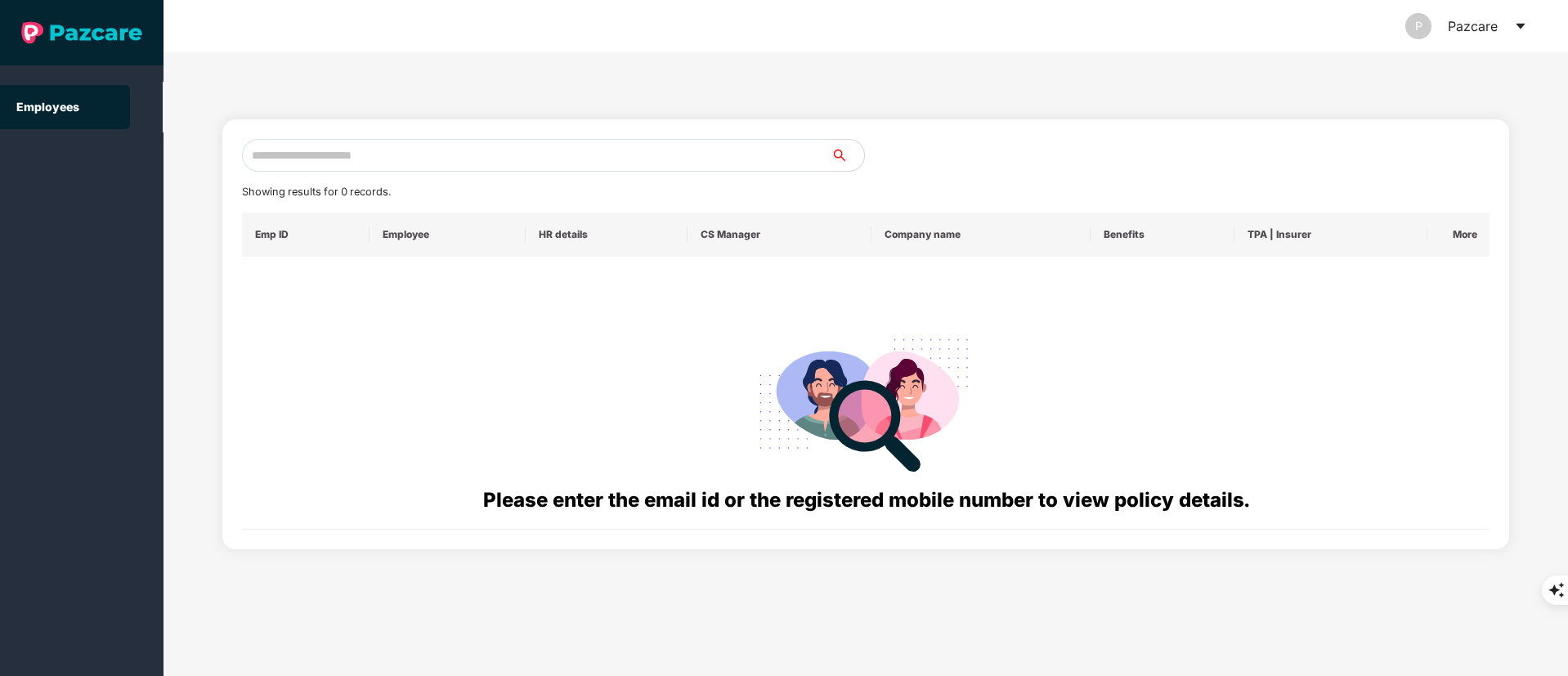
click at [315, 147] on input "text" at bounding box center [536, 155] width 589 height 33
paste input "**********"
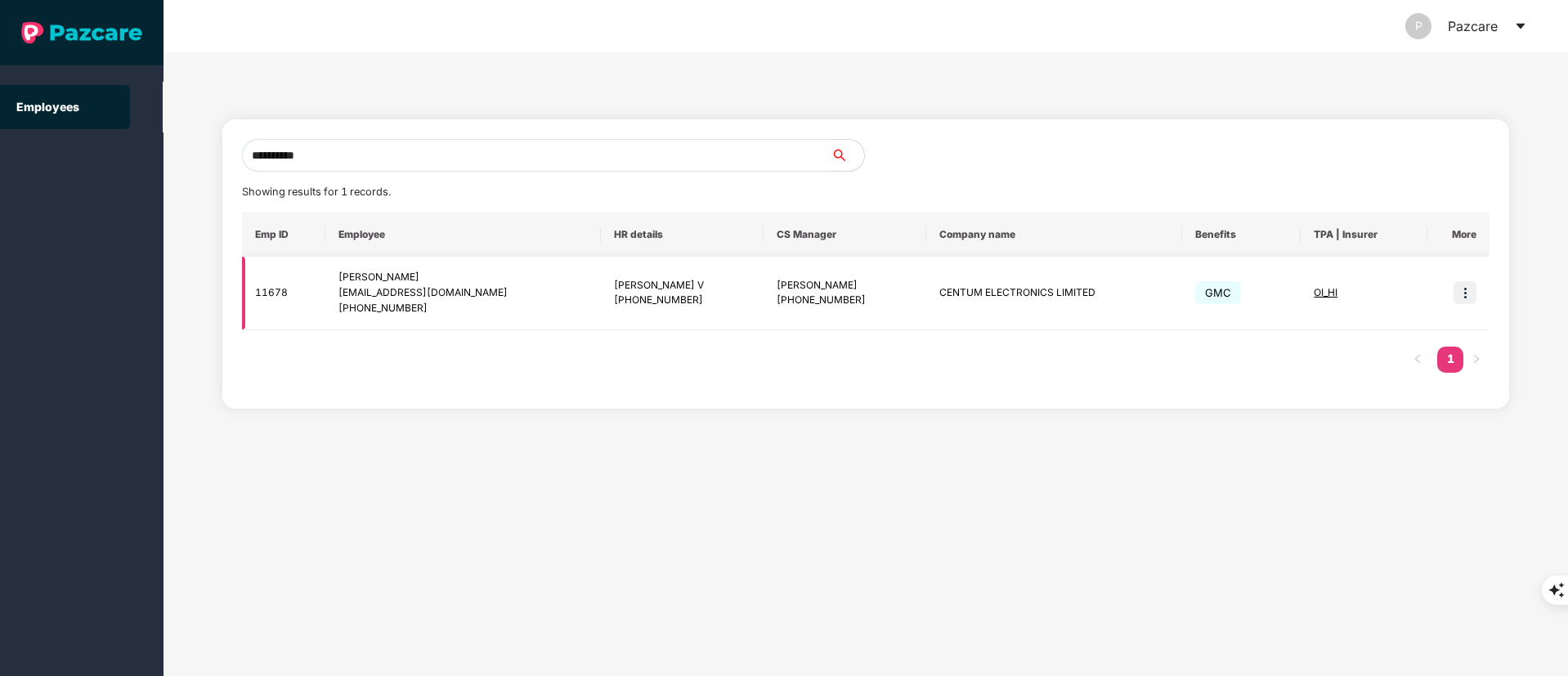
type input "**********"
click at [1467, 296] on img at bounding box center [1465, 293] width 23 height 23
click at [1401, 346] on div "Emp ID Employee HR details CS Manager Company name Benefits TPA | Insurer More …" at bounding box center [866, 300] width 1248 height 176
click at [842, 466] on div "**********" at bounding box center [866, 364] width 1405 height 624
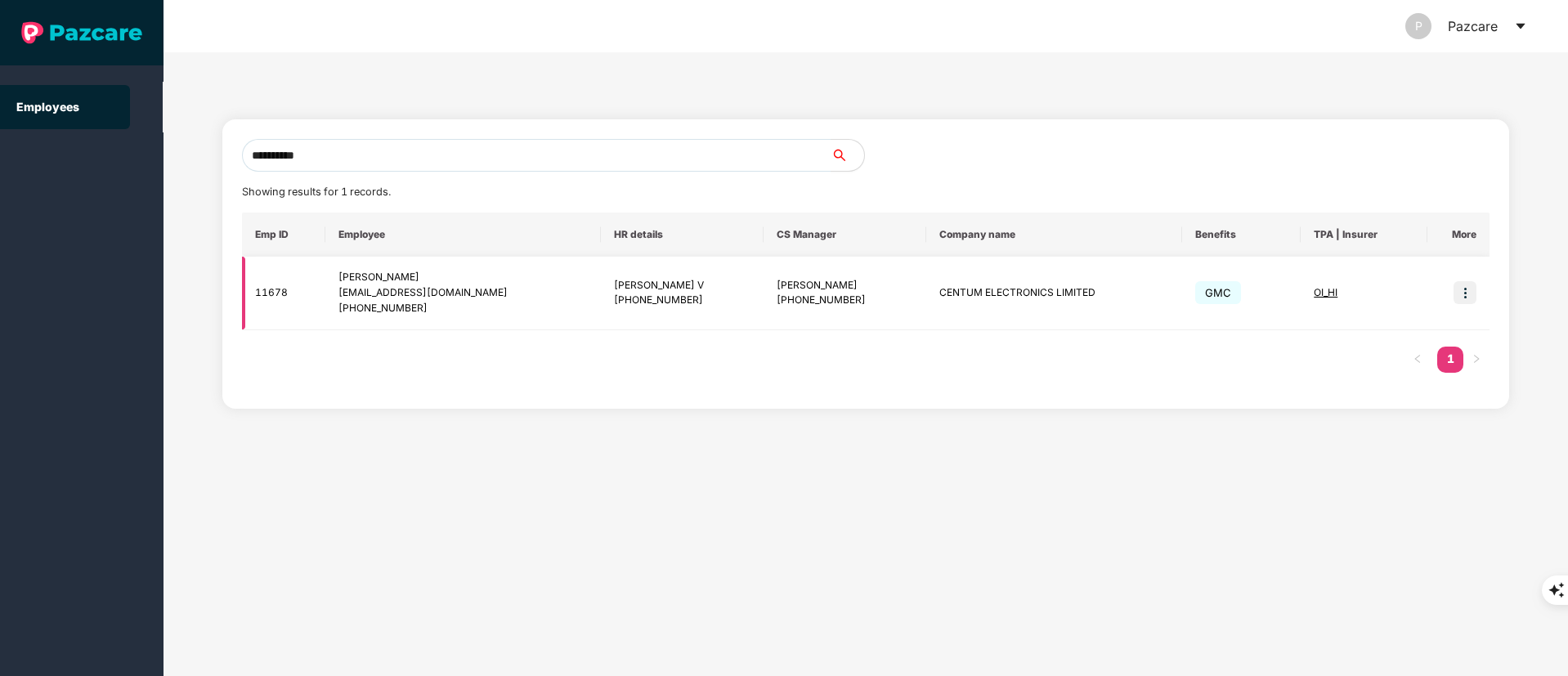
click at [1452, 288] on td at bounding box center [1458, 294] width 62 height 73
click at [1459, 292] on img at bounding box center [1465, 293] width 23 height 23
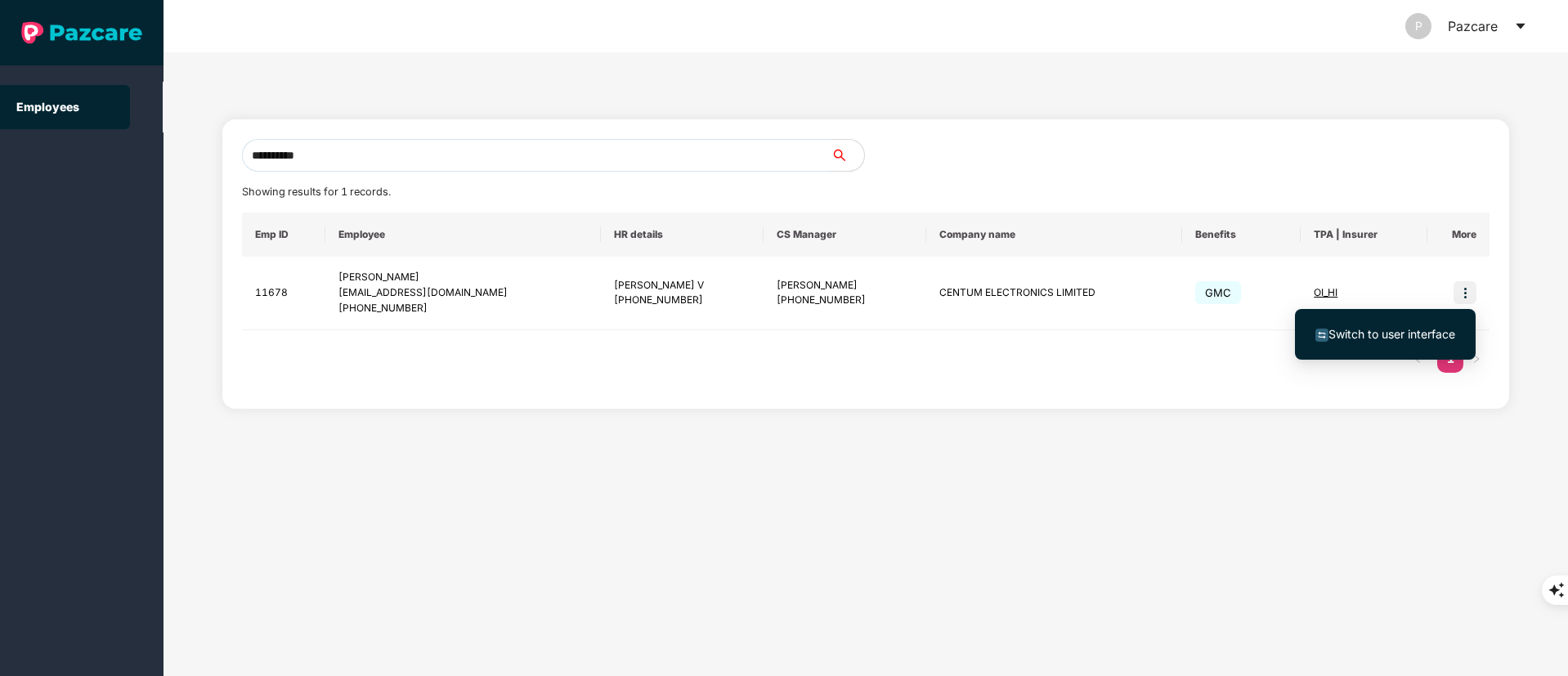
click at [1397, 329] on span "Switch to user interface" at bounding box center [1392, 334] width 127 height 14
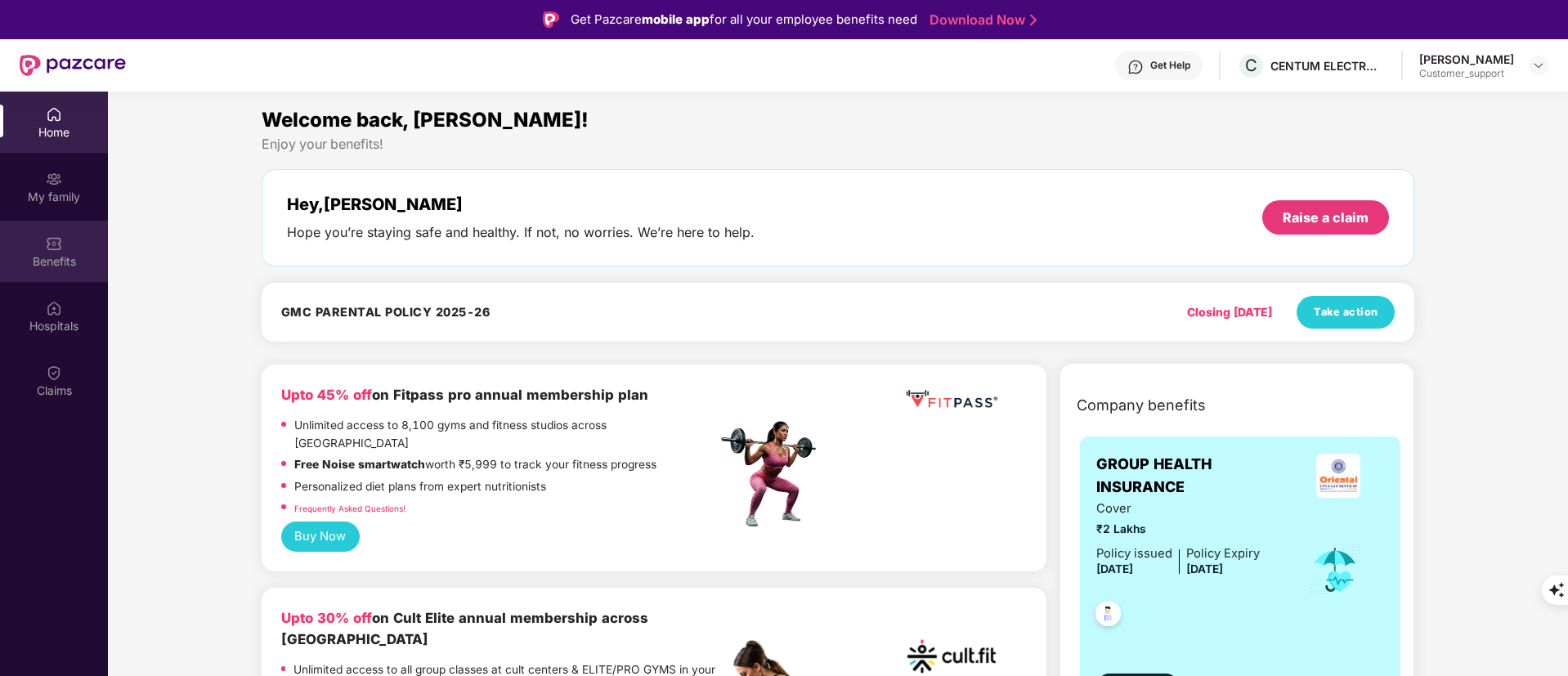
click at [37, 262] on div "Benefits" at bounding box center [54, 261] width 108 height 16
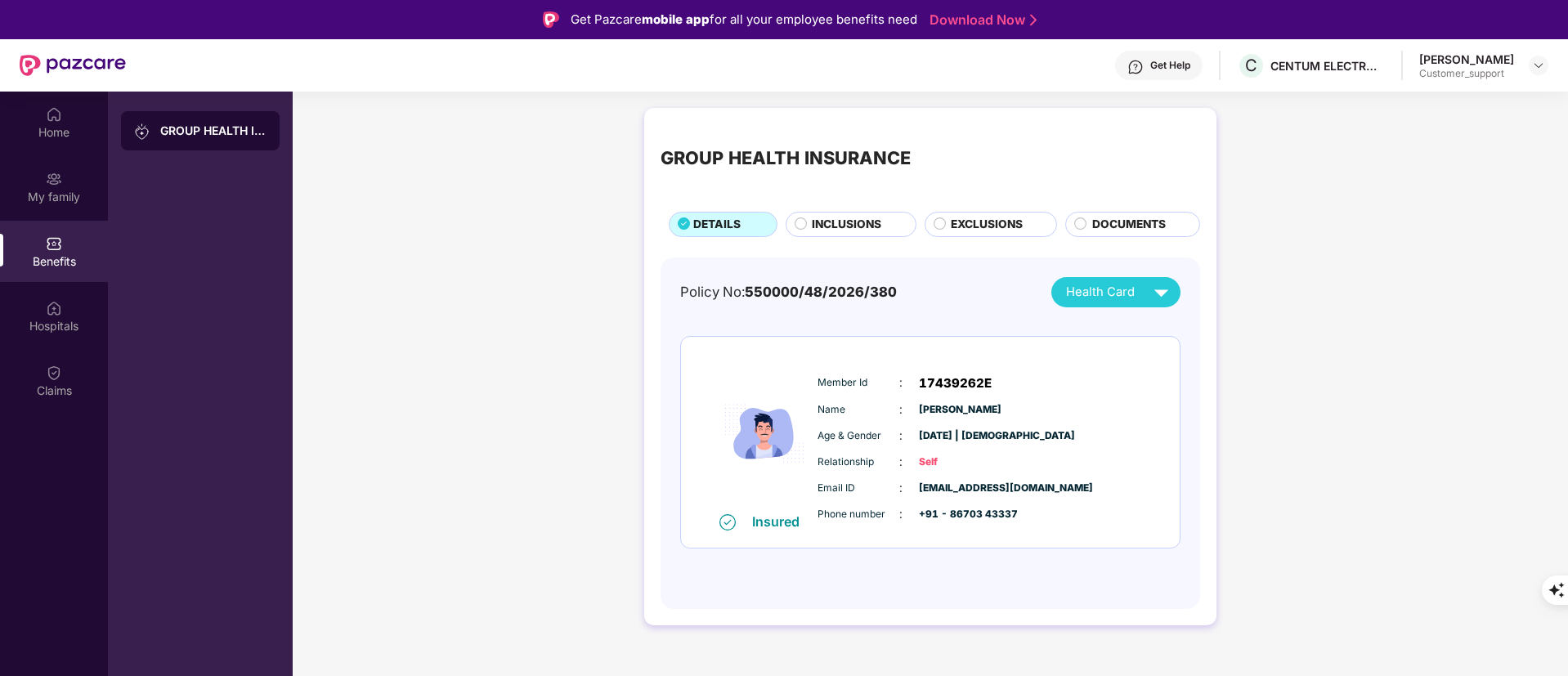
click at [851, 223] on span "INCLUSIONS" at bounding box center [847, 225] width 70 height 18
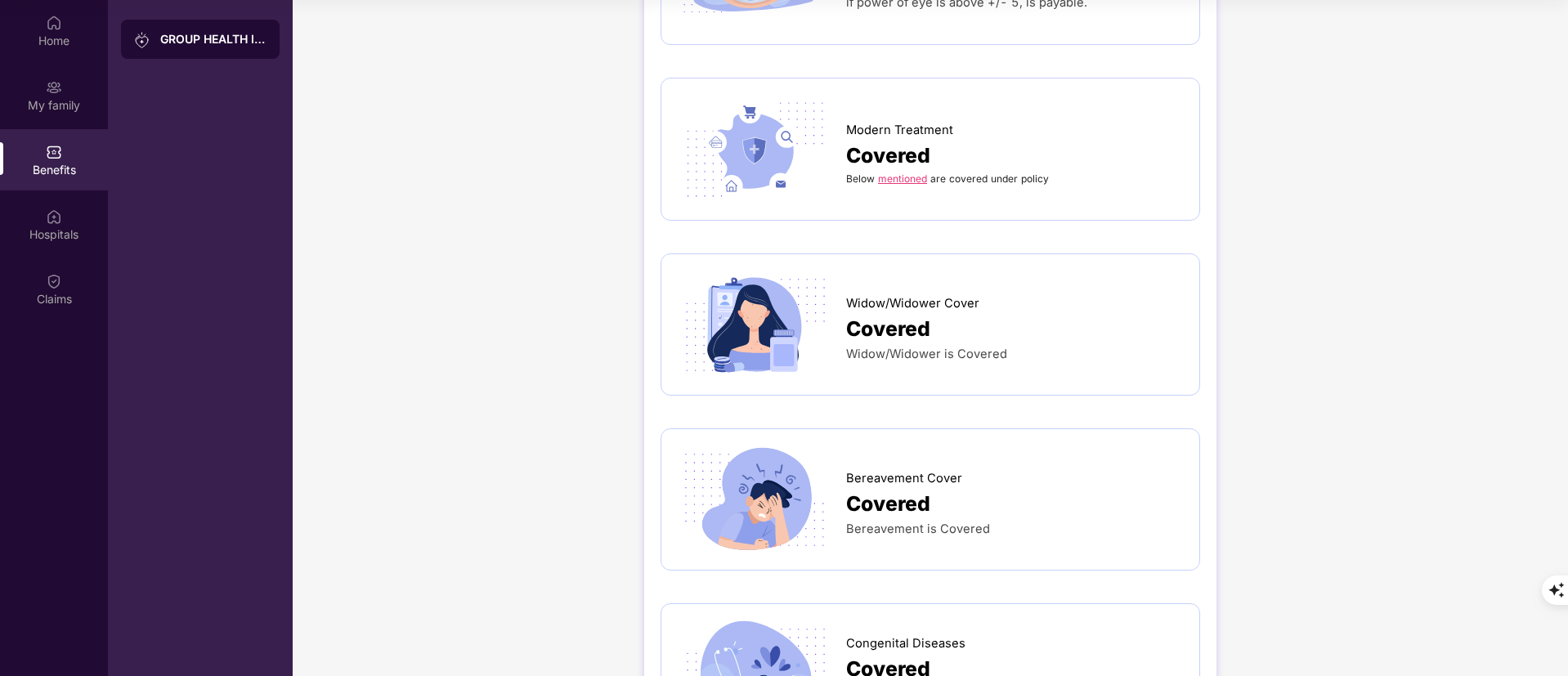
scroll to position [3018, 0]
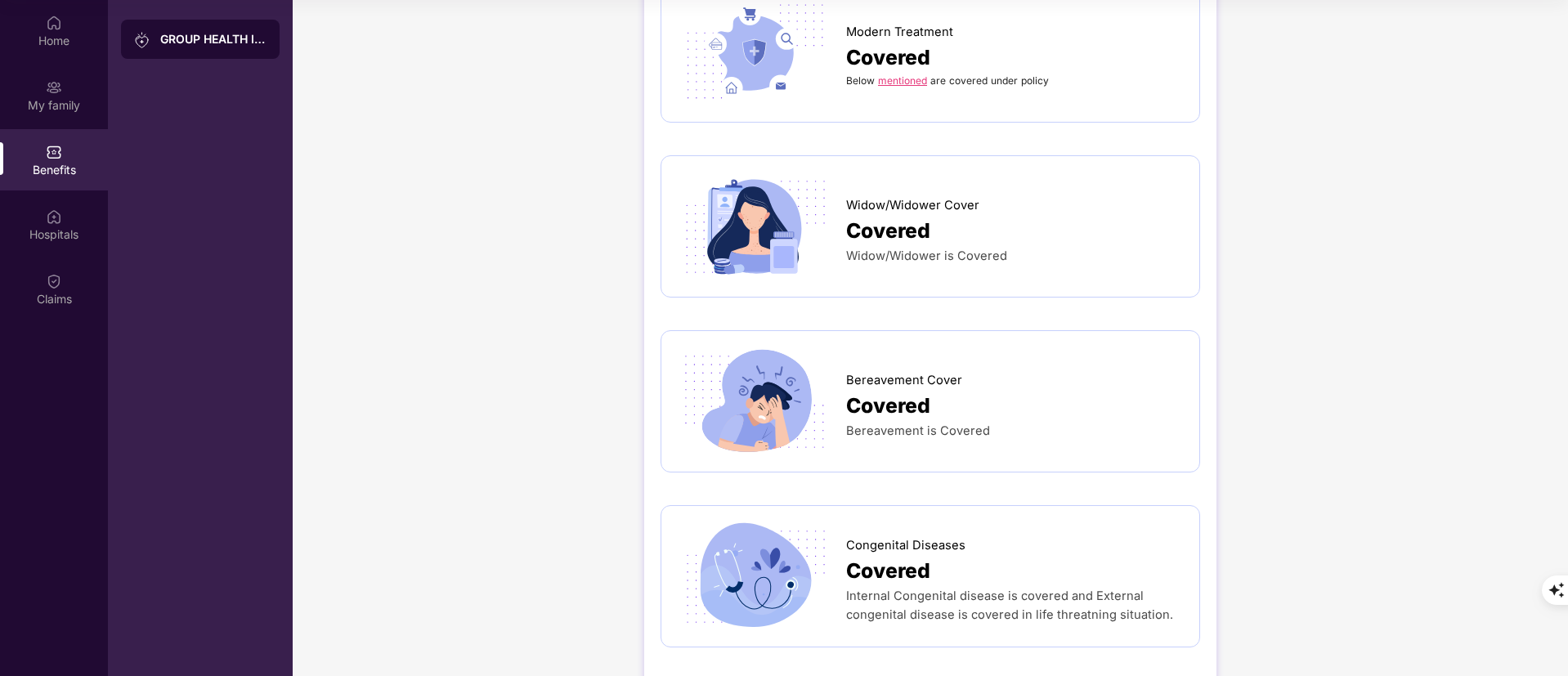
click at [903, 74] on link "mentioned" at bounding box center [903, 81] width 49 height 13
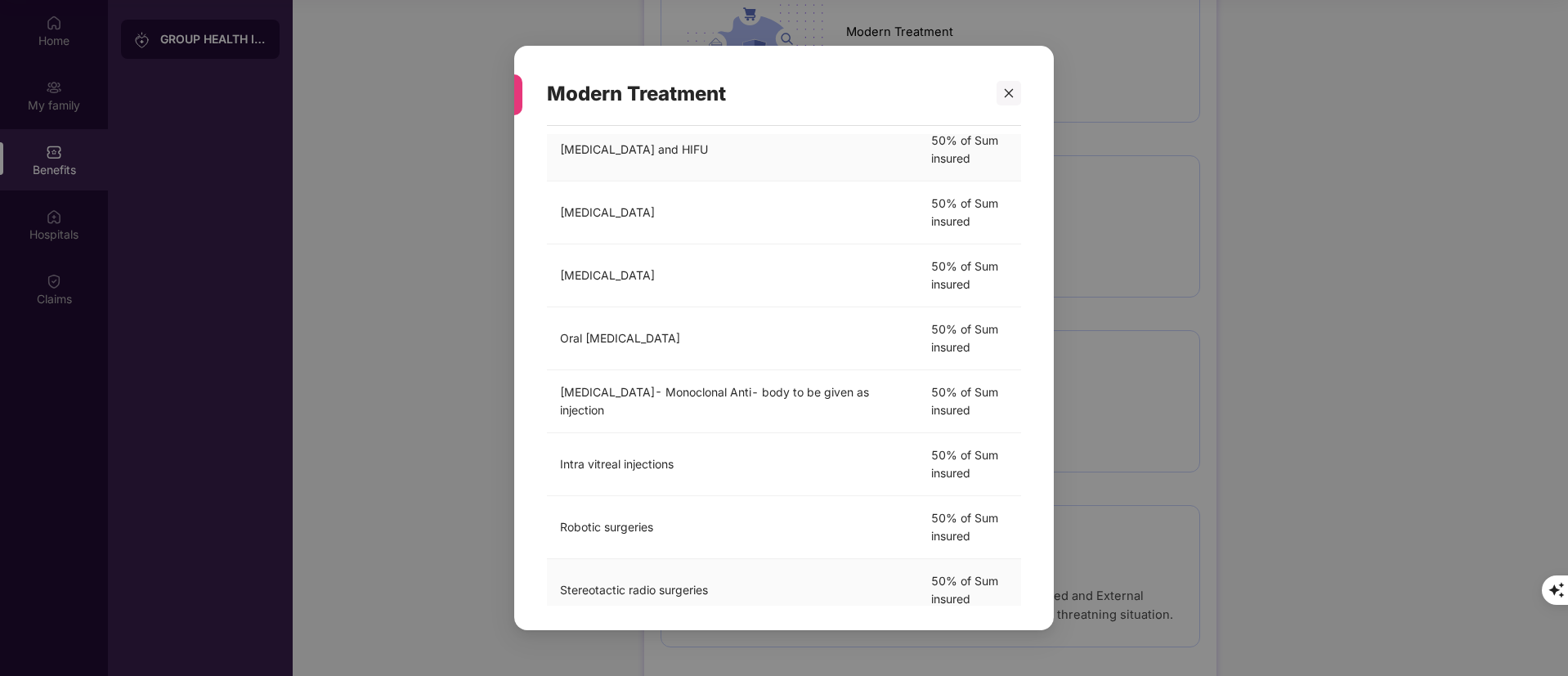
scroll to position [14, 0]
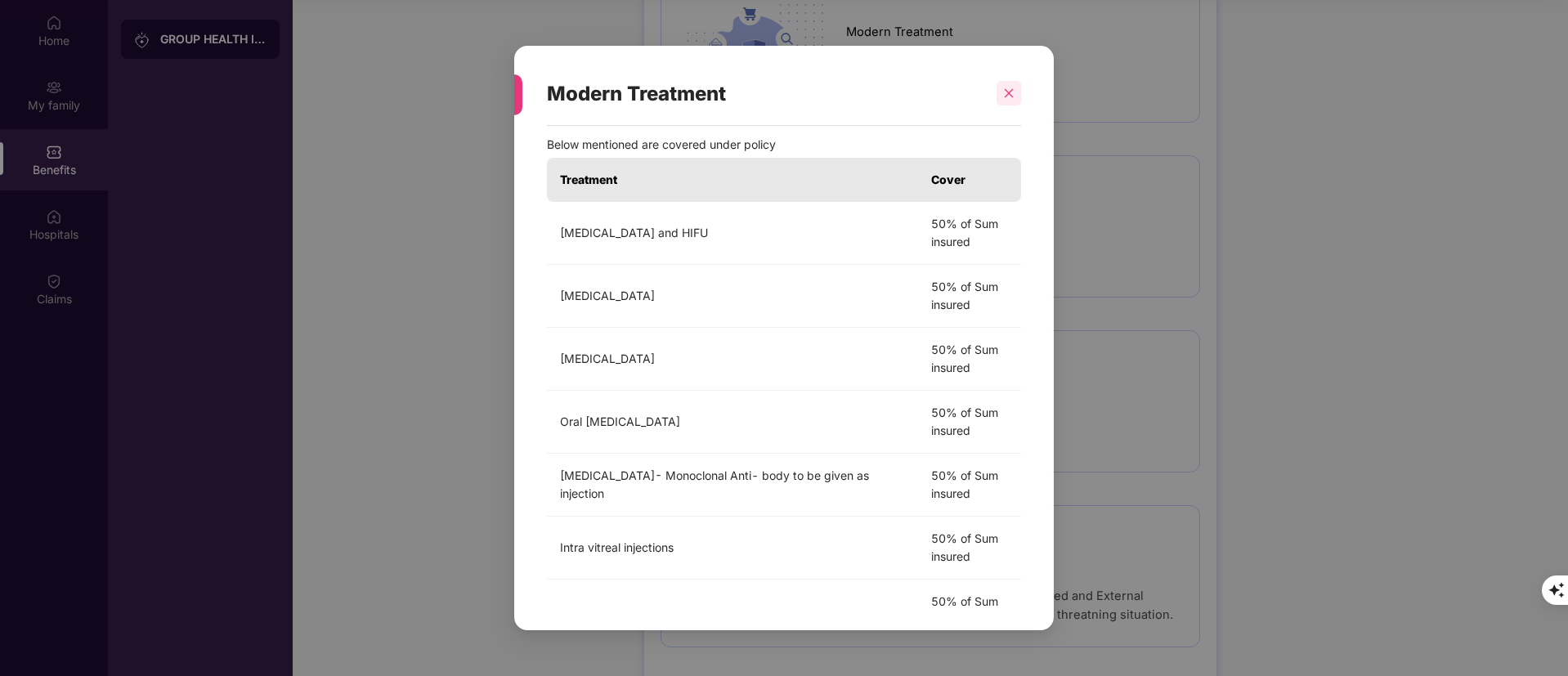
click at [1005, 102] on div at bounding box center [1008, 92] width 24 height 24
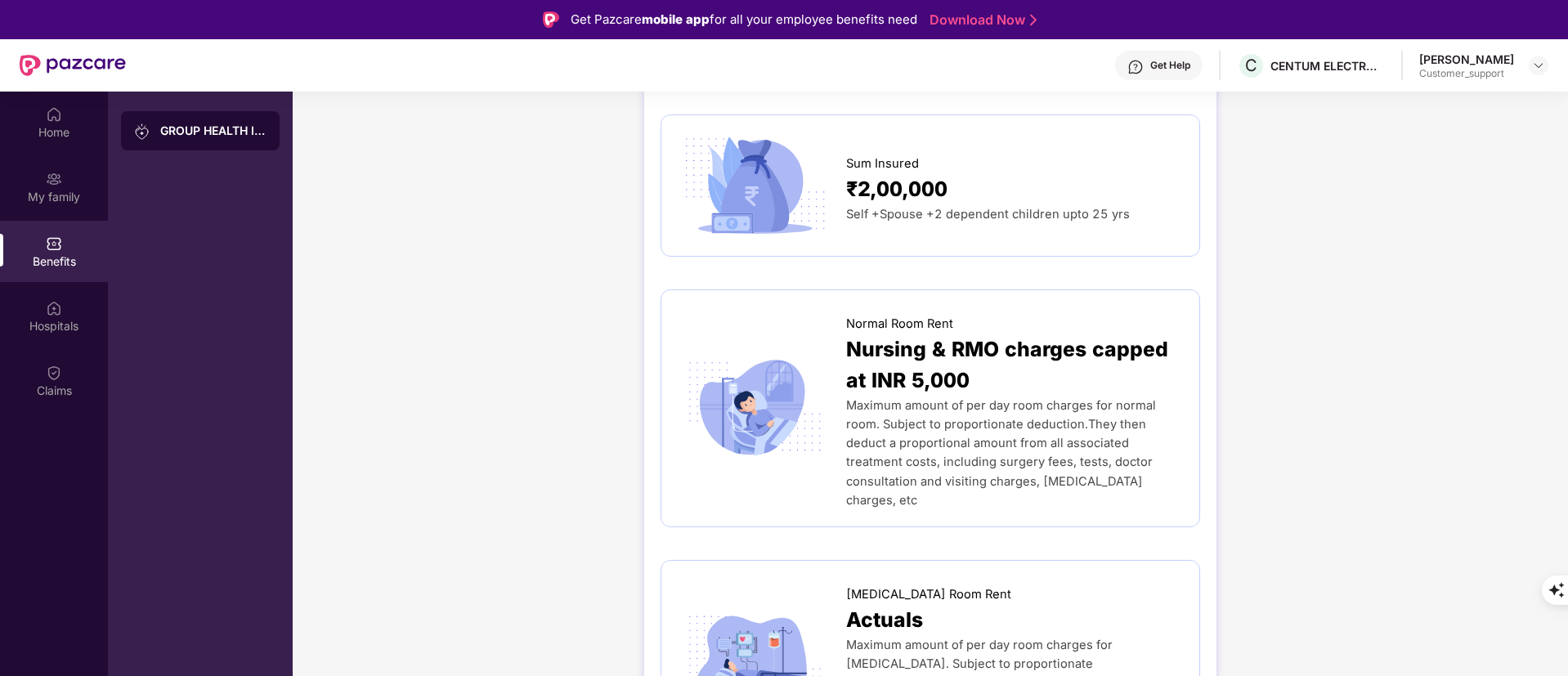
scroll to position [0, 0]
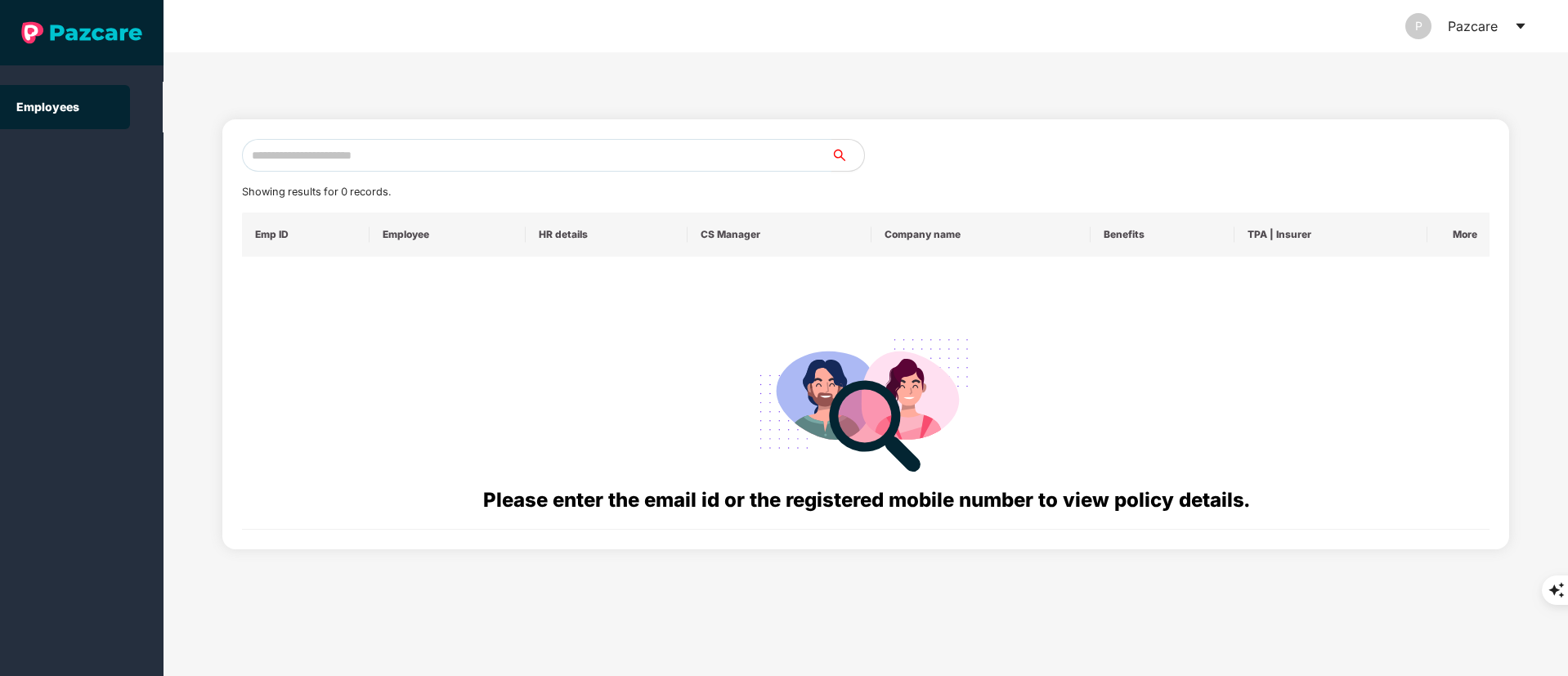
drag, startPoint x: 252, startPoint y: 137, endPoint x: 257, endPoint y: 153, distance: 16.8
click at [253, 148] on div "Showing results for 0 records. Emp ID Employee HR details CS Manager Company na…" at bounding box center [866, 334] width 1288 height 430
click at [257, 153] on input "text" at bounding box center [536, 155] width 589 height 33
paste input "**********"
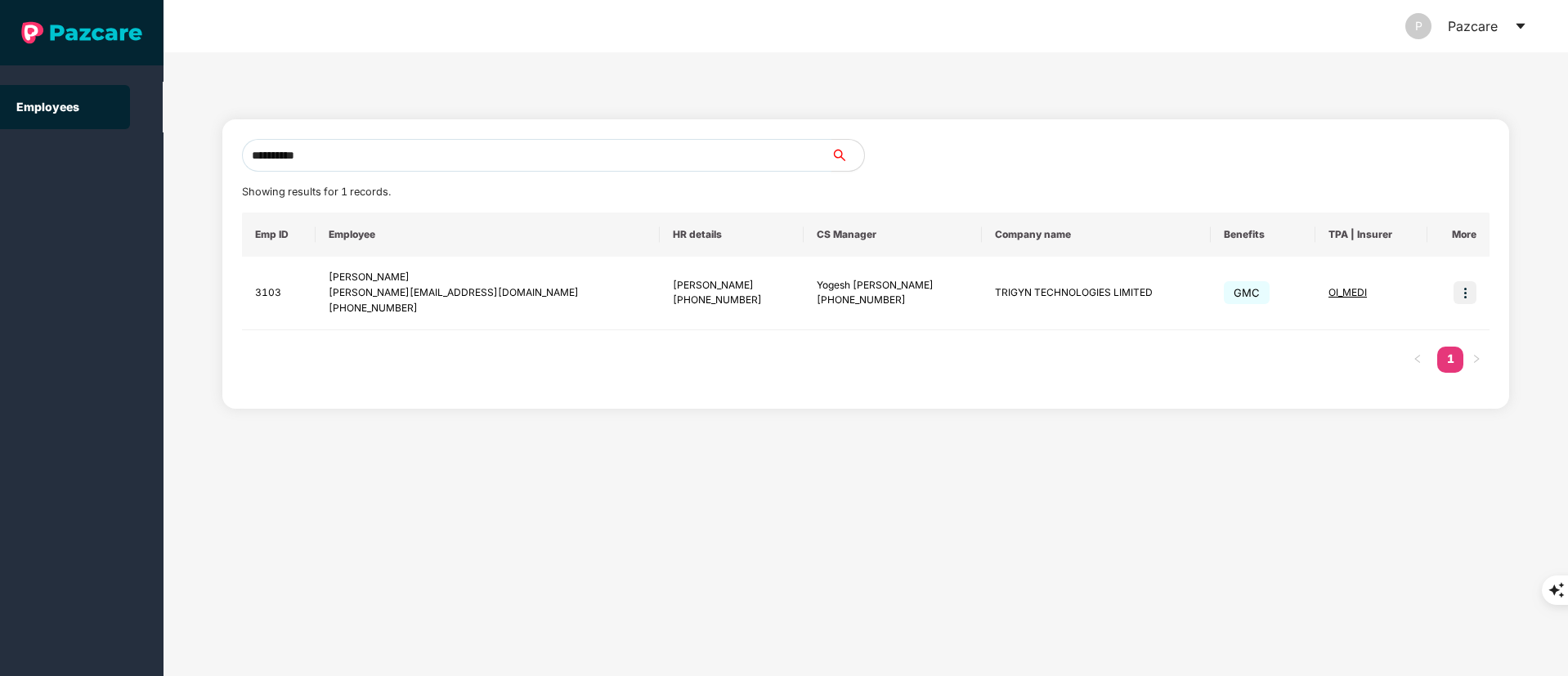
type input "**********"
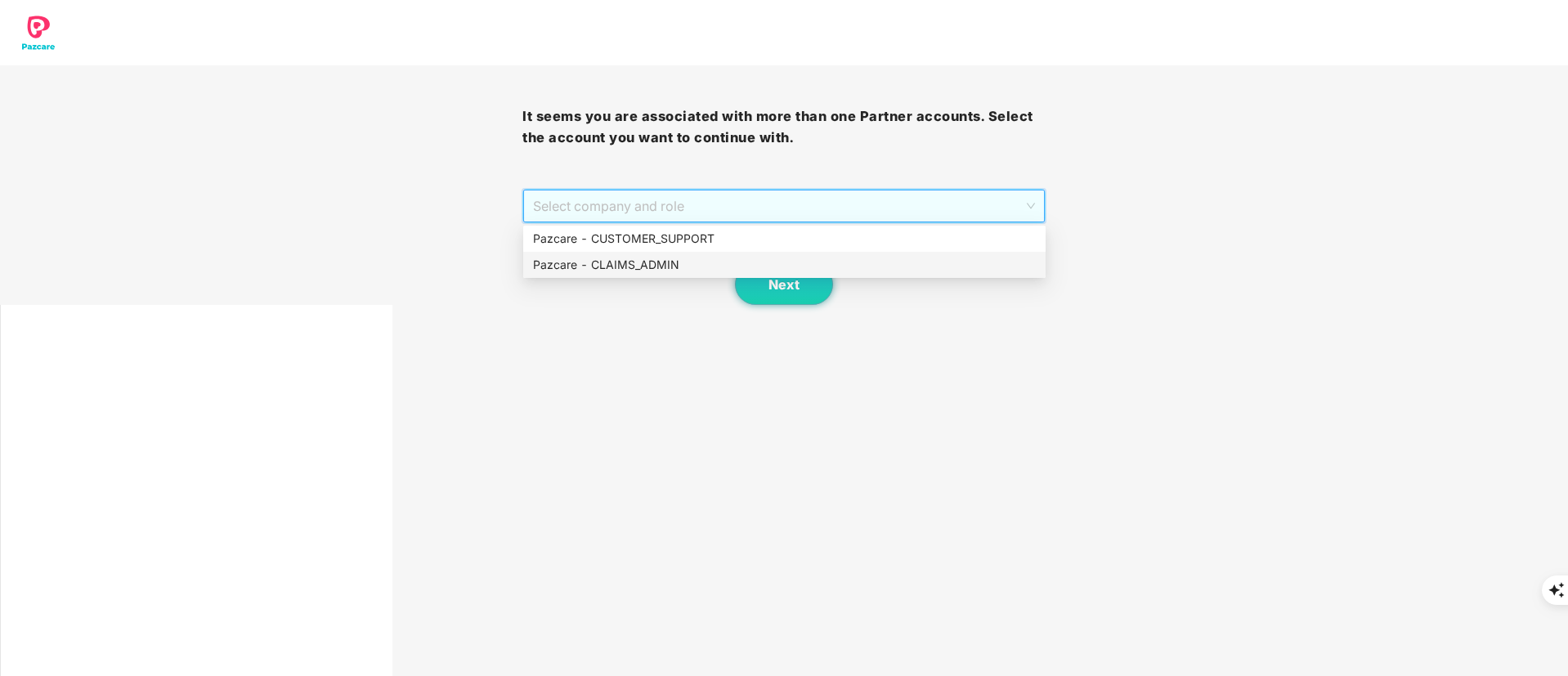
click at [635, 252] on div "Pazcare - CLAIMS_ADMIN" at bounding box center [784, 264] width 522 height 26
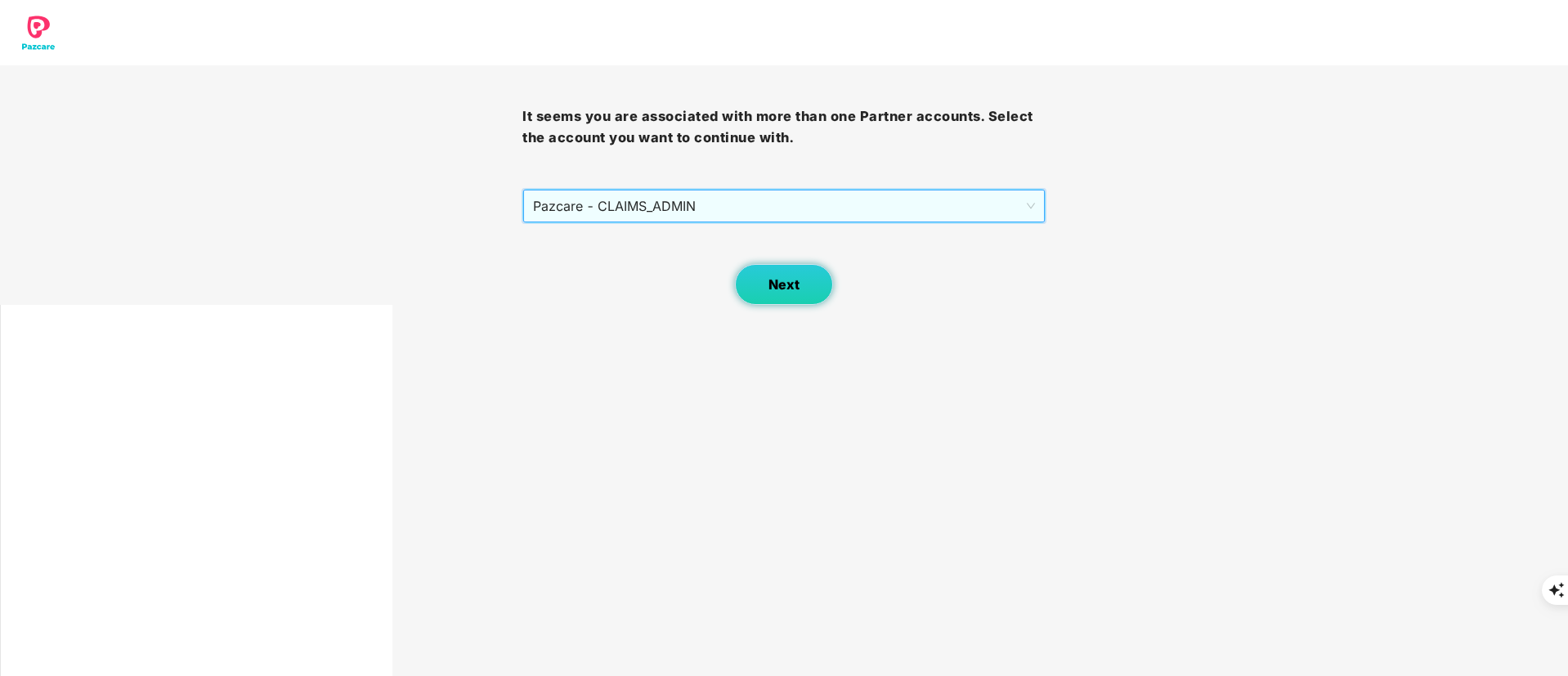
click at [770, 285] on span "Next" at bounding box center [784, 285] width 31 height 15
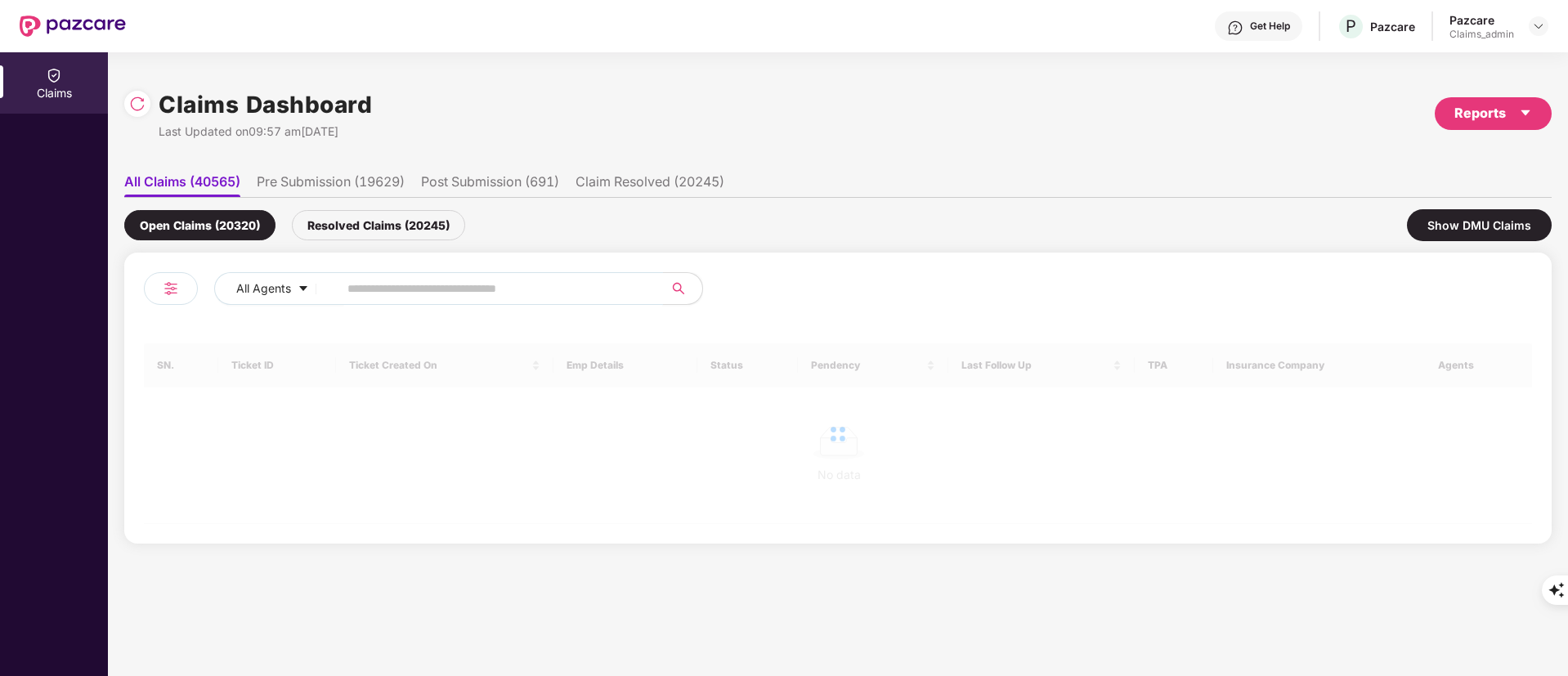
drag, startPoint x: 770, startPoint y: 285, endPoint x: 401, endPoint y: 287, distance: 369.0
click at [401, 287] on input "text" at bounding box center [494, 288] width 294 height 24
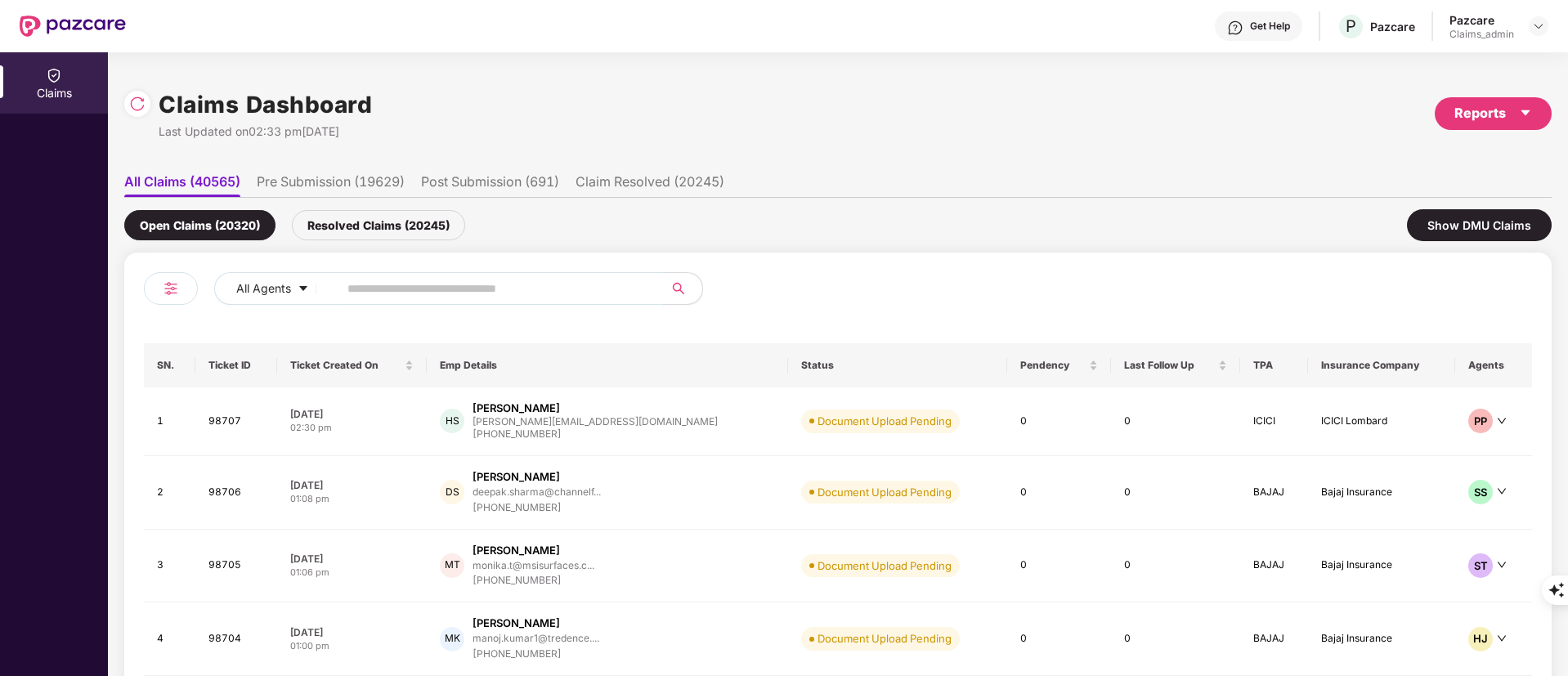
paste input "******"
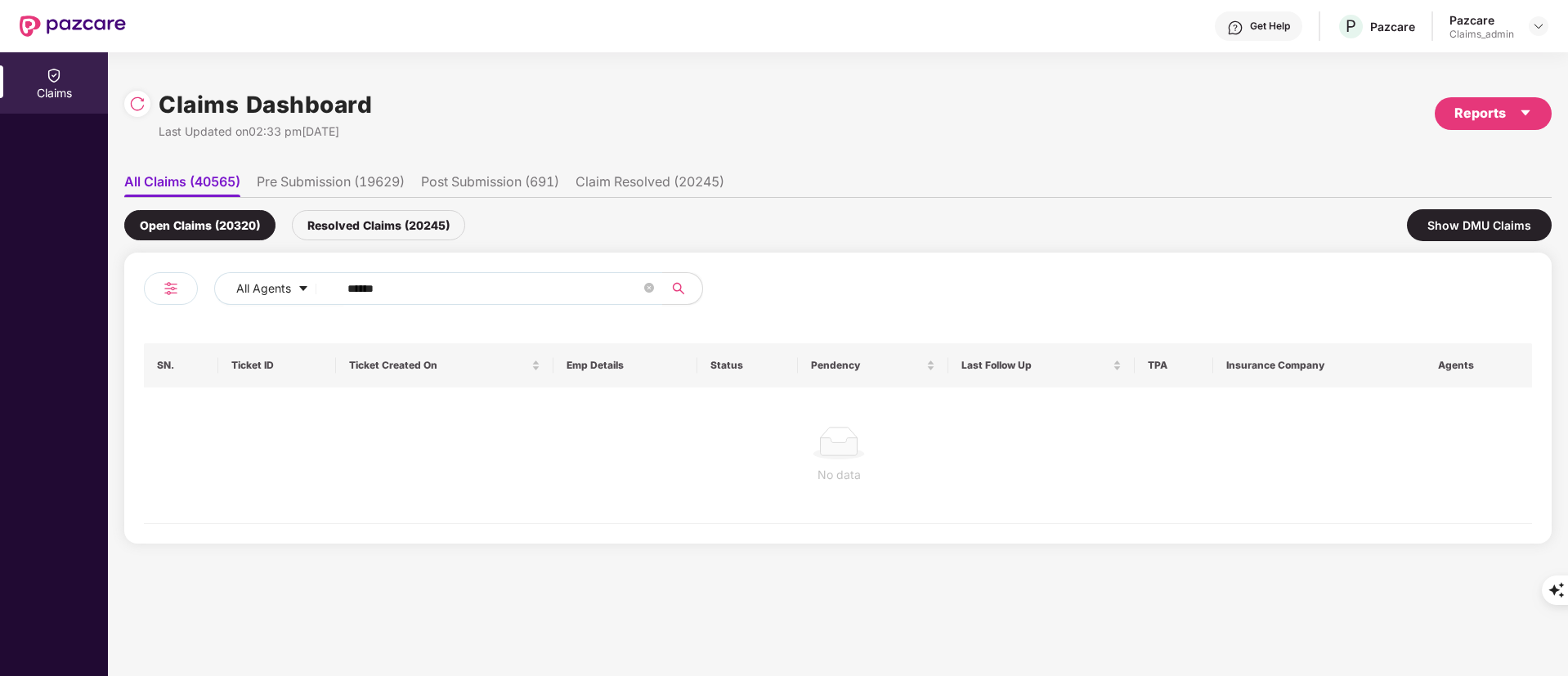
click at [343, 230] on div "Resolved Claims (20245)" at bounding box center [379, 226] width 174 height 30
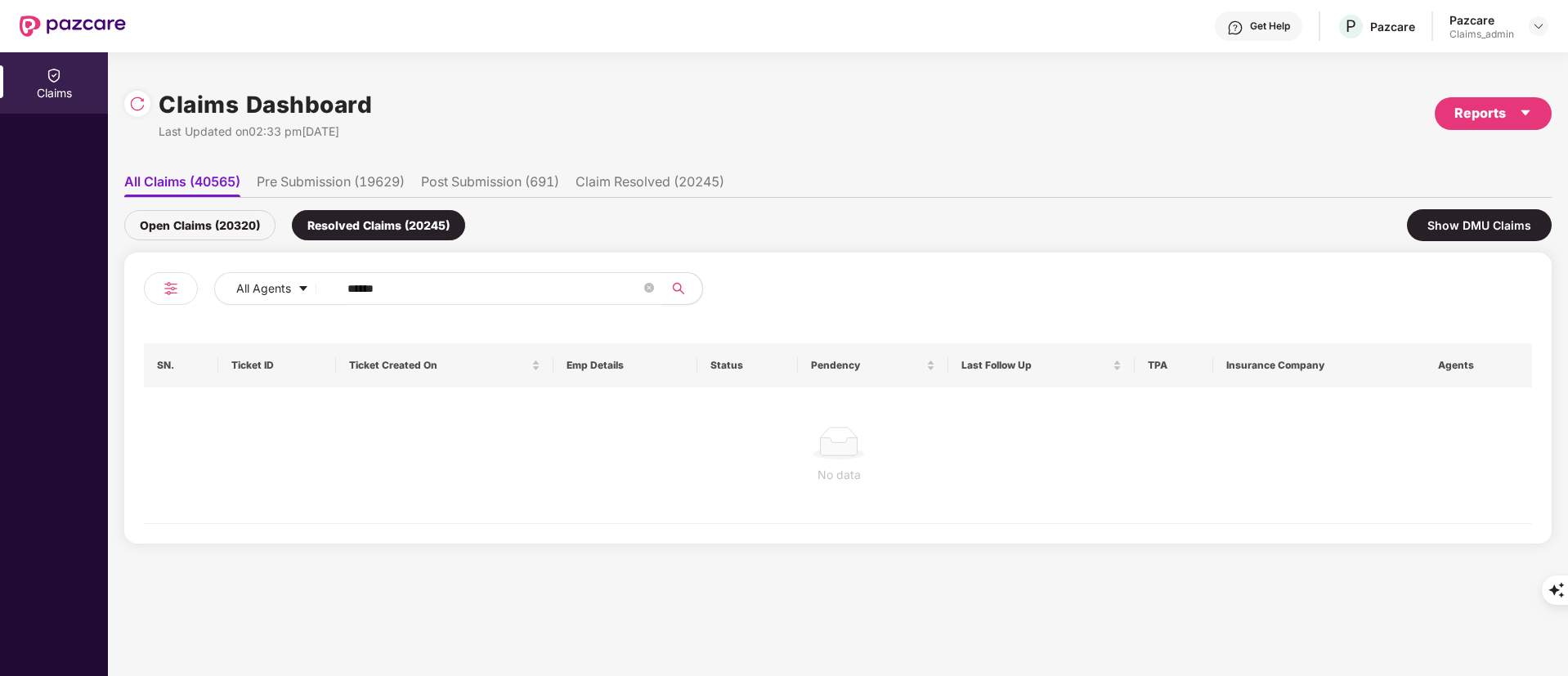
click at [184, 230] on div "Open Claims (20320)" at bounding box center [200, 226] width 151 height 30
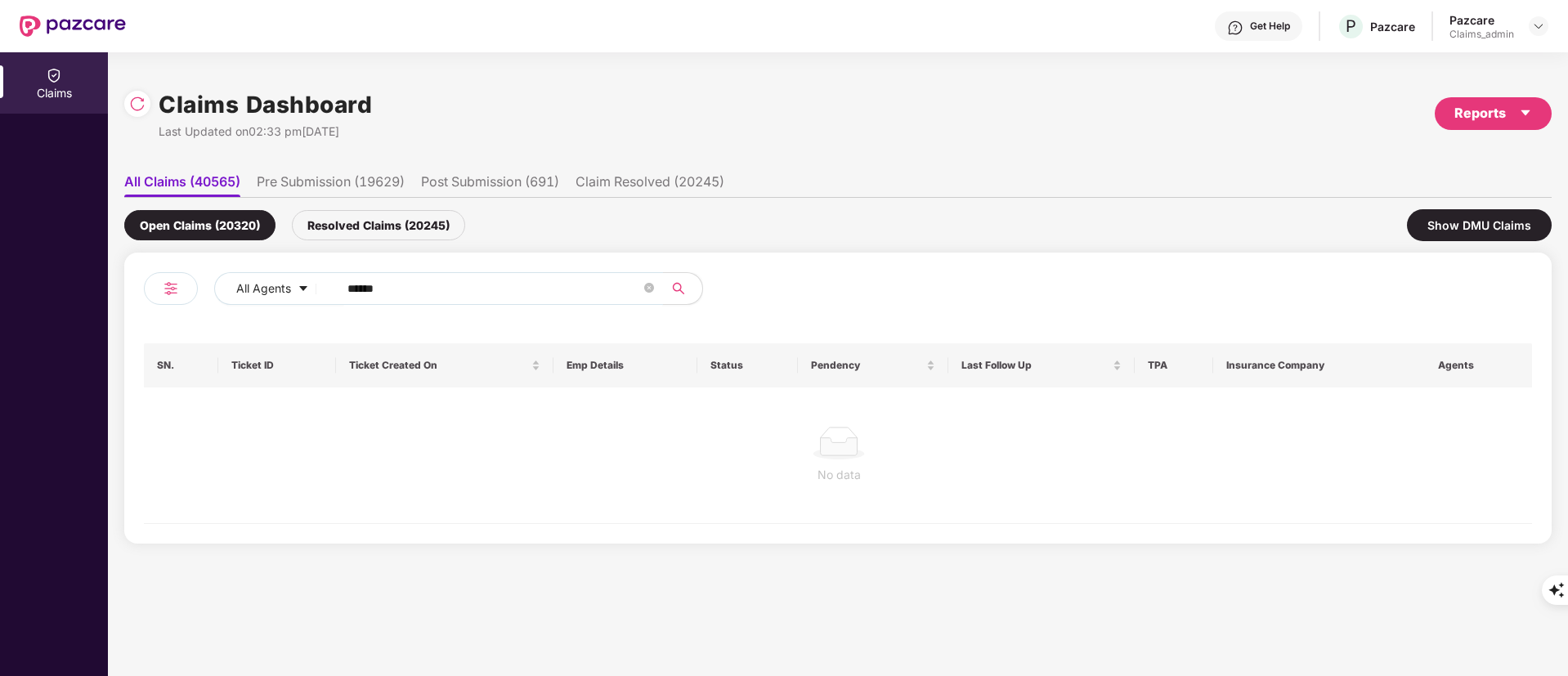
drag, startPoint x: 411, startPoint y: 292, endPoint x: 261, endPoint y: 305, distance: 150.6
click at [273, 307] on div "All Agents ******" at bounding box center [491, 295] width 694 height 46
paste input "*"
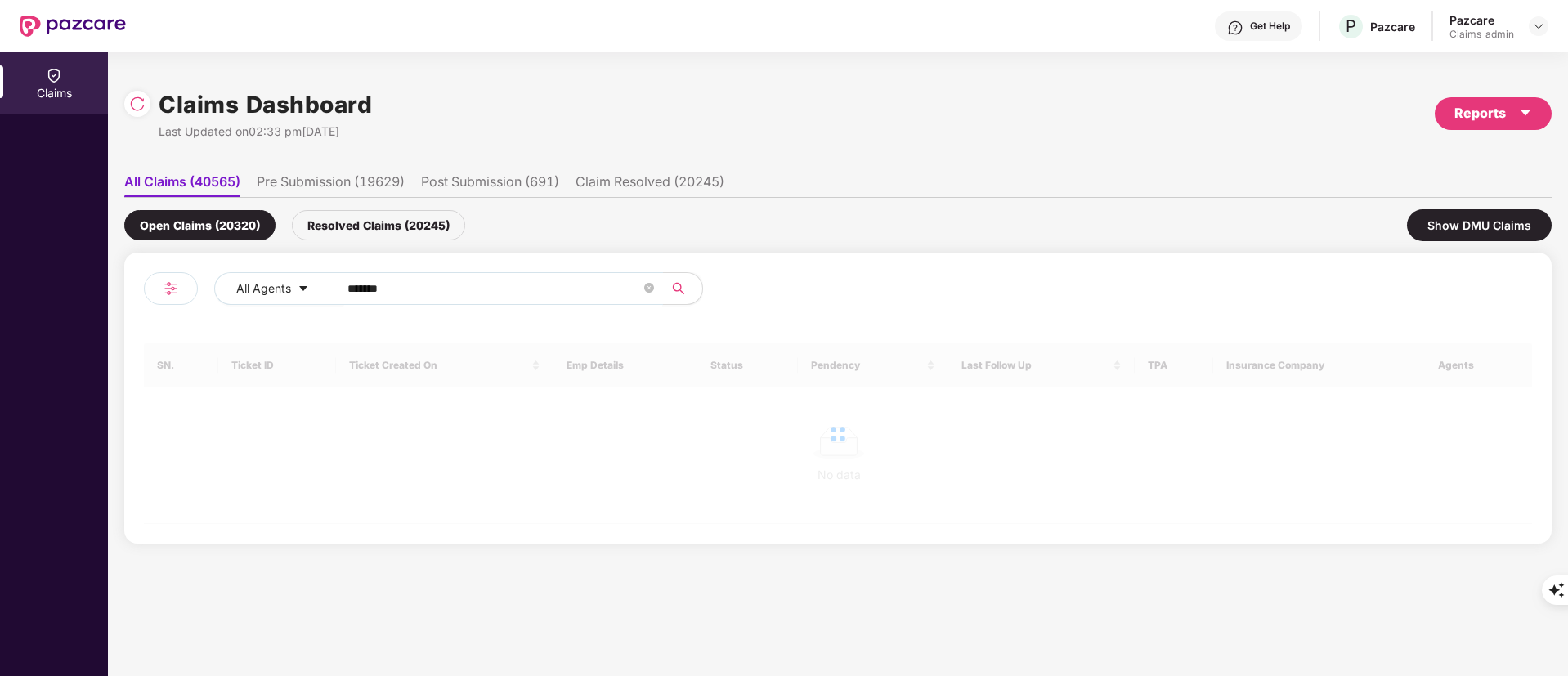
click at [350, 287] on input "*******" at bounding box center [494, 288] width 294 height 24
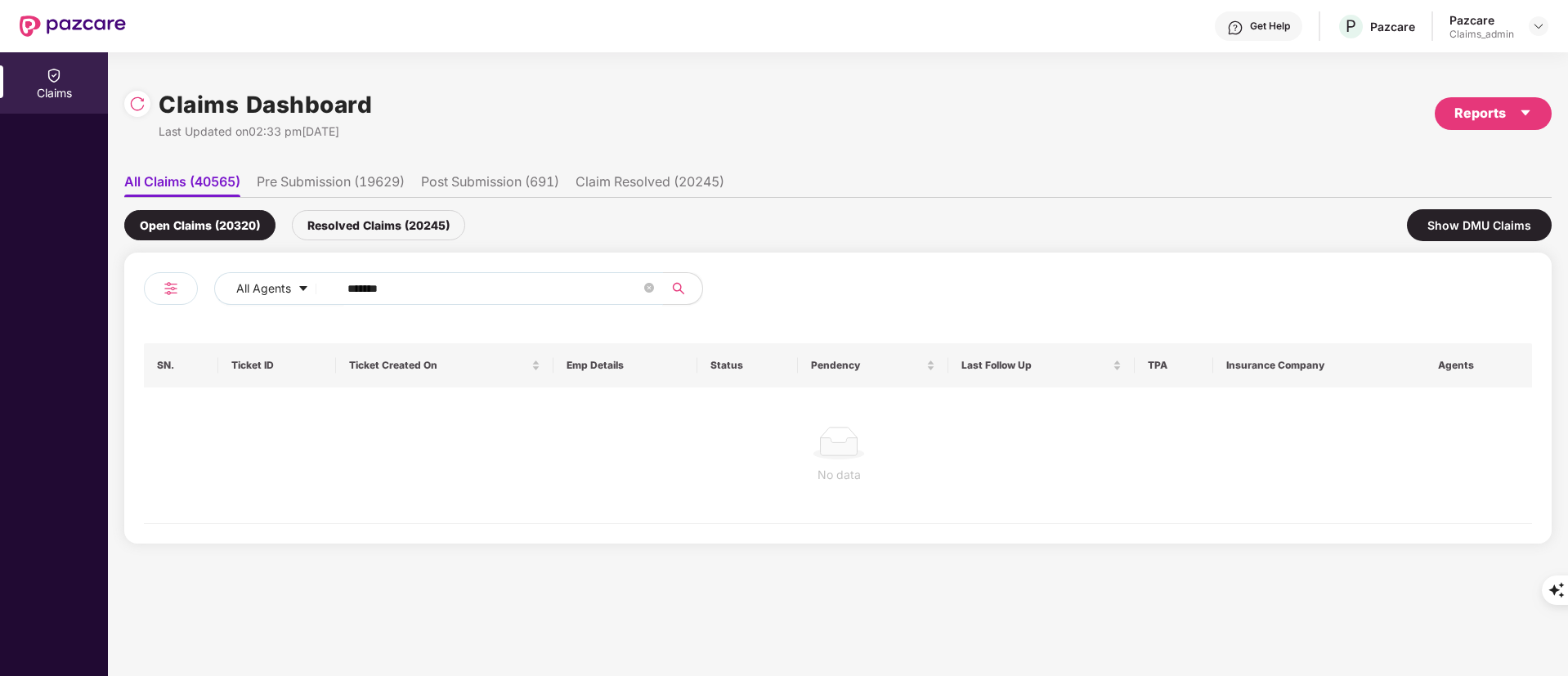
type input "******"
click at [398, 228] on div "Resolved Claims (20245)" at bounding box center [379, 226] width 174 height 30
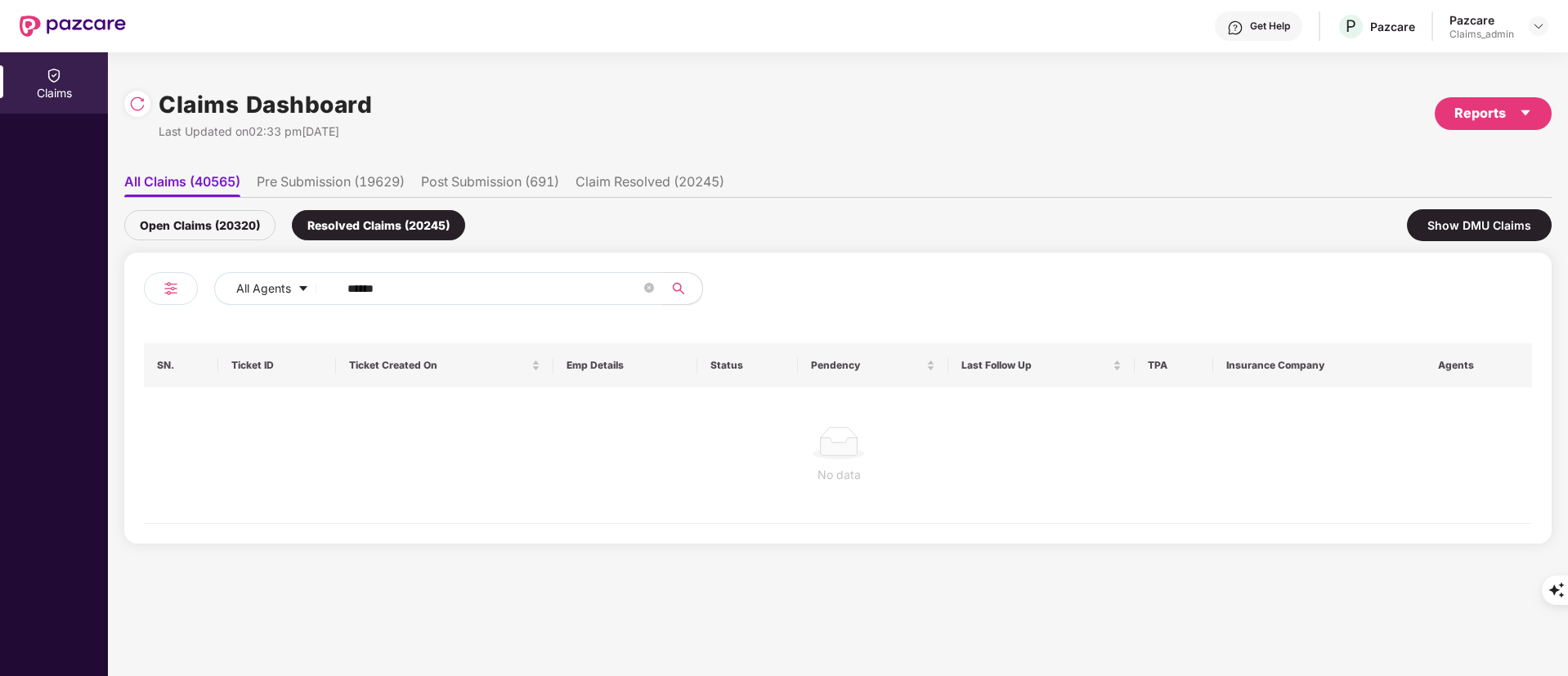
click at [488, 306] on div "All Agents ******" at bounding box center [491, 295] width 694 height 46
click at [482, 296] on input "******" at bounding box center [494, 288] width 294 height 24
click at [676, 283] on icon "search" at bounding box center [678, 288] width 12 height 12
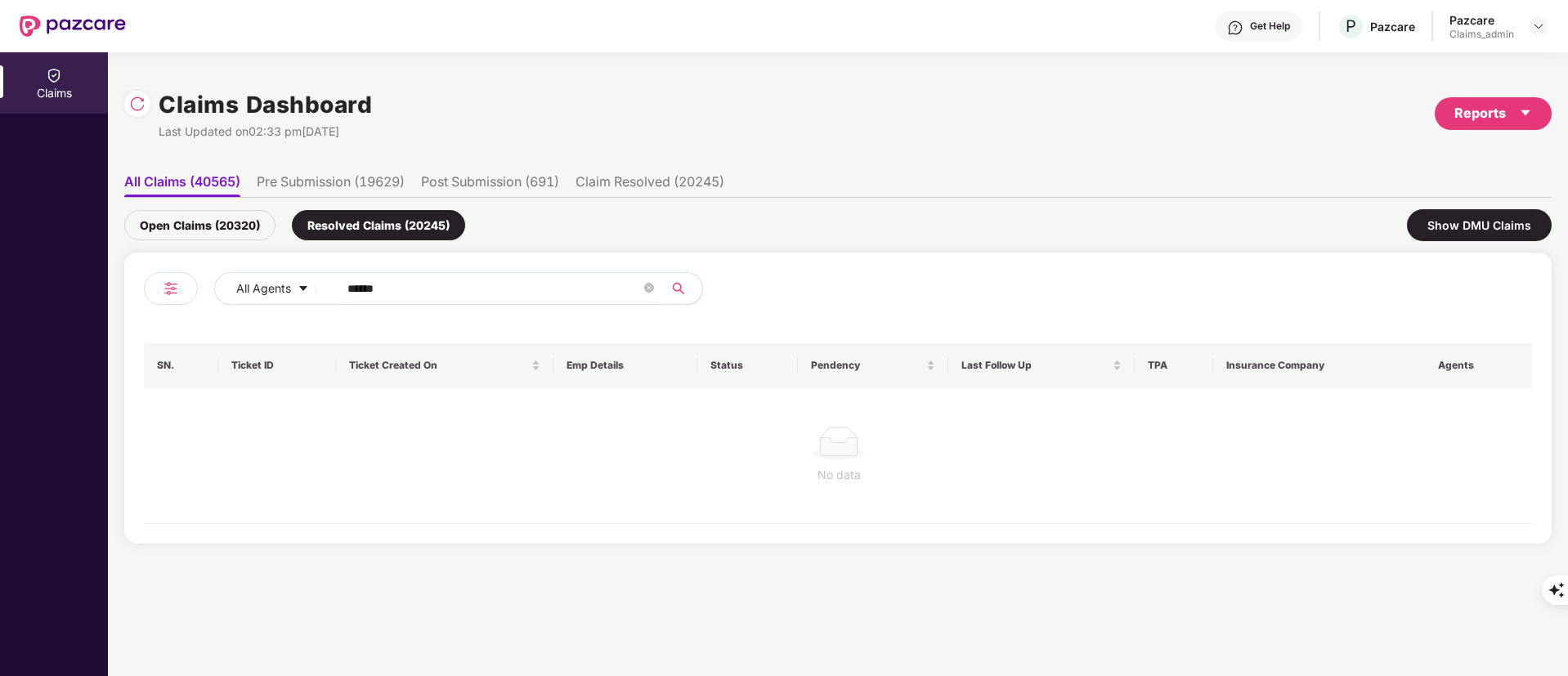
click at [676, 283] on icon "search" at bounding box center [679, 288] width 13 height 13
click at [676, 283] on icon "search" at bounding box center [678, 288] width 12 height 12
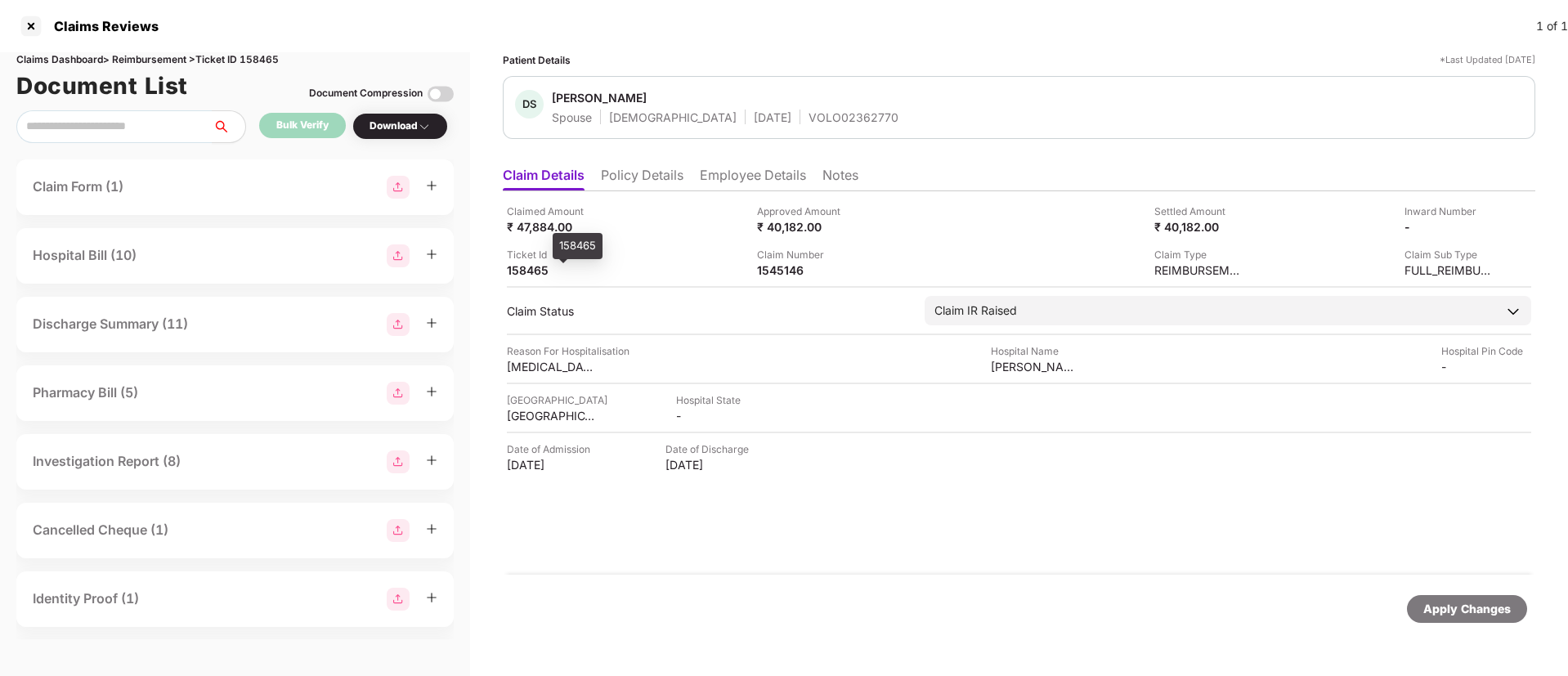
click at [522, 272] on div "158465" at bounding box center [552, 270] width 90 height 15
copy div "158465"
click at [628, 181] on li "Policy Details" at bounding box center [642, 178] width 82 height 23
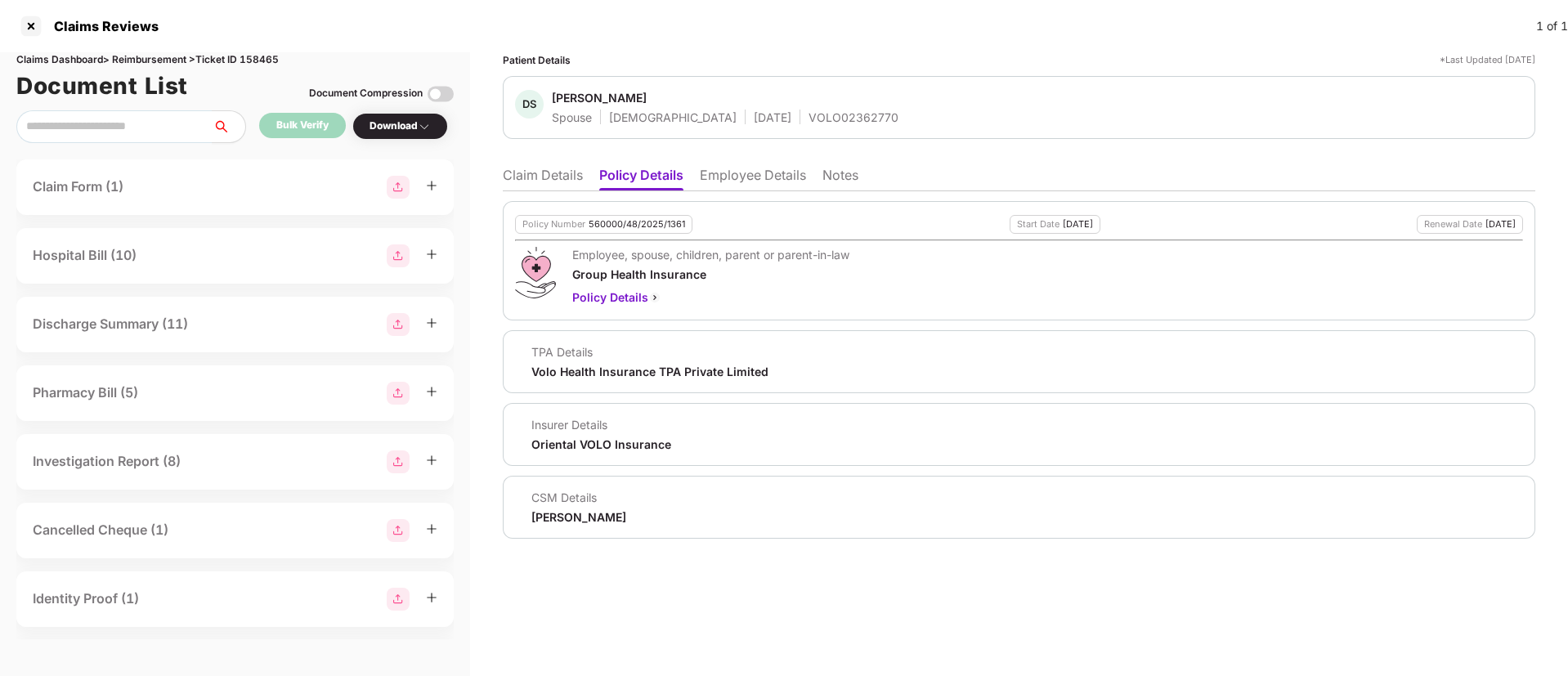
click at [747, 167] on li "Employee Details" at bounding box center [753, 178] width 107 height 23
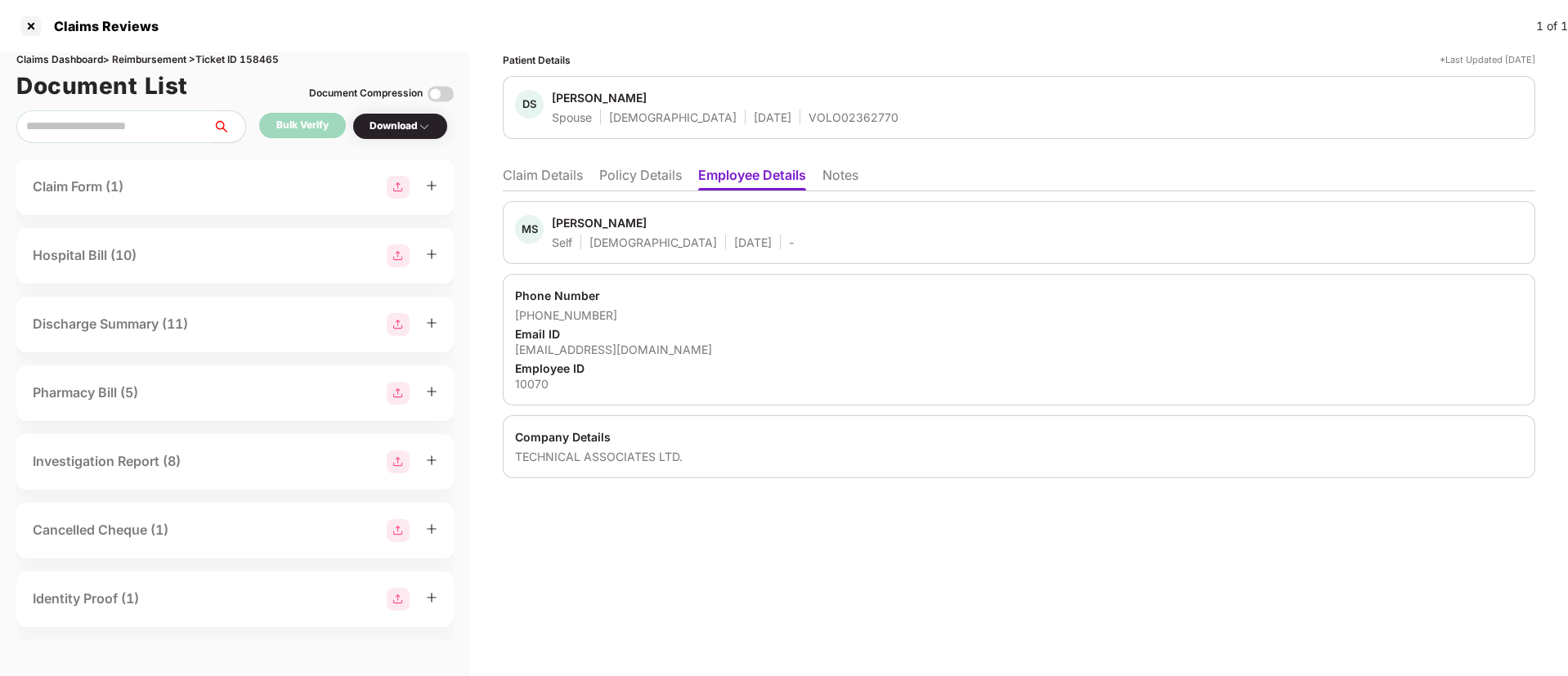
click at [626, 172] on li "Policy Details" at bounding box center [640, 178] width 82 height 23
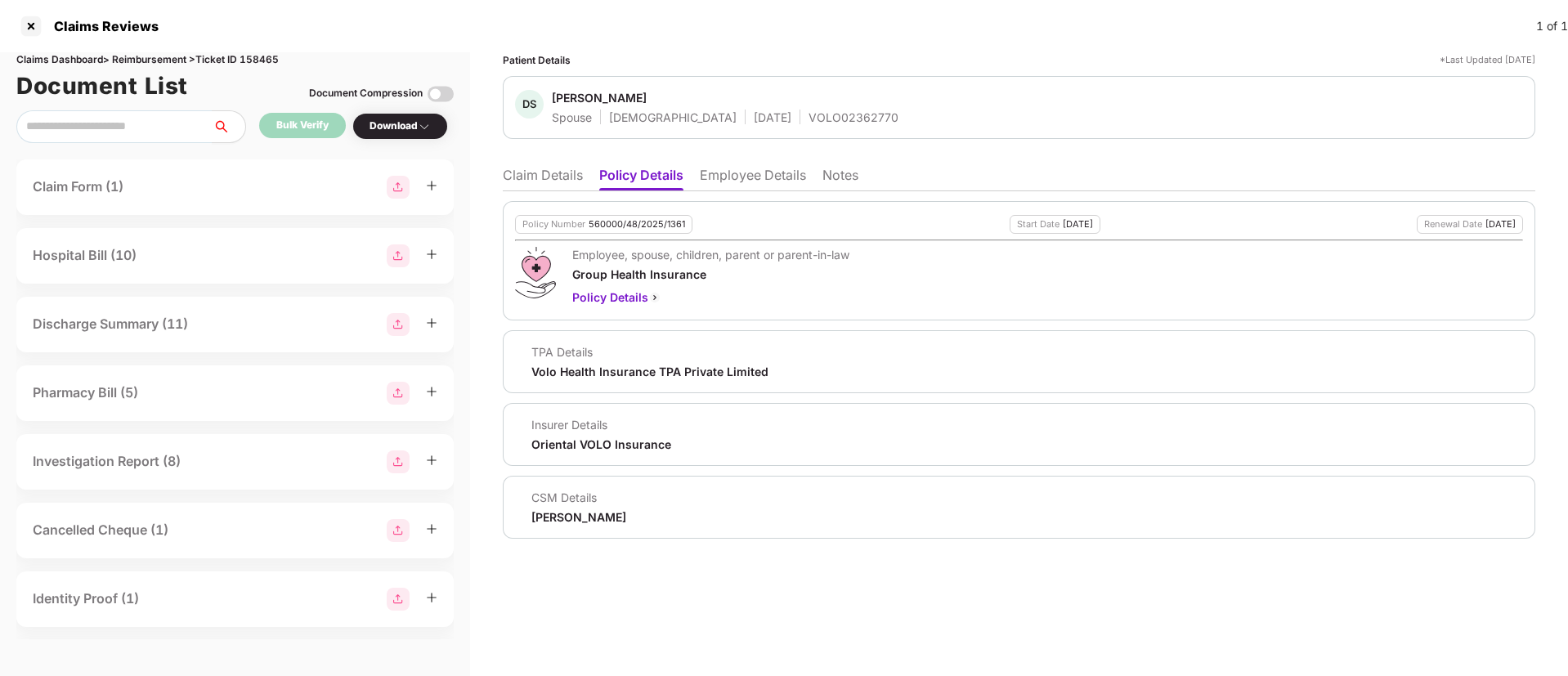
click at [746, 180] on li "Employee Details" at bounding box center [753, 178] width 107 height 23
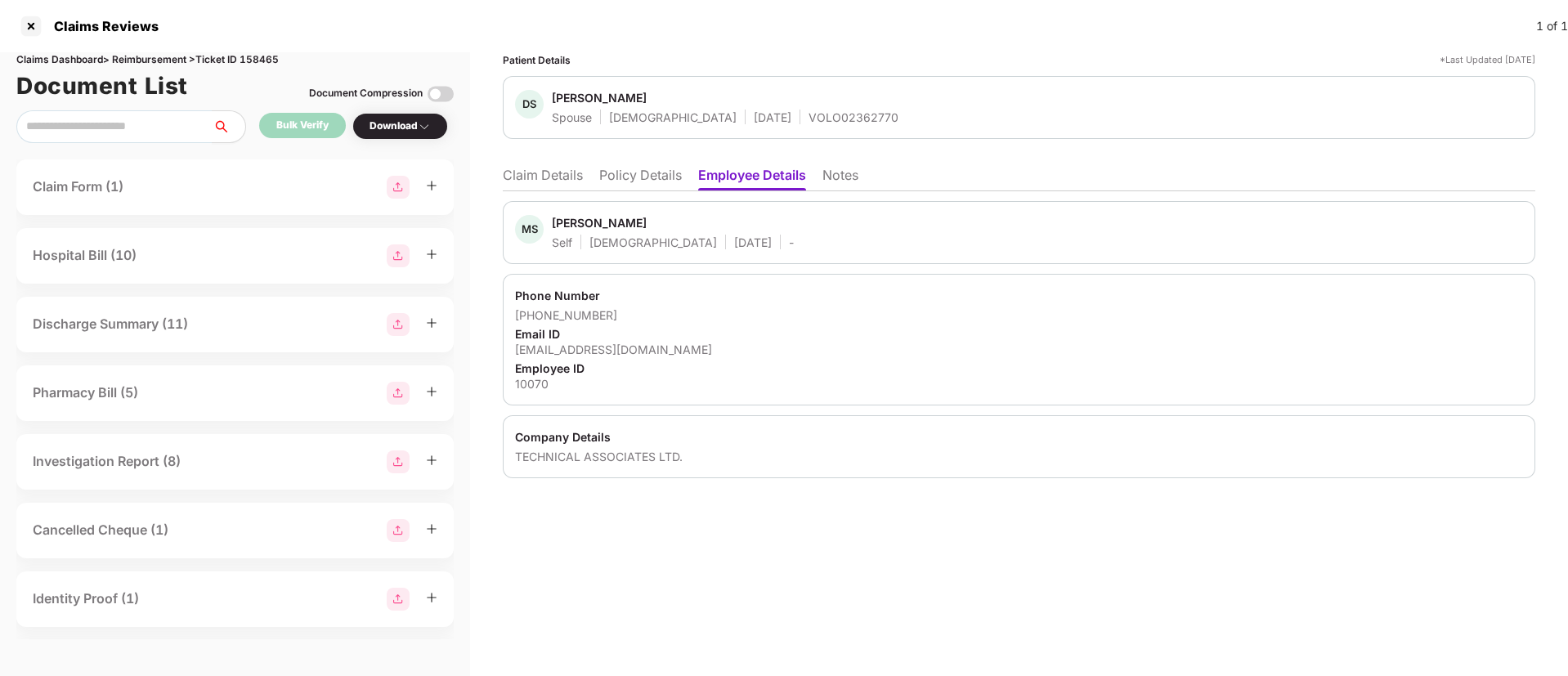
click at [844, 180] on li "Notes" at bounding box center [841, 178] width 36 height 23
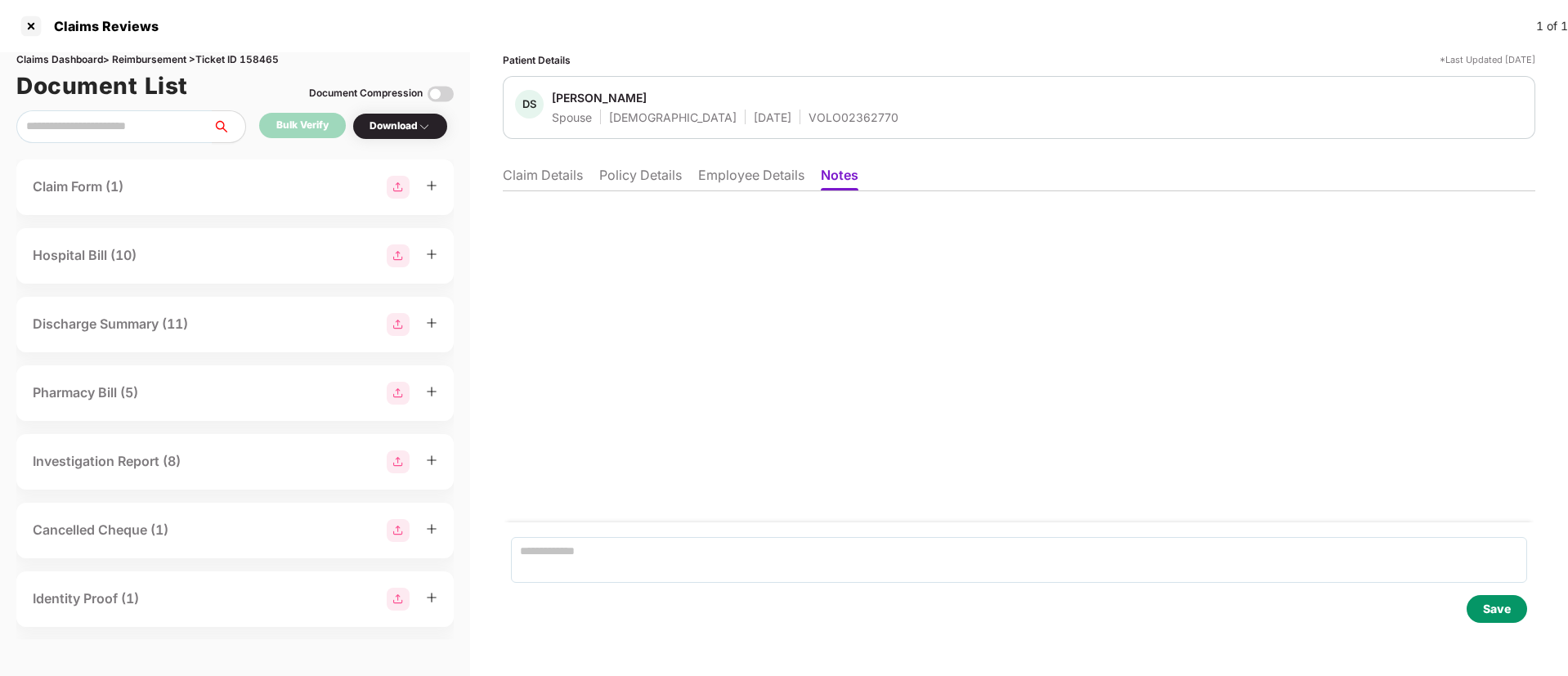
click at [501, 186] on div "Patient Details *Last Updated 15 Aug 2025 DS Deepshikha Srivastav Spouse Female…" at bounding box center [1019, 364] width 1098 height 624
click at [541, 184] on li "Claim Details" at bounding box center [543, 178] width 80 height 23
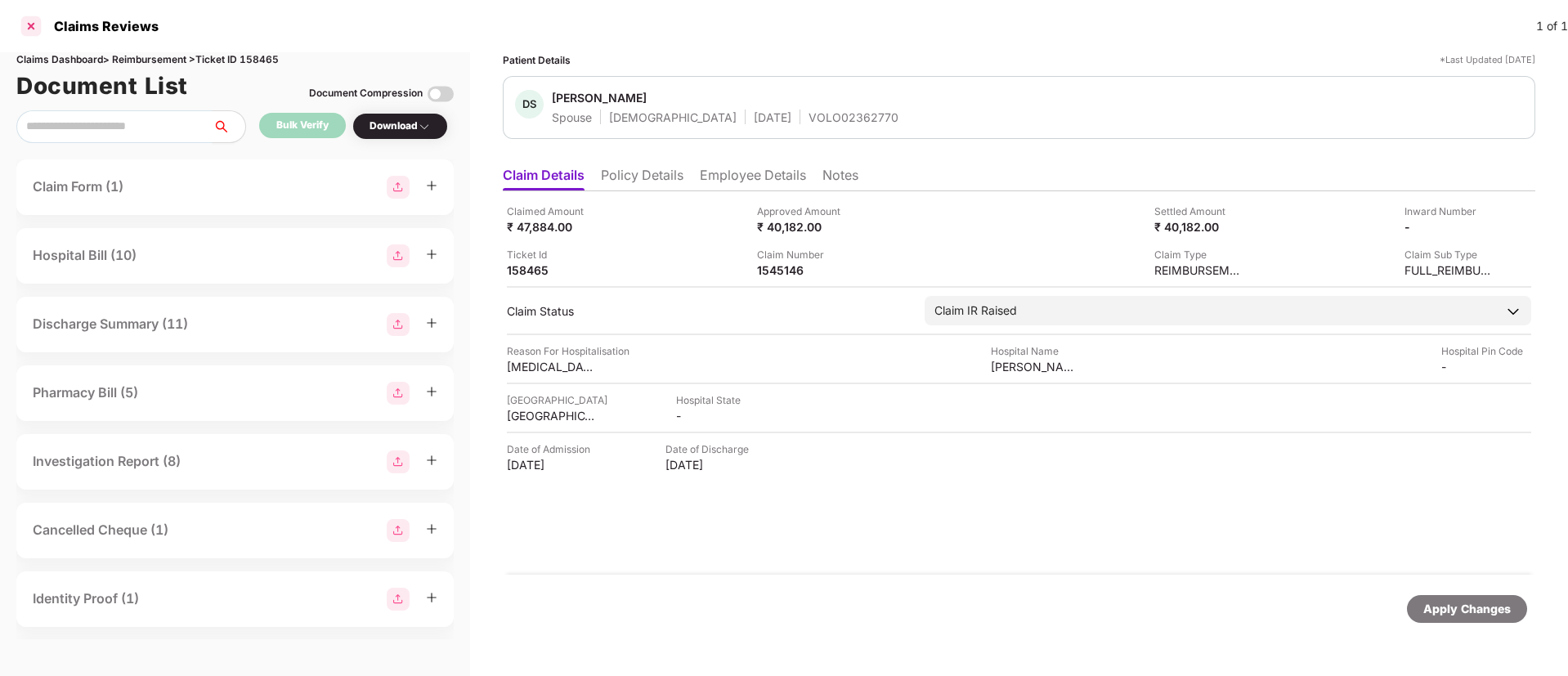
click at [21, 21] on div at bounding box center [30, 26] width 26 height 26
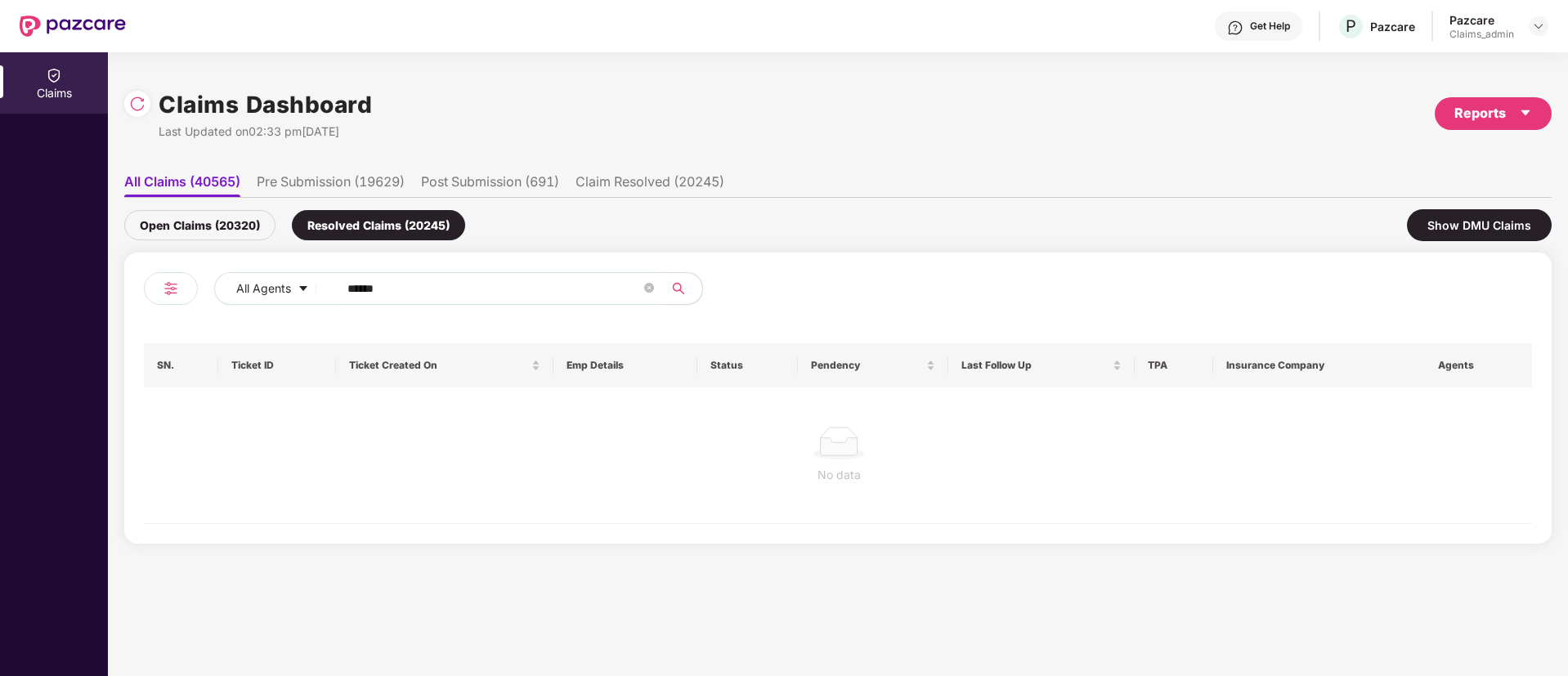
click at [438, 309] on div "All Agents ******" at bounding box center [491, 295] width 694 height 46
drag, startPoint x: 438, startPoint y: 309, endPoint x: 297, endPoint y: 278, distance: 144.4
click at [297, 278] on div "All Agents ******" at bounding box center [630, 288] width 833 height 33
click at [203, 222] on div "Open Claims (20320)" at bounding box center [200, 226] width 151 height 30
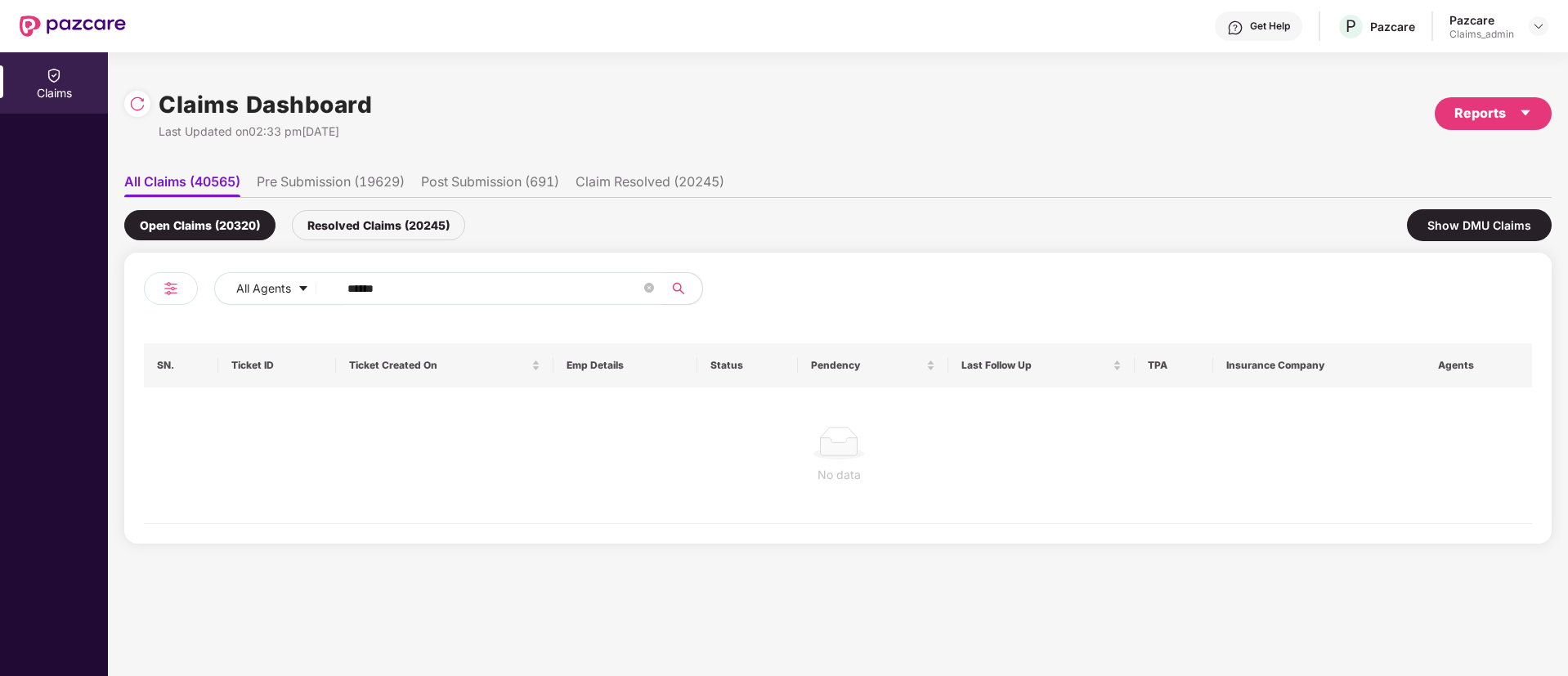
click at [366, 165] on ul "All Claims (40565) Pre Submission (19629) Post Submission (691) Claim Resolved …" at bounding box center [838, 181] width 1427 height 33
drag, startPoint x: 366, startPoint y: 165, endPoint x: 305, endPoint y: 183, distance: 63.6
click at [297, 184] on li "Pre Submission (19629)" at bounding box center [330, 185] width 148 height 23
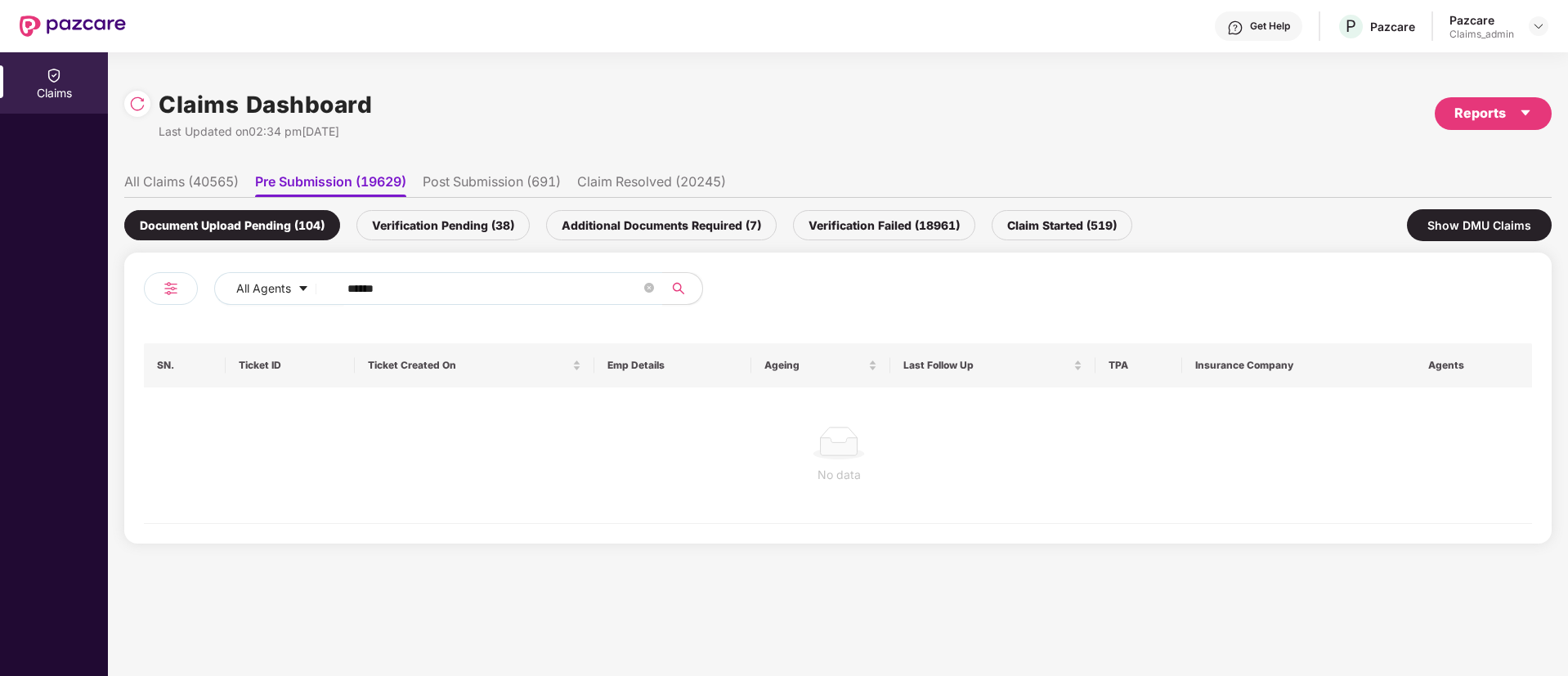
click at [490, 179] on li "Post Submission (691)" at bounding box center [492, 185] width 138 height 23
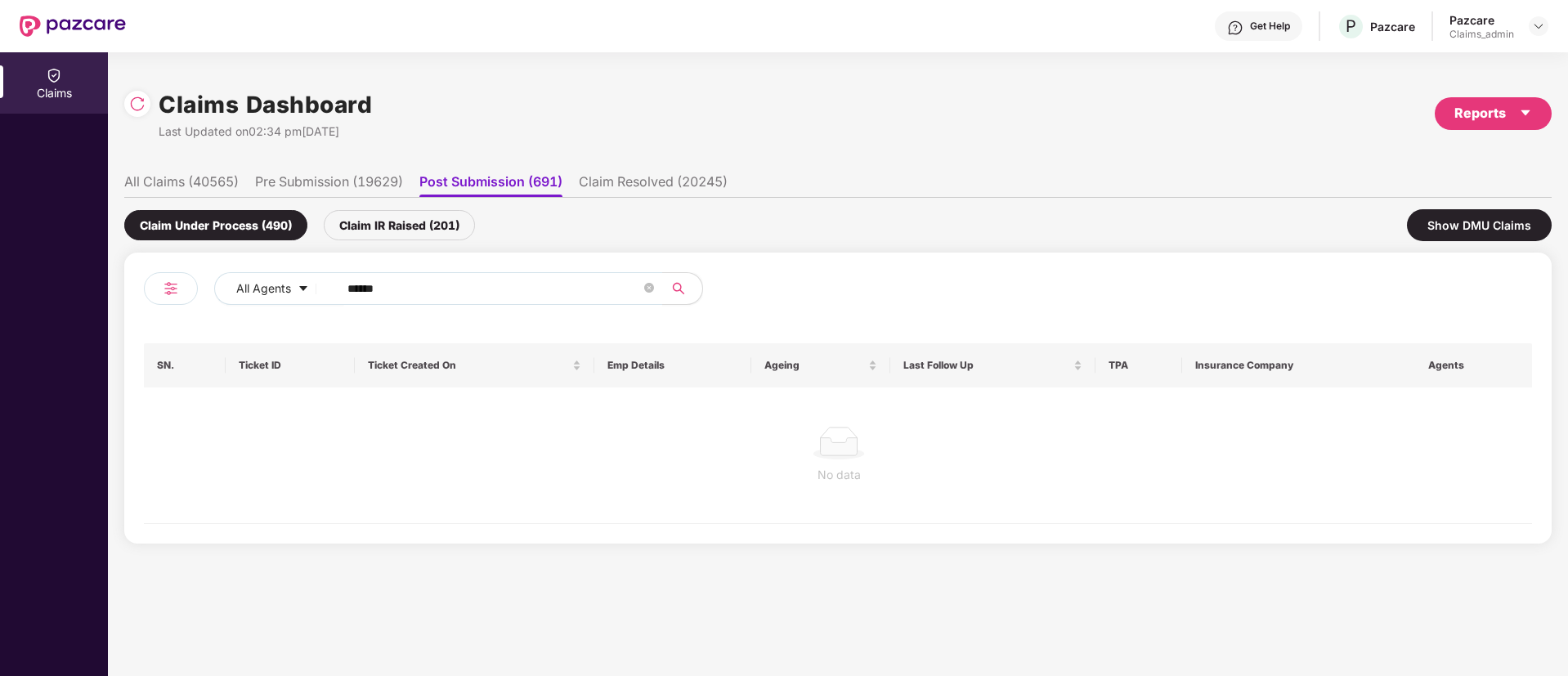
click at [662, 174] on li "Claim Resolved (20245)" at bounding box center [653, 185] width 149 height 23
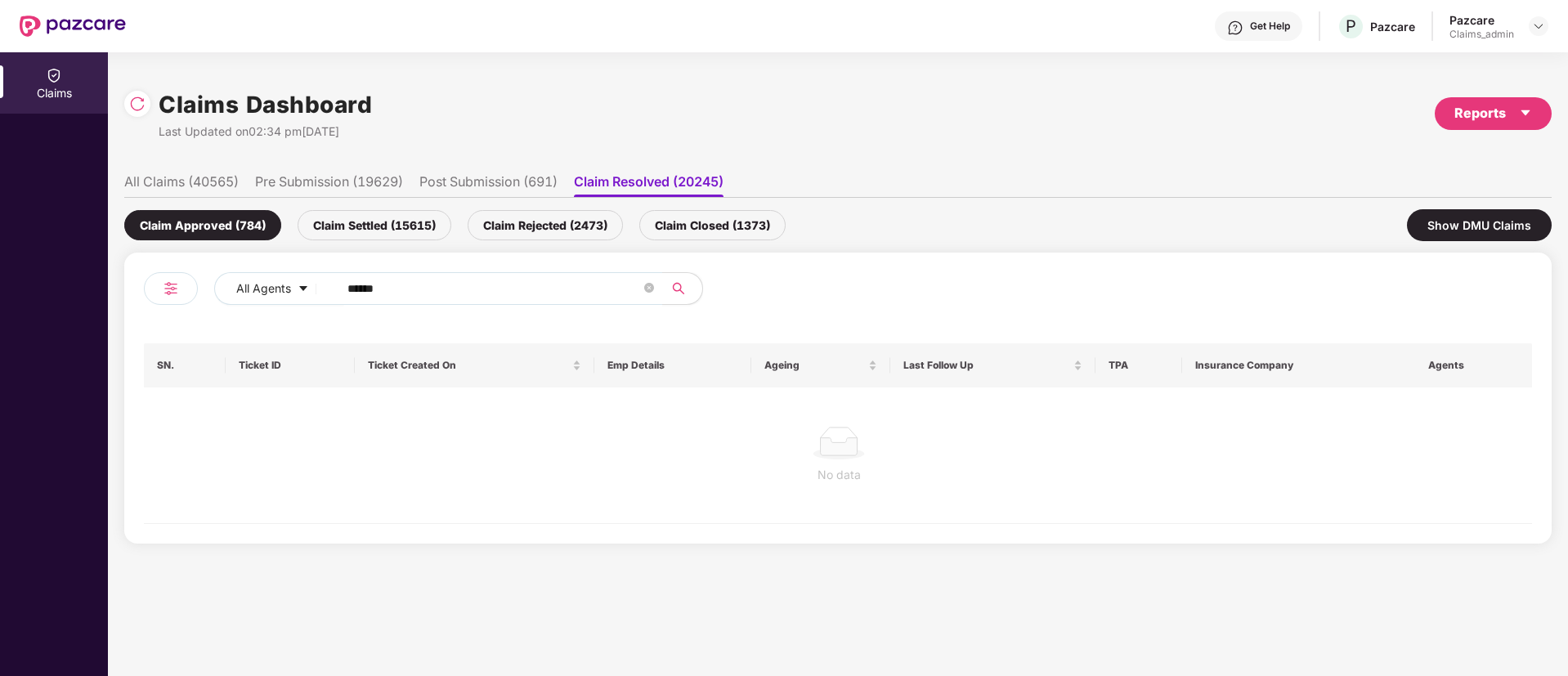
click at [185, 177] on li "All Claims (40565)" at bounding box center [182, 185] width 115 height 23
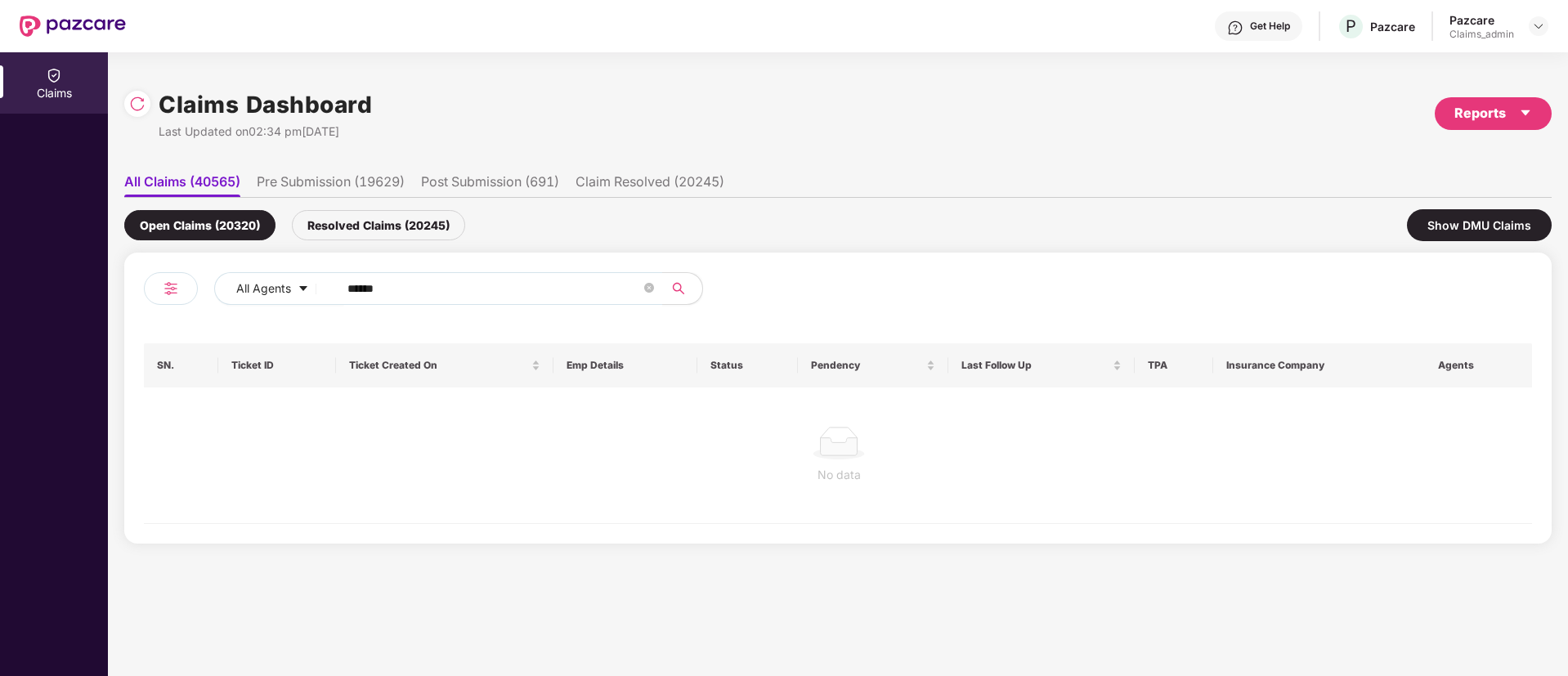
click at [428, 223] on div "Resolved Claims (20245)" at bounding box center [379, 226] width 174 height 30
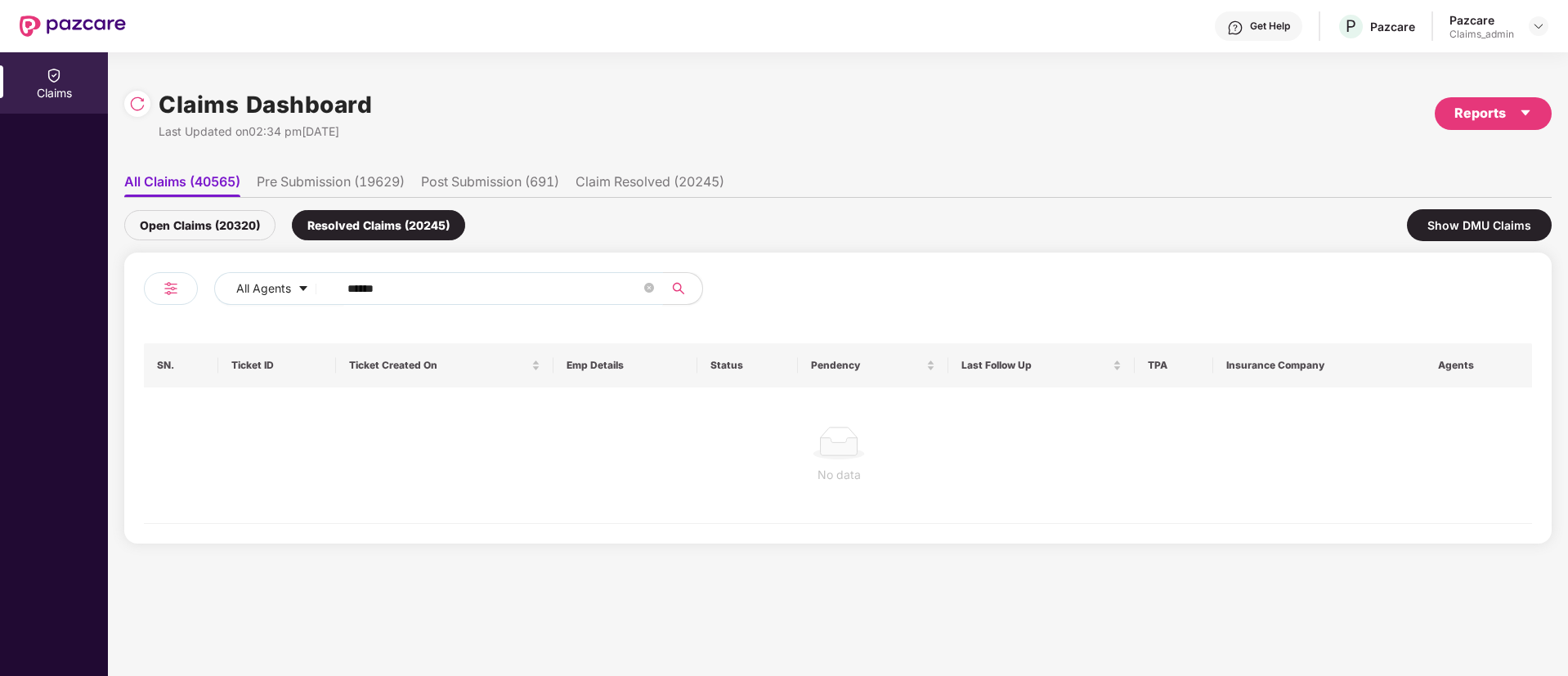
click at [347, 293] on input "******" at bounding box center [494, 288] width 294 height 24
click at [467, 285] on input "******" at bounding box center [494, 288] width 294 height 24
